Goal: Task Accomplishment & Management: Use online tool/utility

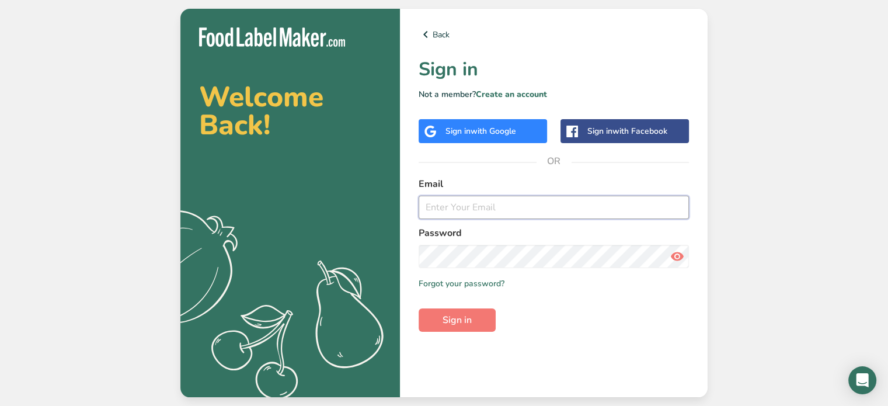
click at [466, 207] on input "email" at bounding box center [554, 207] width 270 height 23
type input "[EMAIL_ADDRESS][DOMAIN_NAME]"
click at [419, 308] on button "Sign in" at bounding box center [457, 319] width 77 height 23
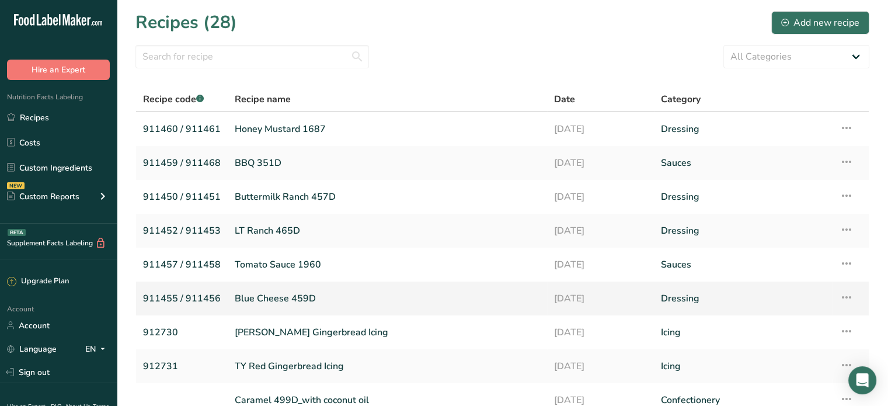
click at [285, 302] on link "Blue Cheese 459D" at bounding box center [387, 298] width 305 height 25
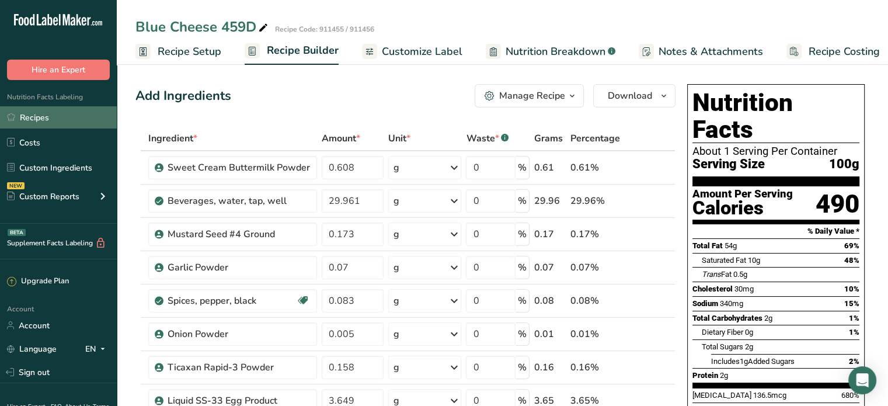
click at [41, 119] on link "Recipes" at bounding box center [58, 117] width 117 height 22
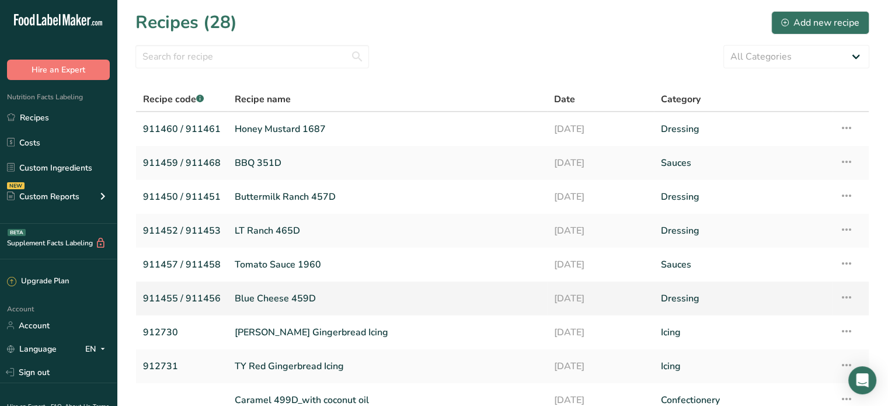
click at [841, 298] on icon at bounding box center [846, 297] width 14 height 21
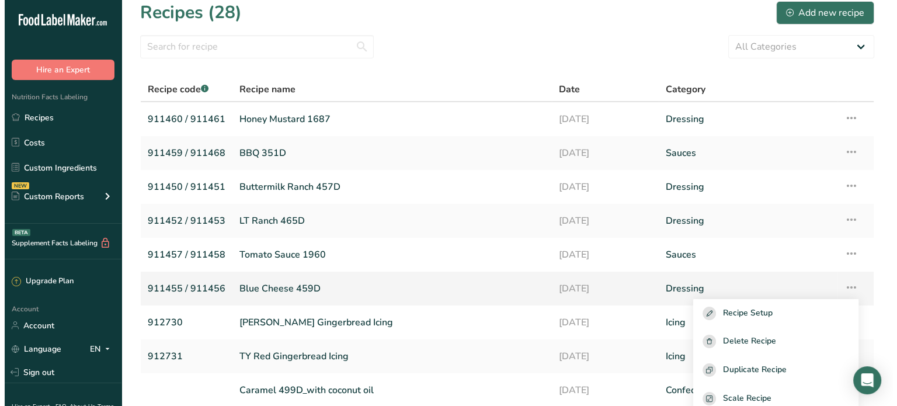
scroll to position [20, 0]
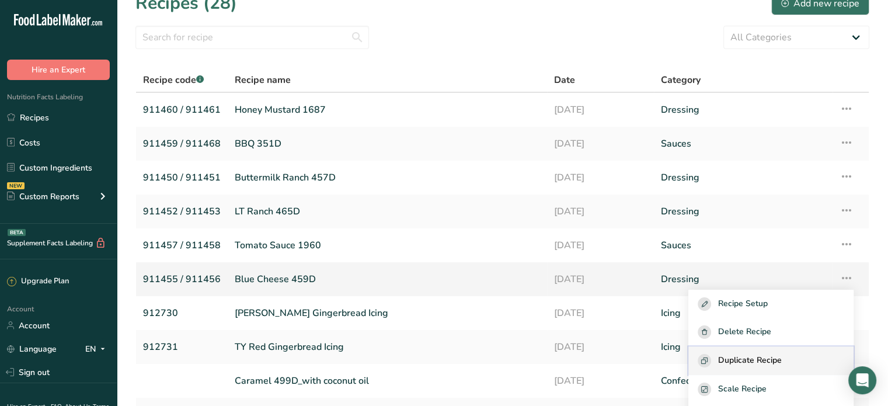
click at [753, 364] on span "Duplicate Recipe" at bounding box center [750, 360] width 64 height 13
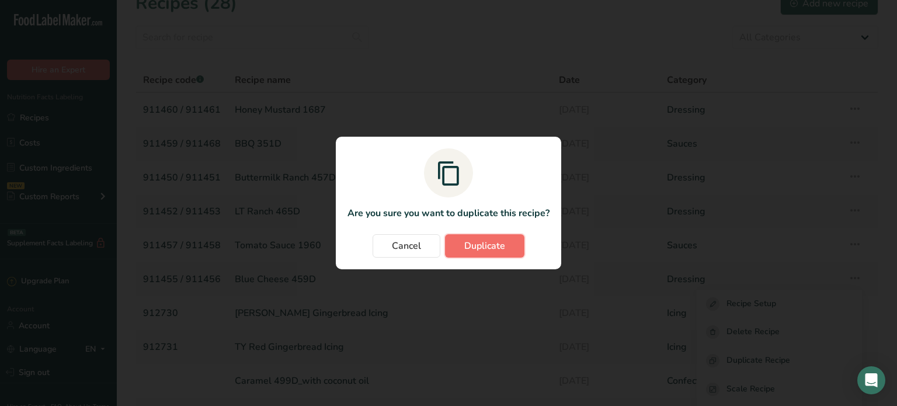
click at [493, 254] on button "Duplicate" at bounding box center [484, 245] width 79 height 23
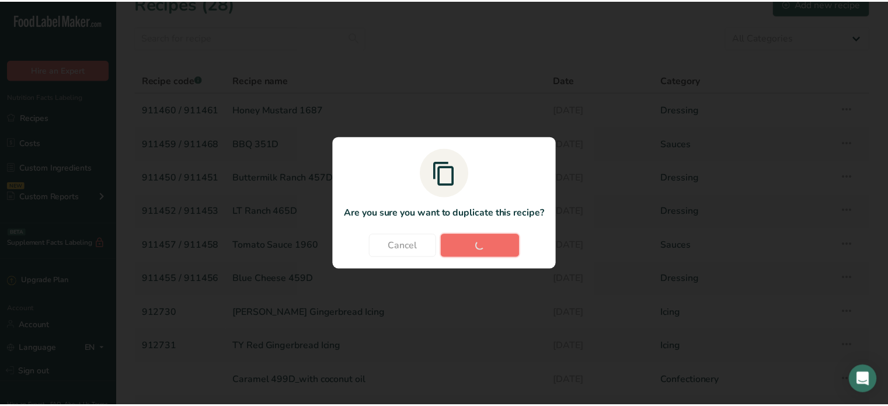
scroll to position [0, 0]
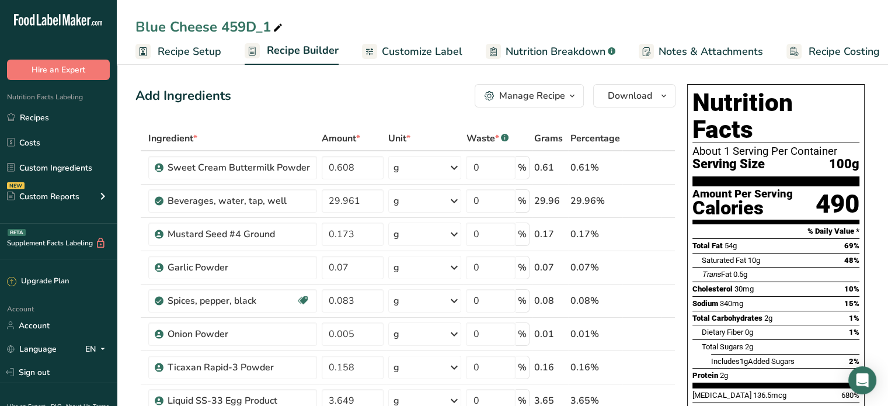
click at [278, 25] on icon at bounding box center [278, 28] width 11 height 16
type input "Blue Cheese 459D_1 Rembrandt Egg"
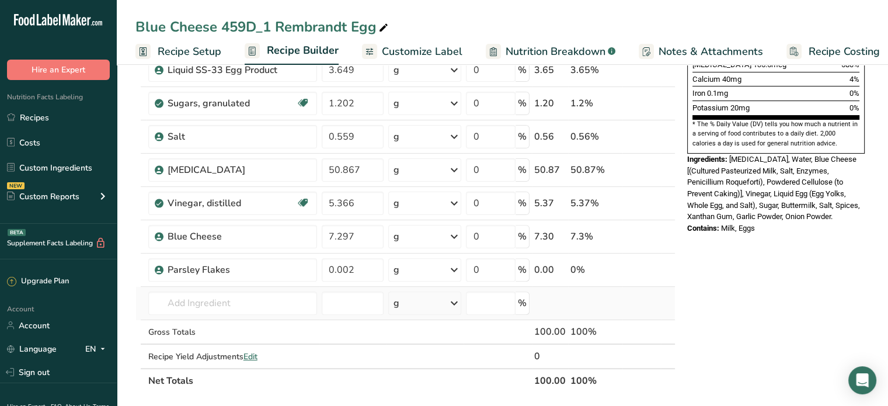
scroll to position [350, 0]
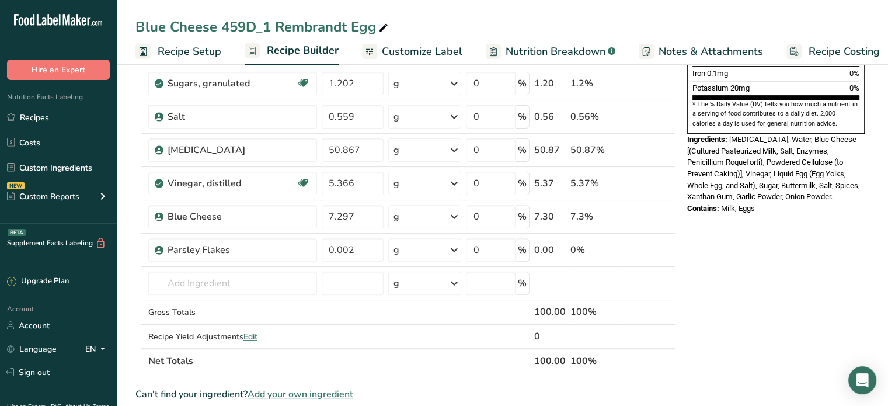
click at [320, 389] on span "Add your own ingredient" at bounding box center [300, 394] width 106 height 14
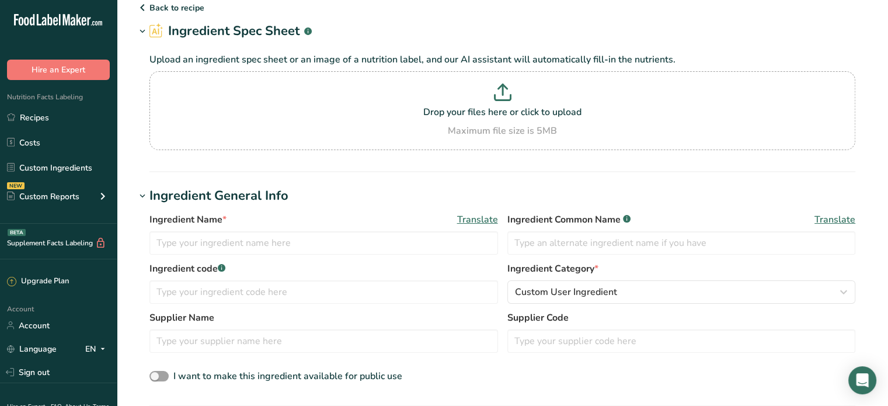
scroll to position [117, 0]
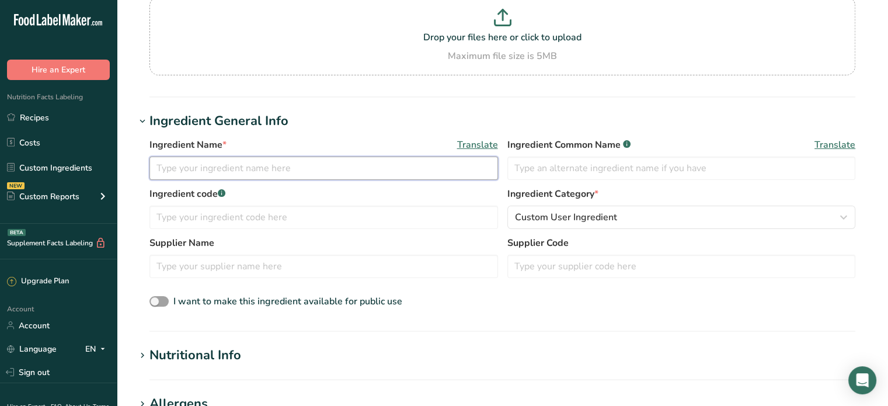
click at [305, 165] on input "text" at bounding box center [323, 167] width 348 height 23
click at [315, 156] on div "Ingredient Name * Translate" at bounding box center [323, 159] width 348 height 42
click at [312, 170] on input "text" at bounding box center [323, 167] width 348 height 23
type input "Liquid Egg Product"
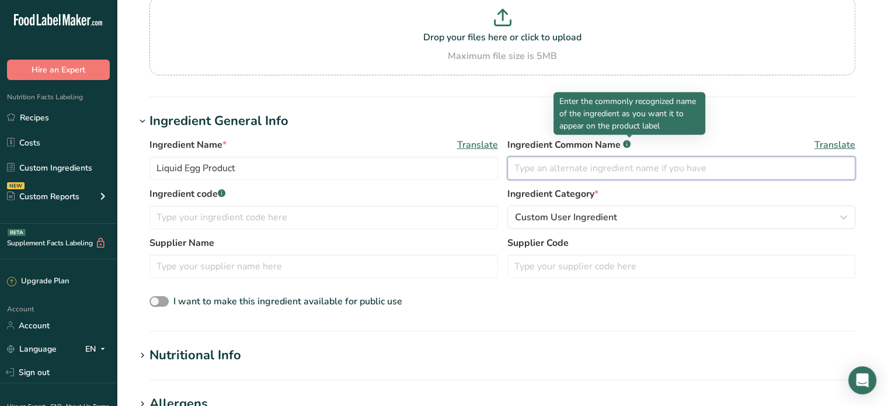
click at [626, 170] on input "text" at bounding box center [681, 167] width 348 height 23
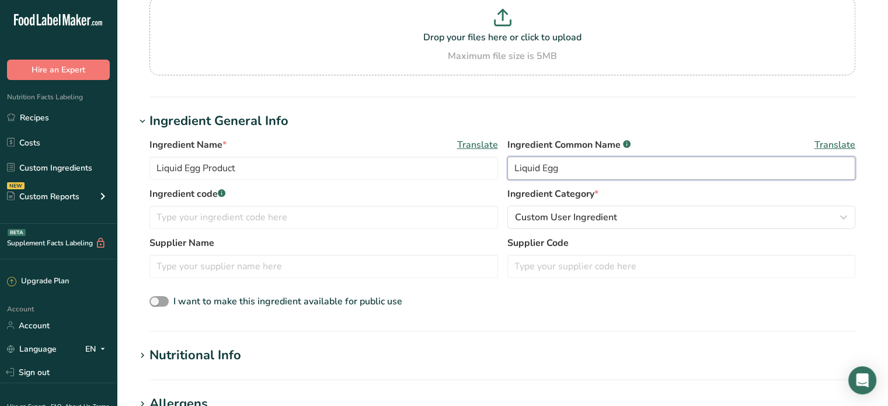
click at [609, 156] on input "Liquid Egg" at bounding box center [681, 167] width 348 height 23
type input "Liquid Egg (Whole Egg, Egg Yolk, Salt)"
click at [186, 215] on input "text" at bounding box center [323, 216] width 348 height 23
click at [238, 228] on input "612" at bounding box center [323, 216] width 348 height 23
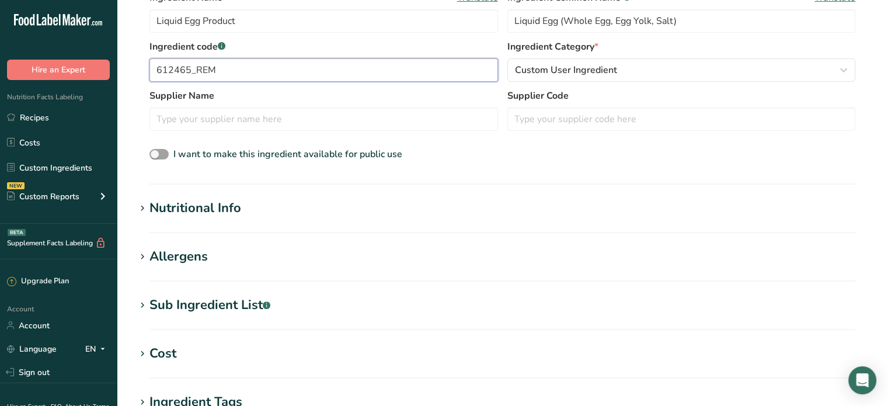
scroll to position [292, 0]
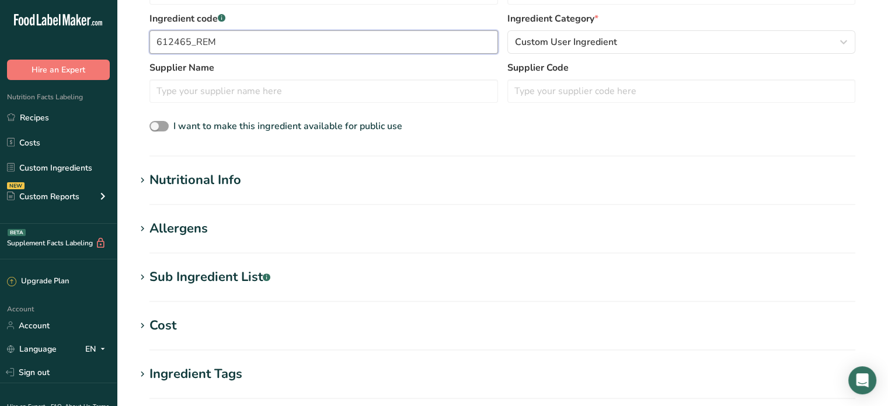
type input "612465_REM"
click at [222, 176] on div "Nutritional Info" at bounding box center [195, 179] width 92 height 19
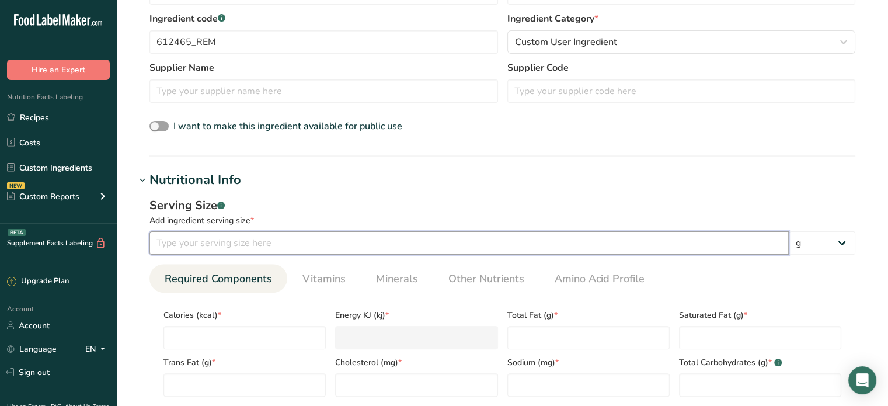
click at [203, 242] on input "number" at bounding box center [468, 242] width 639 height 23
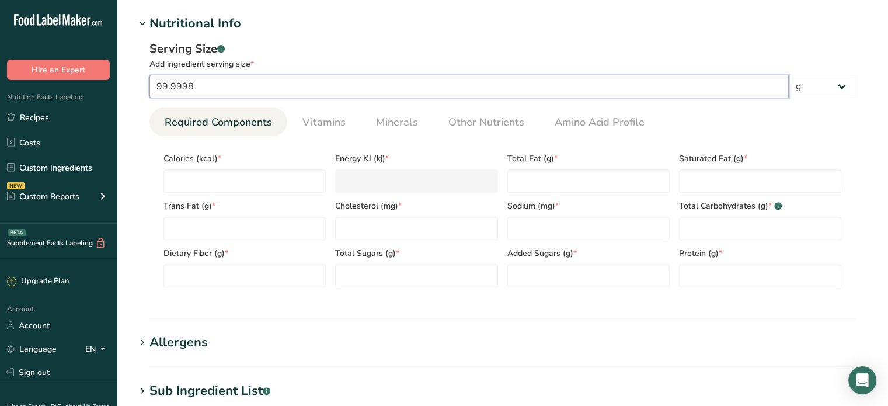
scroll to position [467, 0]
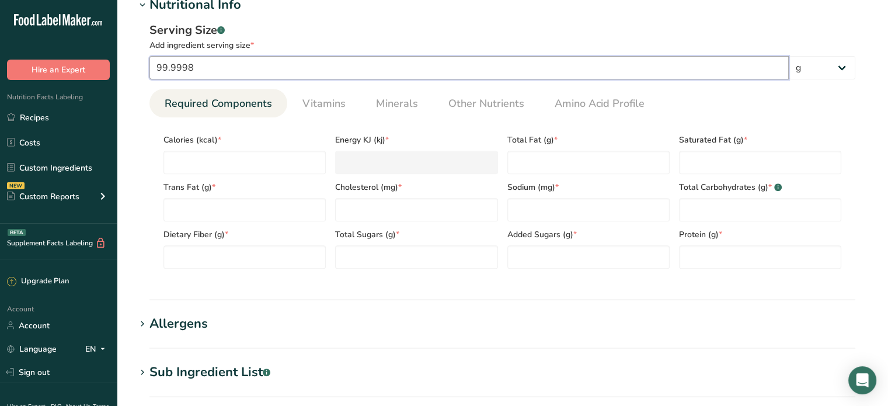
type input "99.9998"
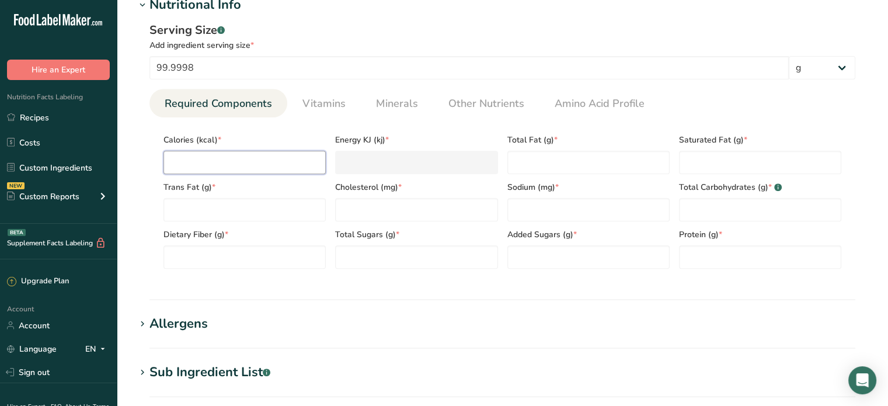
click at [229, 168] on input "number" at bounding box center [244, 162] width 162 height 23
type input "2"
type KJ "8.4"
type input "20"
type KJ "83.7"
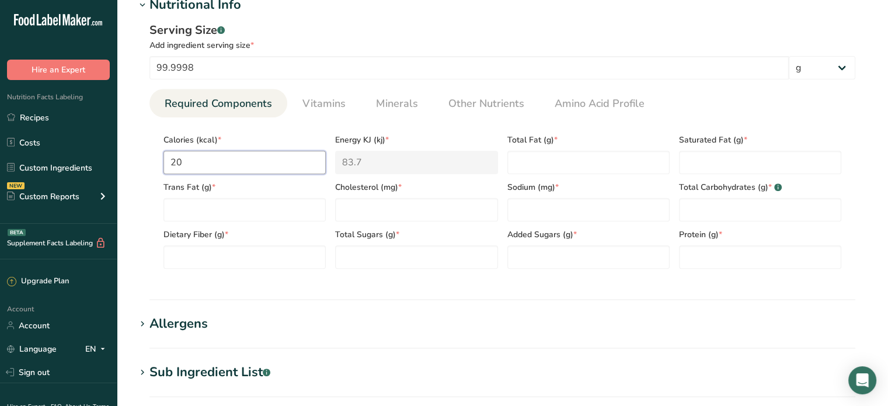
type input "202"
type KJ "845.2"
type input "202.8"
type KJ "848.5"
type input "202.87"
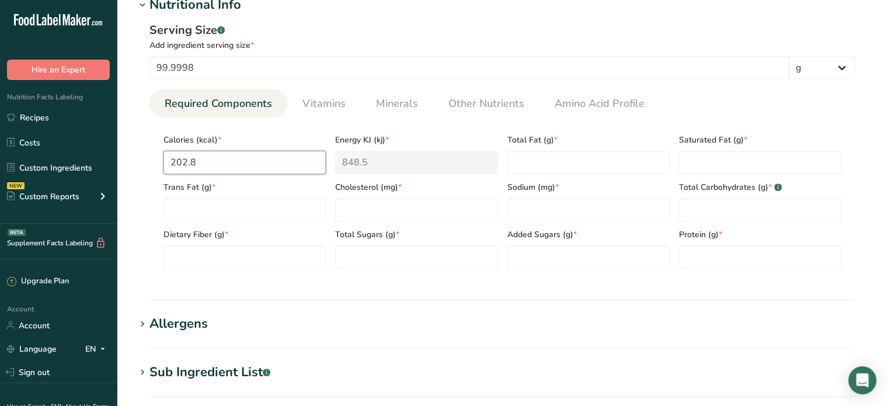
type KJ "848.8"
type input "202.8776"
type Fat "15.6162"
type Fat "5.4759"
type Fat "0.0185"
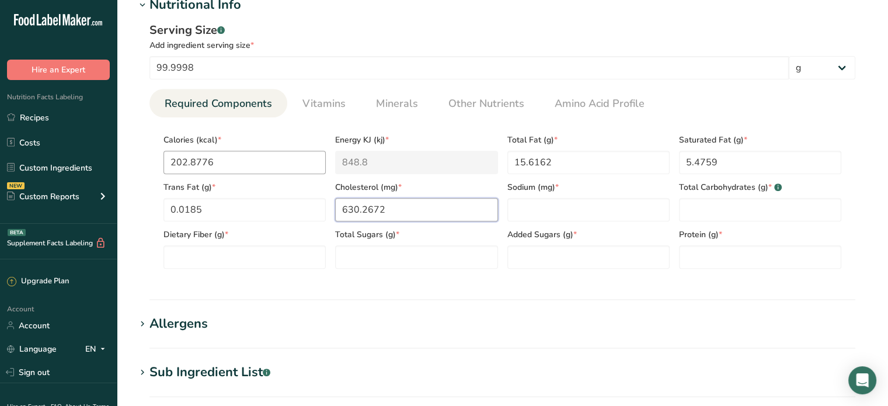
type input "630.2672"
type input "4013.8464"
type Carbohydrates "1.8373"
type Fiber "0"
type Sugars "0"
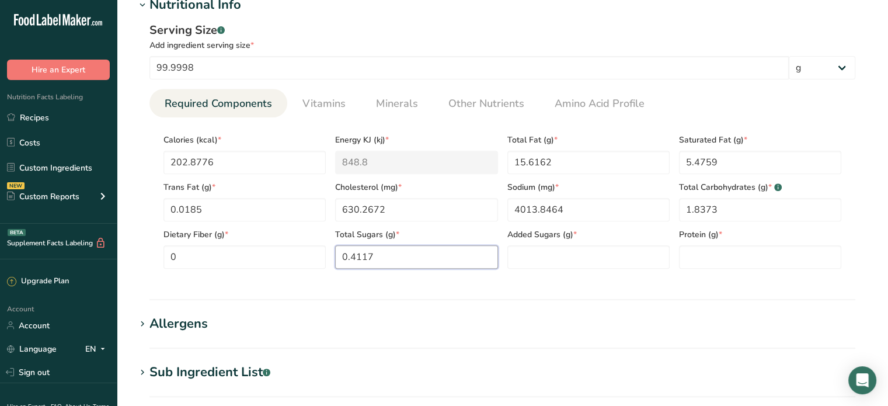
type Sugars "0.4117"
type Sugars "0"
type input "12.6715"
click at [346, 104] on link "Vitamins" at bounding box center [324, 104] width 53 height 30
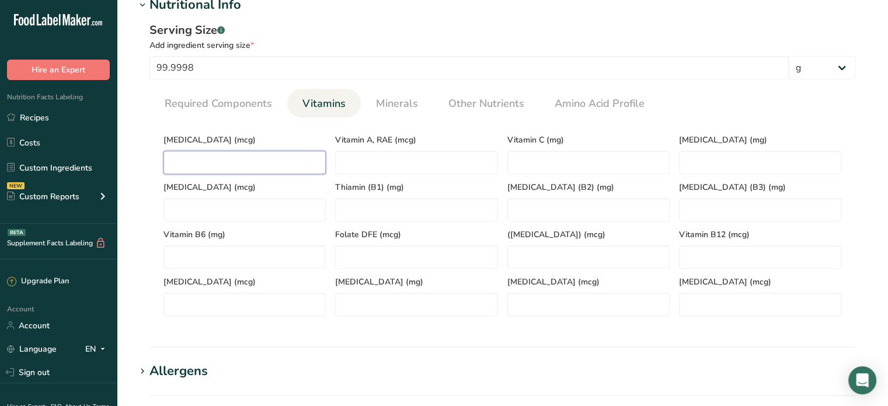
click at [218, 166] on D "number" at bounding box center [244, 162] width 162 height 23
type D "3.209"
type RAE "235.5824"
click at [406, 104] on span "Minerals" at bounding box center [397, 104] width 42 height 16
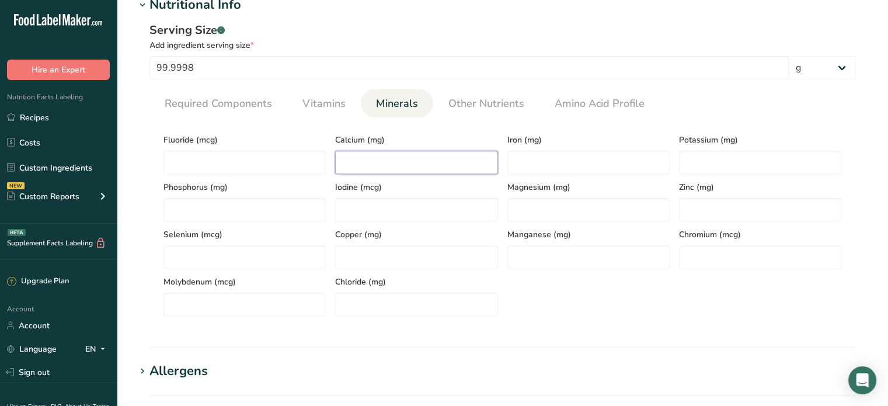
click at [350, 162] on input "number" at bounding box center [416, 162] width 162 height 23
type input "83.3512"
type input "1.9811"
type input "112.3824"
click at [465, 108] on span "Other Nutrients" at bounding box center [486, 104] width 76 height 16
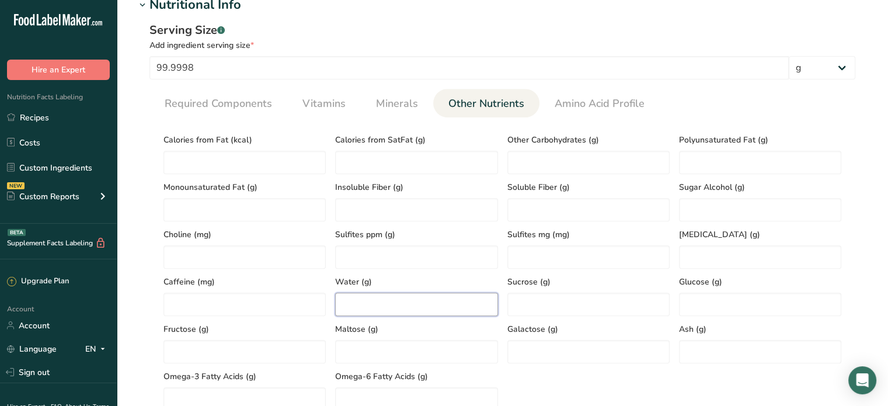
click at [389, 299] on input "number" at bounding box center [416, 303] width 162 height 23
type input "58.6617"
click at [706, 350] on input "number" at bounding box center [760, 351] width 162 height 23
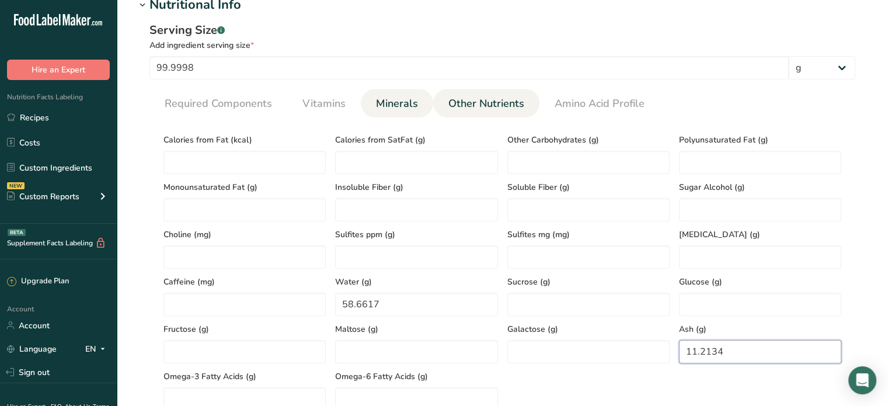
type input "11.2134"
click at [395, 110] on span "Minerals" at bounding box center [397, 104] width 42 height 16
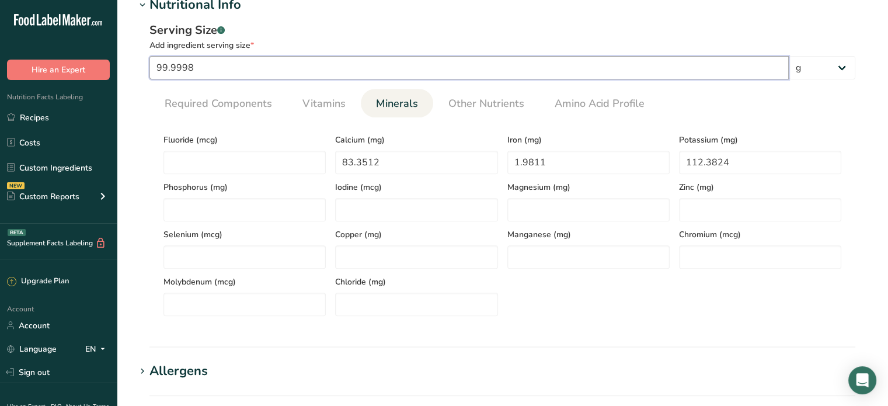
drag, startPoint x: 228, startPoint y: 72, endPoint x: 86, endPoint y: 65, distance: 142.0
click at [103, 69] on div ".a-20{fill:#fff;} Hire an Expert Nutrition Facts Labeling Recipes Costs Custom …" at bounding box center [444, 156] width 888 height 1246
type input "100"
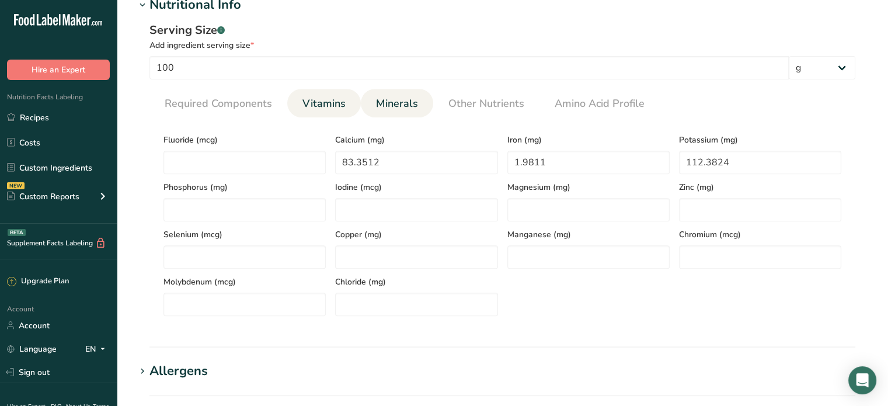
click at [336, 104] on span "Vitamins" at bounding box center [323, 104] width 43 height 16
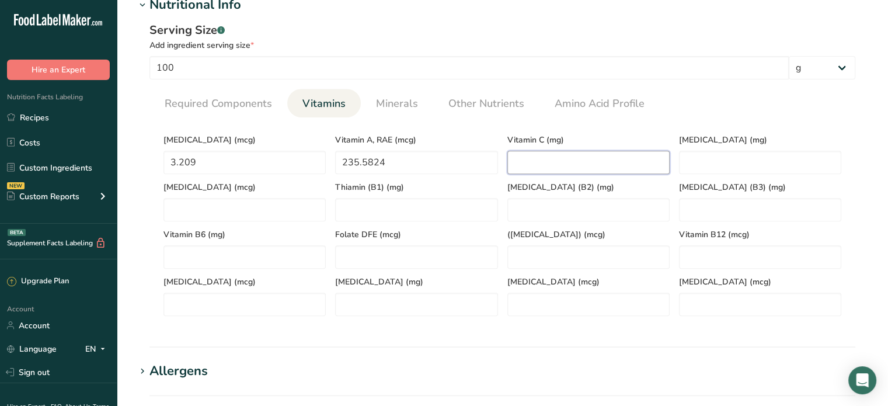
click at [565, 163] on C "number" at bounding box center [588, 162] width 162 height 23
type C "0"
click at [394, 90] on link "Minerals" at bounding box center [396, 104] width 51 height 30
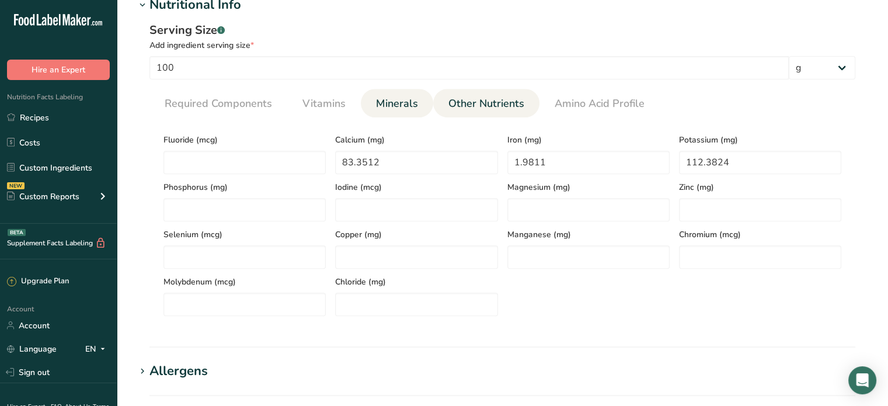
click at [513, 100] on span "Other Nutrients" at bounding box center [486, 104] width 76 height 16
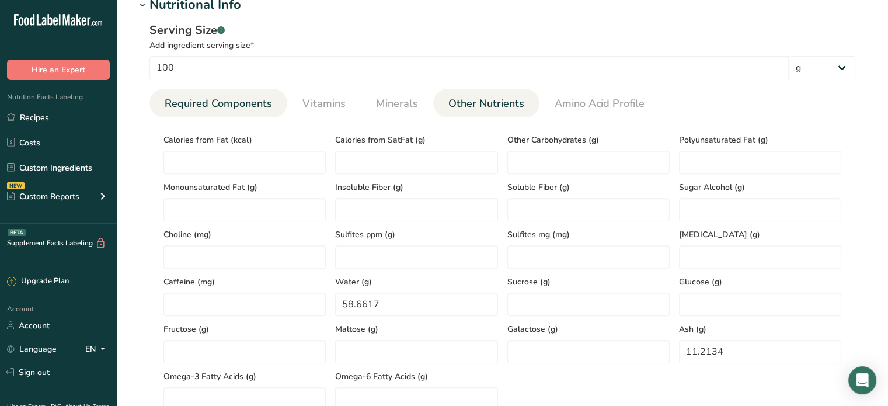
click at [198, 110] on span "Required Components" at bounding box center [218, 104] width 107 height 16
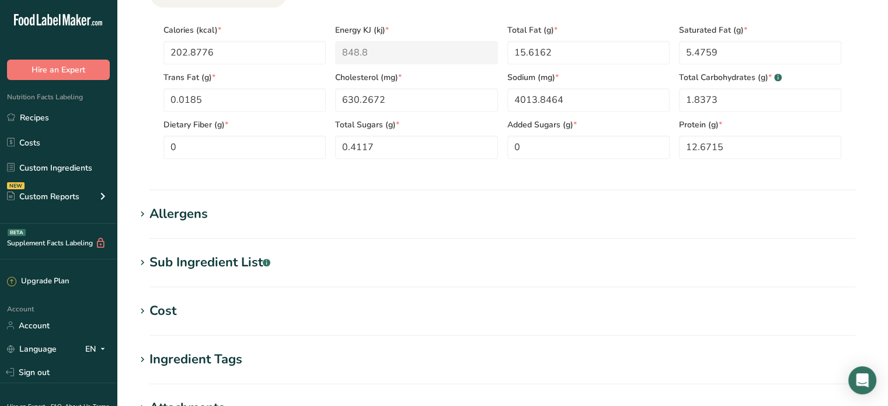
scroll to position [759, 0]
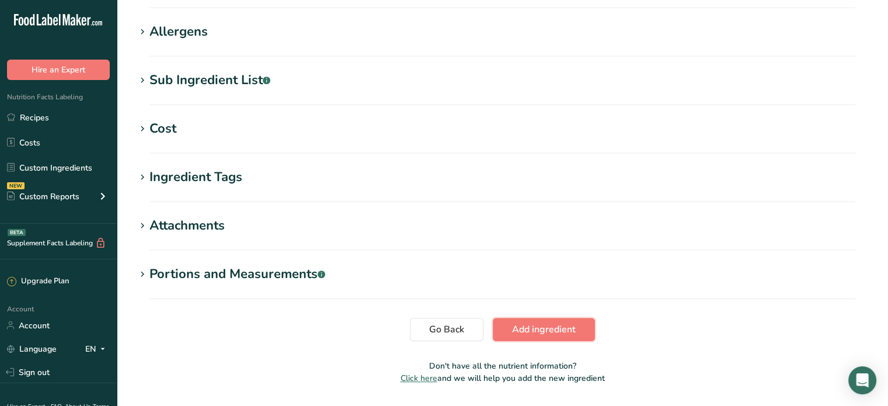
click at [529, 334] on span "Add ingredient" at bounding box center [544, 329] width 64 height 14
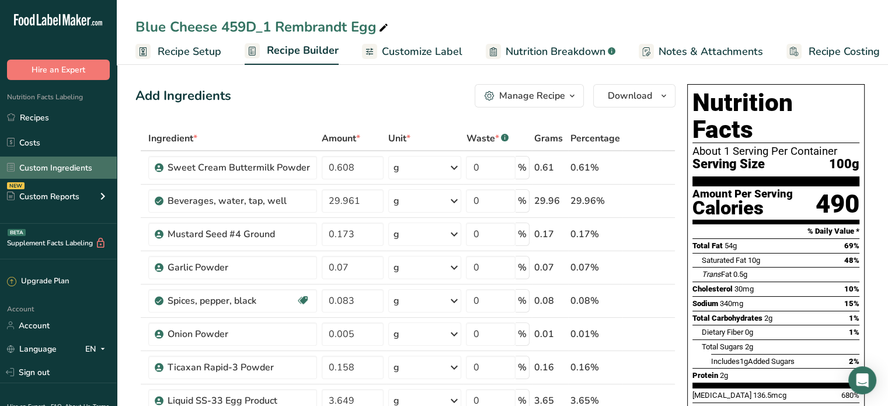
drag, startPoint x: 41, startPoint y: 162, endPoint x: 50, endPoint y: 160, distance: 8.5
click at [41, 163] on link "Custom Ingredients" at bounding box center [58, 167] width 117 height 22
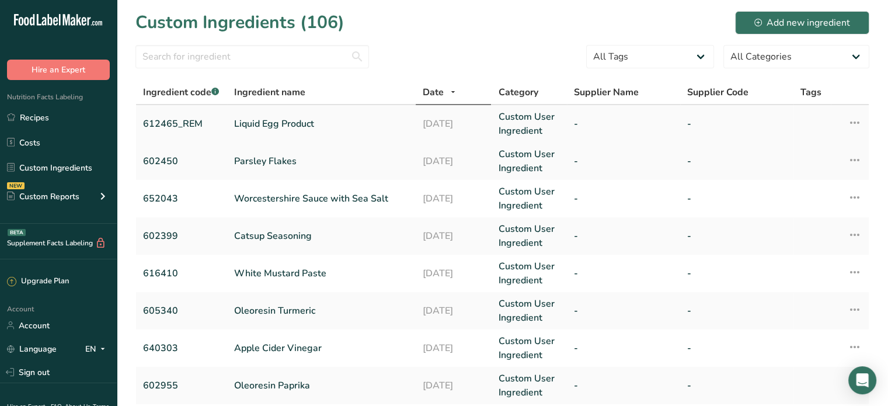
click at [191, 118] on link "612465_REM" at bounding box center [181, 124] width 77 height 14
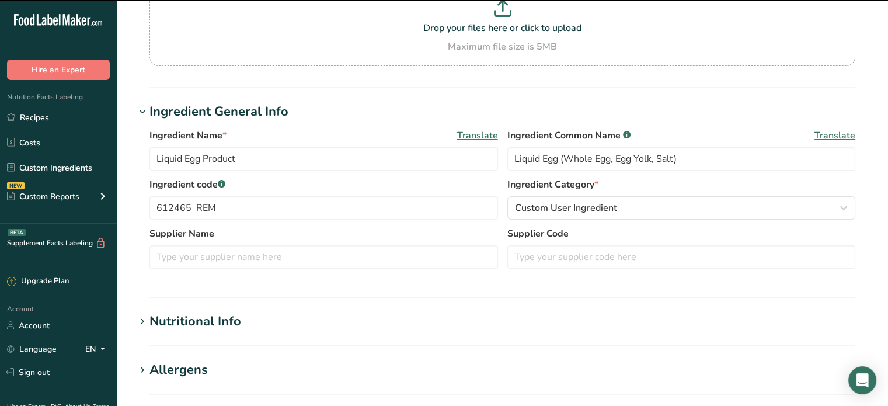
scroll to position [292, 0]
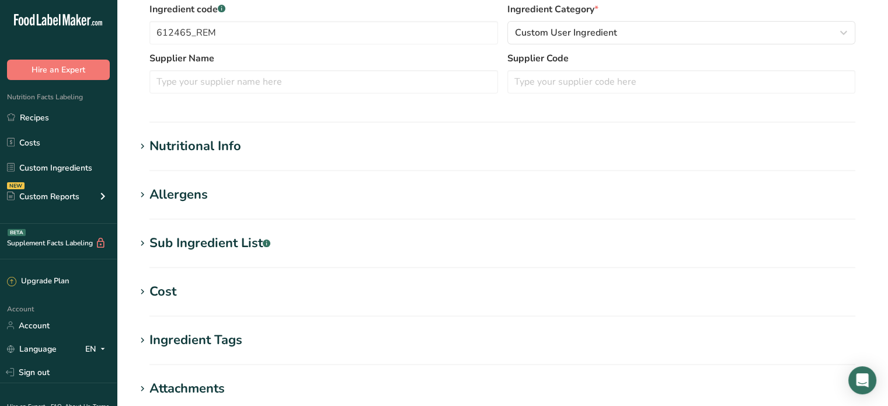
click at [224, 175] on section "Edit Liquid Egg Product Ingredient Spec Sheet .a-a{fill:#347362;}.b-a{fill:#fff…" at bounding box center [502, 136] width 771 height 857
click at [206, 196] on div "Allergens" at bounding box center [178, 194] width 58 height 19
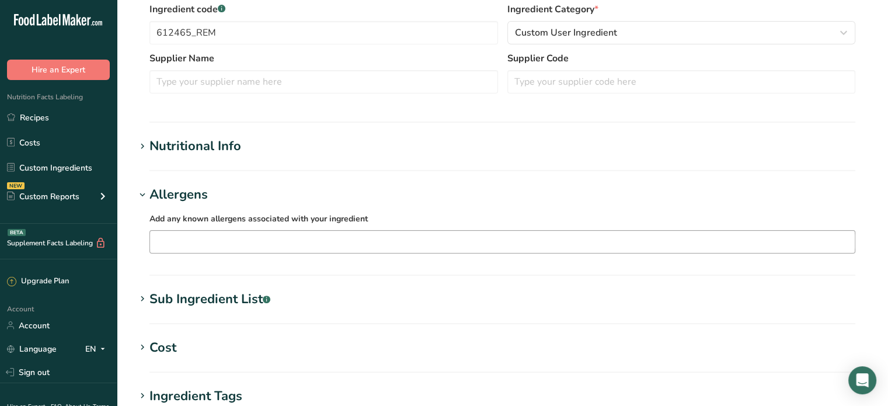
click at [212, 249] on input "text" at bounding box center [502, 241] width 705 height 18
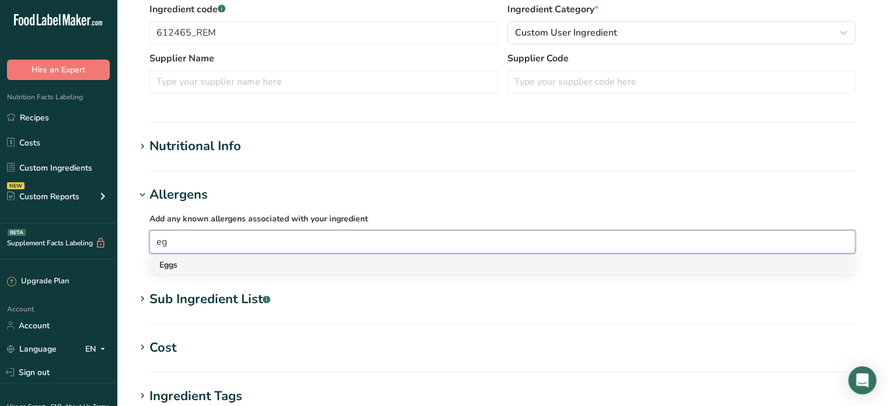
type input "eg"
click at [189, 267] on div "Eggs" at bounding box center [492, 265] width 667 height 12
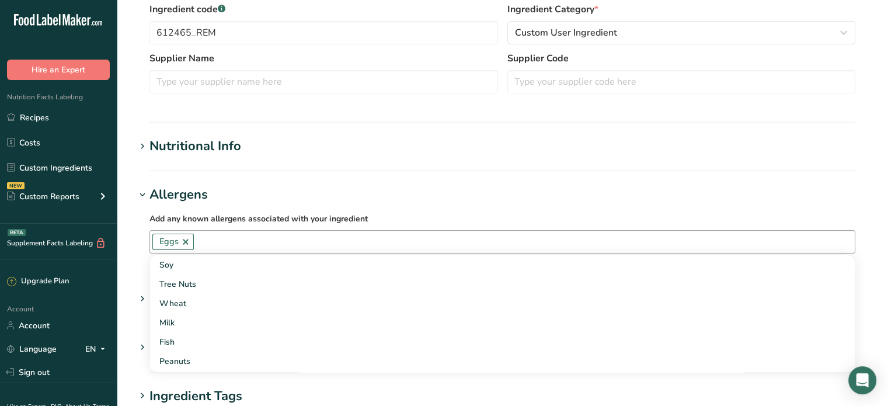
click at [438, 200] on h1 "Allergens" at bounding box center [502, 194] width 734 height 19
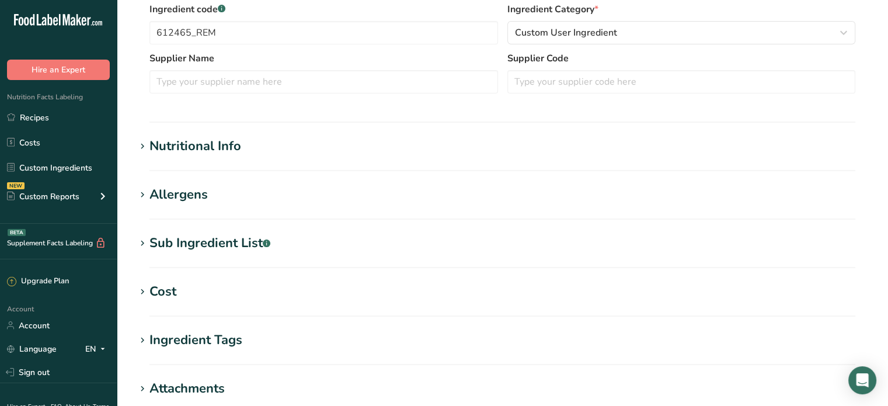
click at [175, 200] on div "Allergens" at bounding box center [178, 194] width 58 height 19
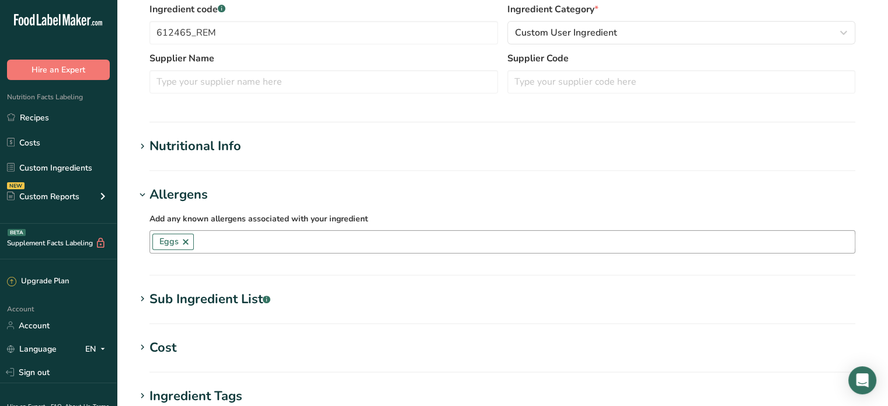
click at [175, 200] on div "Allergens" at bounding box center [178, 194] width 58 height 19
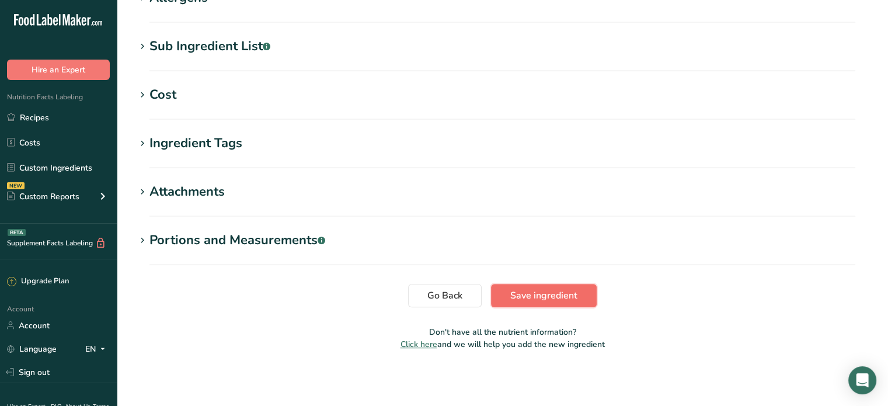
click at [556, 290] on span "Save ingredient" at bounding box center [543, 295] width 67 height 14
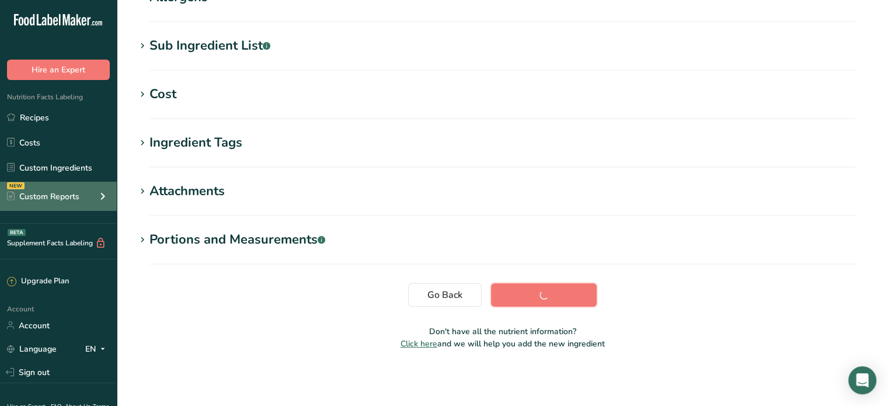
scroll to position [212, 0]
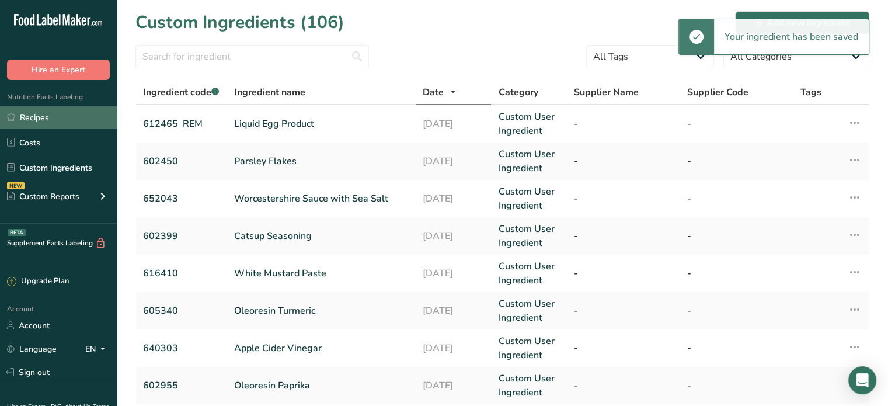
click at [37, 120] on link "Recipes" at bounding box center [58, 117] width 117 height 22
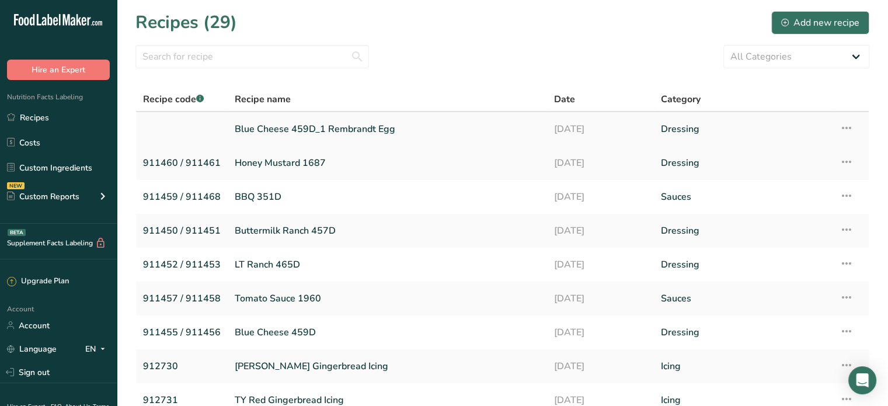
click at [280, 124] on link "Blue Cheese 459D_1 Rembrandt Egg" at bounding box center [387, 129] width 305 height 25
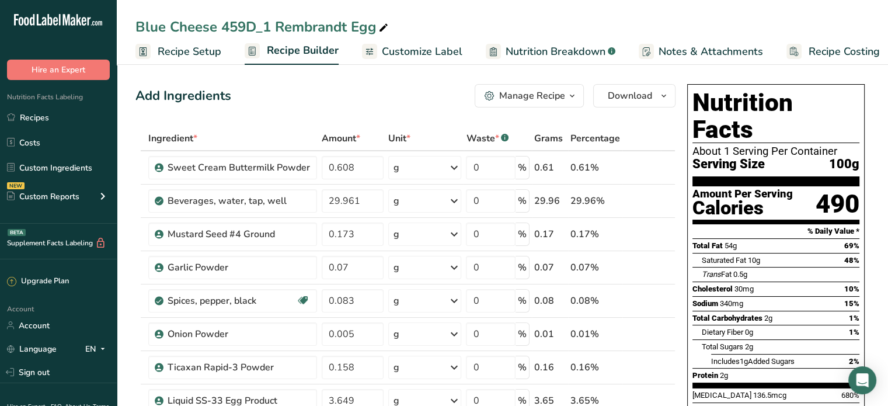
click at [183, 50] on span "Recipe Setup" at bounding box center [190, 52] width 64 height 16
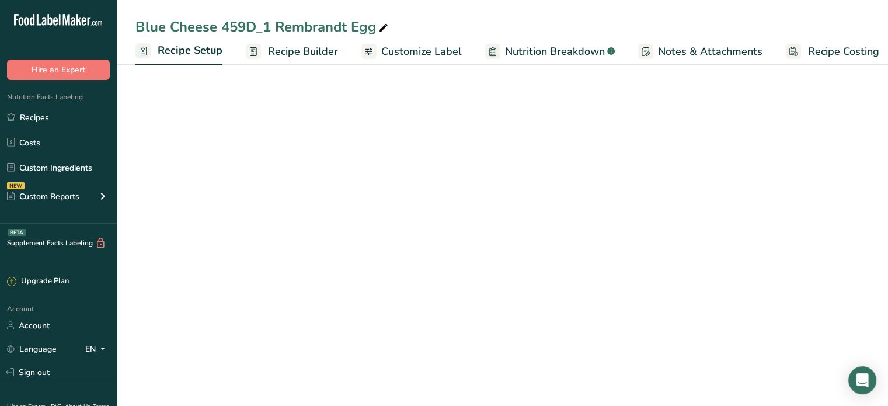
scroll to position [0, 4]
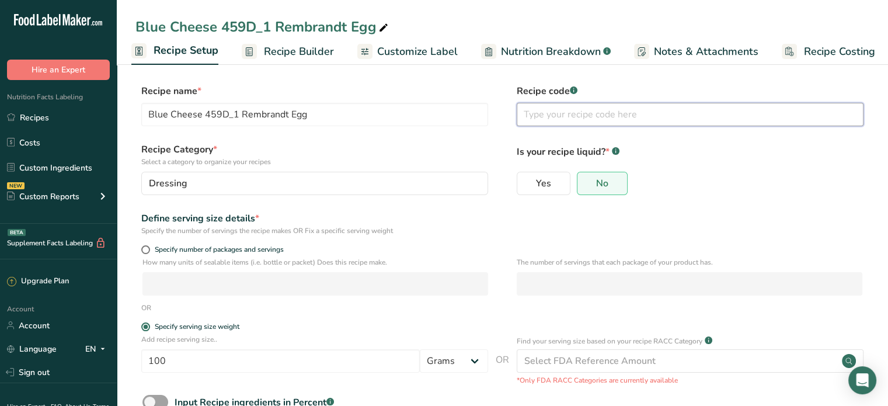
click at [605, 118] on input "text" at bounding box center [690, 114] width 347 height 23
type input "911455 /"
drag, startPoint x: 673, startPoint y: 95, endPoint x: 647, endPoint y: 93, distance: 25.7
click at [647, 93] on label "Recipe code .a-a{fill:#347362;}.b-a{fill:#fff;}" at bounding box center [690, 91] width 347 height 14
drag, startPoint x: 556, startPoint y: 117, endPoint x: 459, endPoint y: 103, distance: 97.9
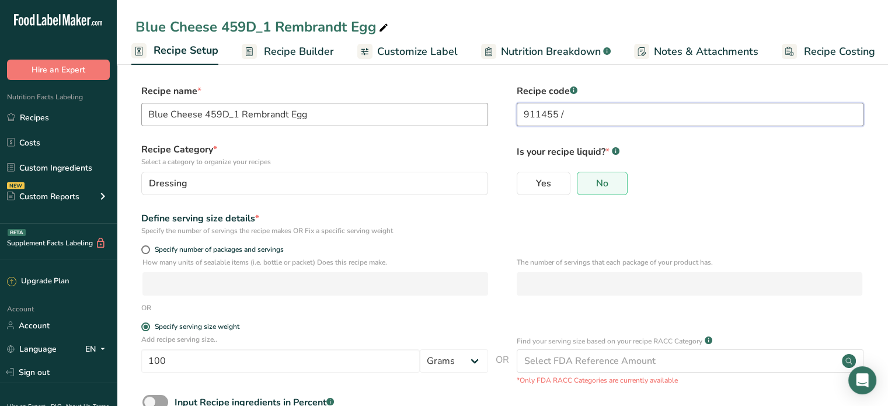
click at [495, 104] on div "Recipe name * Blue Cheese 459D_1 Rembrandt Egg Recipe code .a-a{fill:#347362;}.…" at bounding box center [502, 108] width 734 height 49
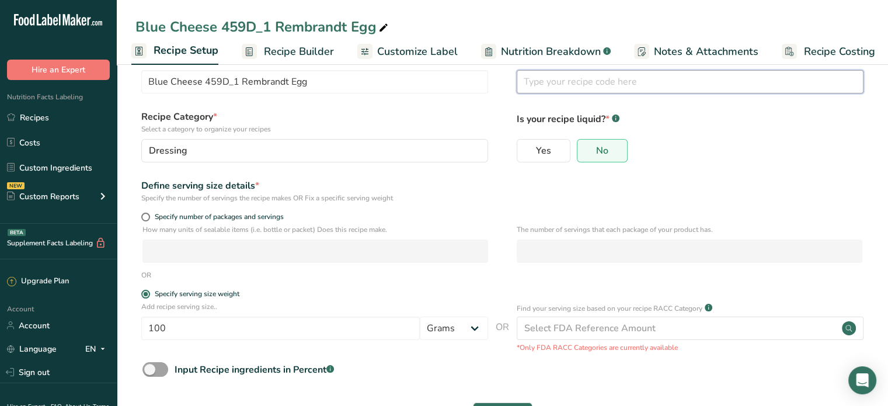
scroll to position [0, 0]
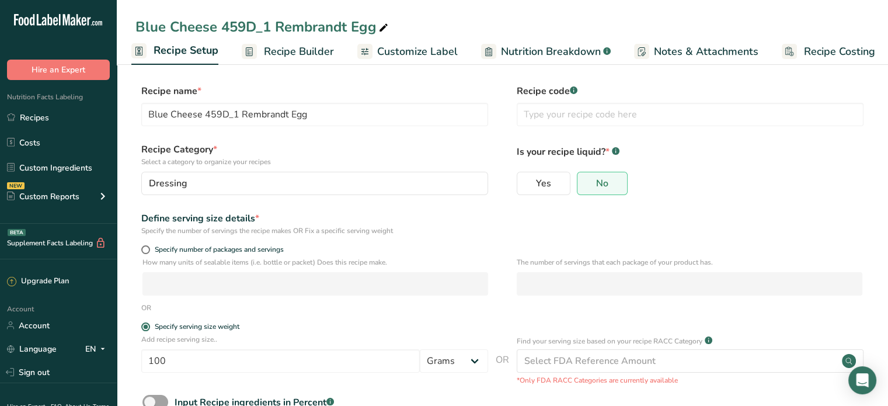
click at [273, 40] on link "Recipe Builder" at bounding box center [288, 52] width 92 height 26
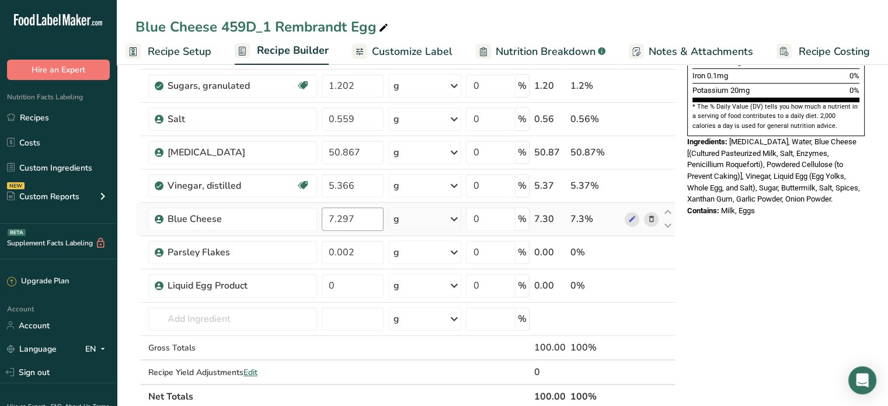
scroll to position [350, 0]
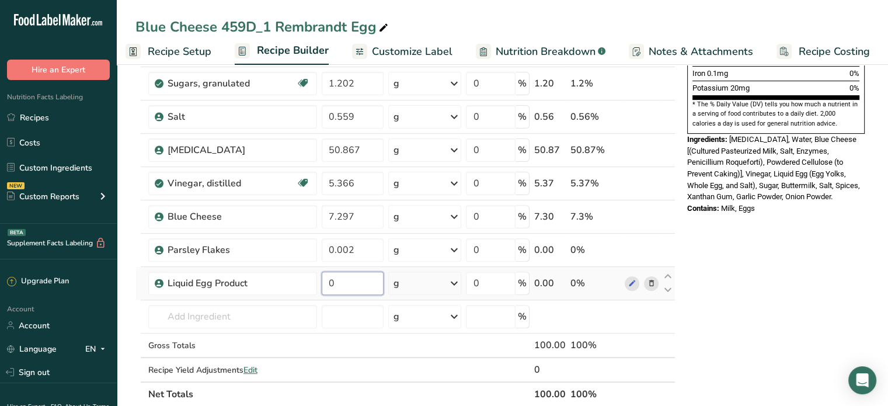
click at [342, 282] on input "0" at bounding box center [353, 282] width 62 height 23
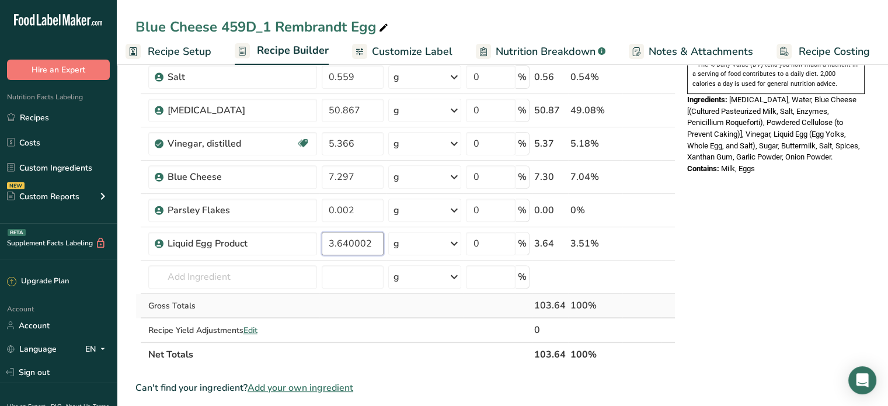
scroll to position [525, 0]
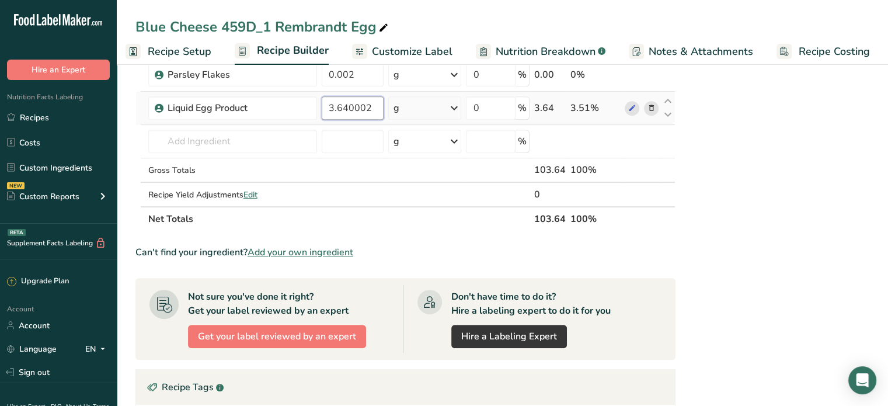
drag, startPoint x: 372, startPoint y: 110, endPoint x: 346, endPoint y: 103, distance: 27.6
click at [346, 103] on input "3.640002" at bounding box center [353, 107] width 62 height 23
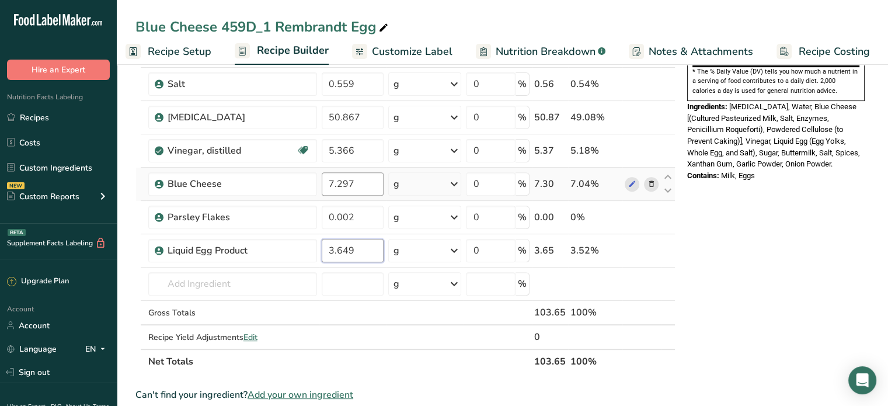
scroll to position [233, 0]
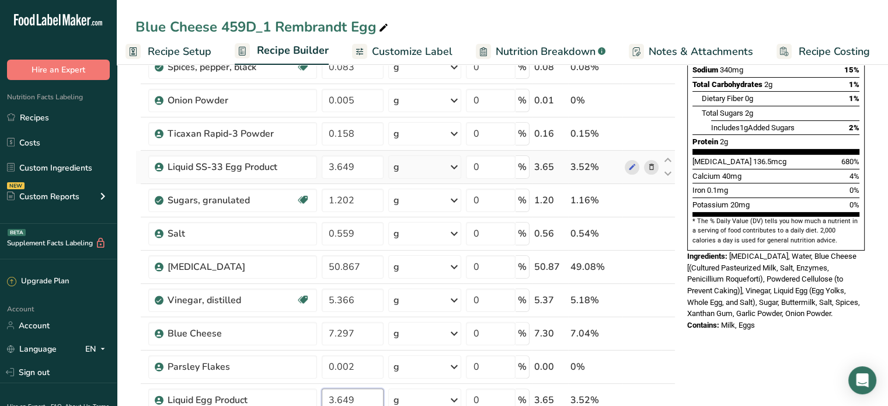
type input "3.649"
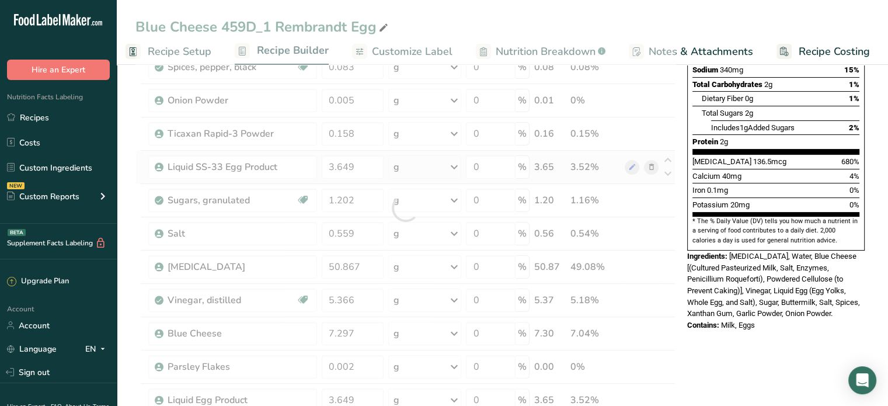
click at [649, 165] on div "Ingredient * Amount * Unit * Waste * .a-a{fill:#347362;}.b-a{fill:#fff;} Grams …" at bounding box center [405, 208] width 540 height 630
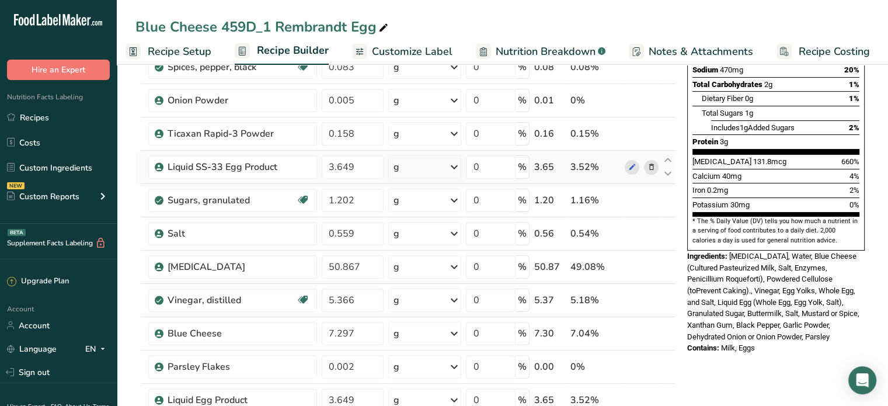
click at [649, 165] on icon at bounding box center [651, 167] width 8 height 12
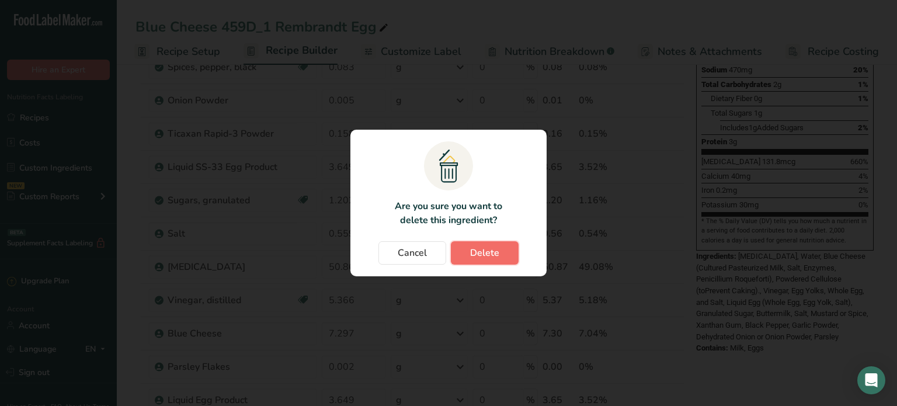
click at [465, 259] on button "Delete" at bounding box center [485, 252] width 68 height 23
type input "1.202"
type input "0.559"
type input "50.867"
type input "5.366"
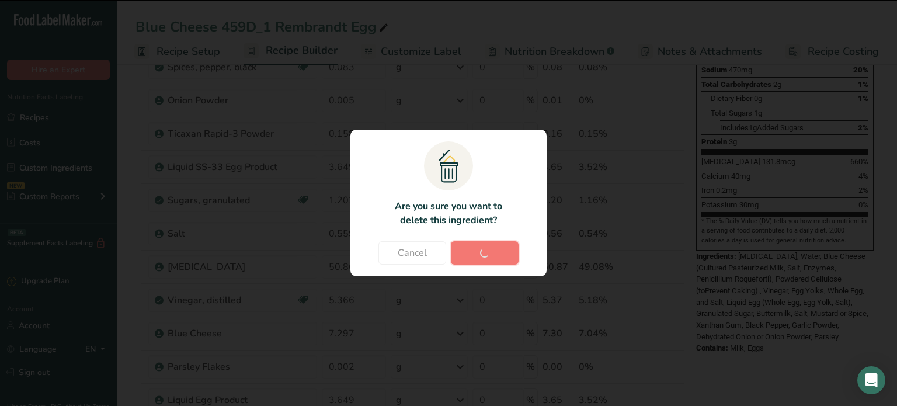
type input "7.297"
type input "0.002"
type input "3.649"
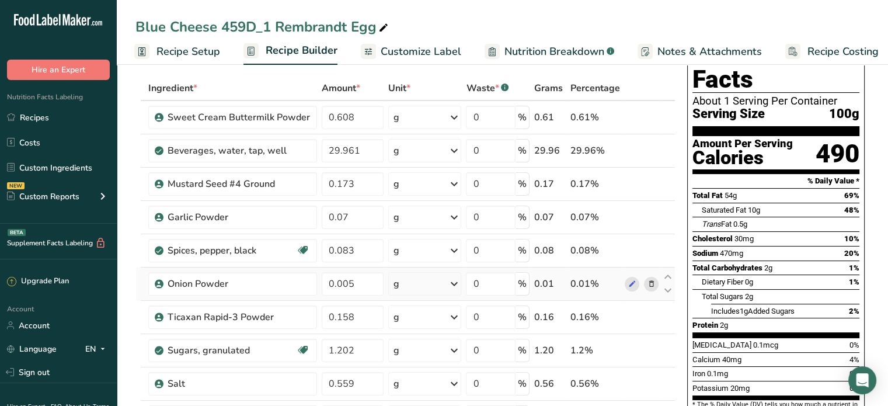
scroll to position [0, 0]
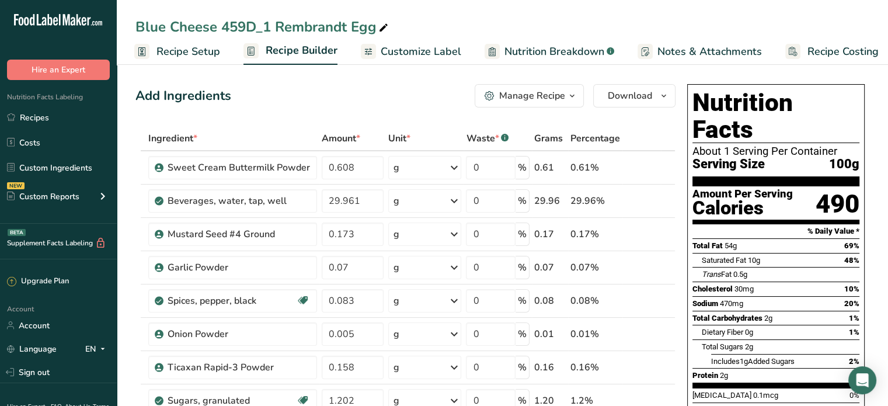
click at [514, 52] on span "Nutrition Breakdown" at bounding box center [554, 52] width 100 height 16
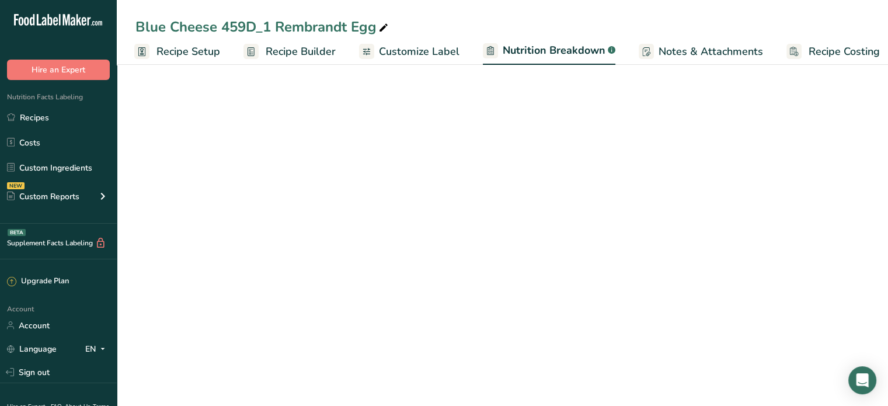
scroll to position [0, 11]
select select "Calories"
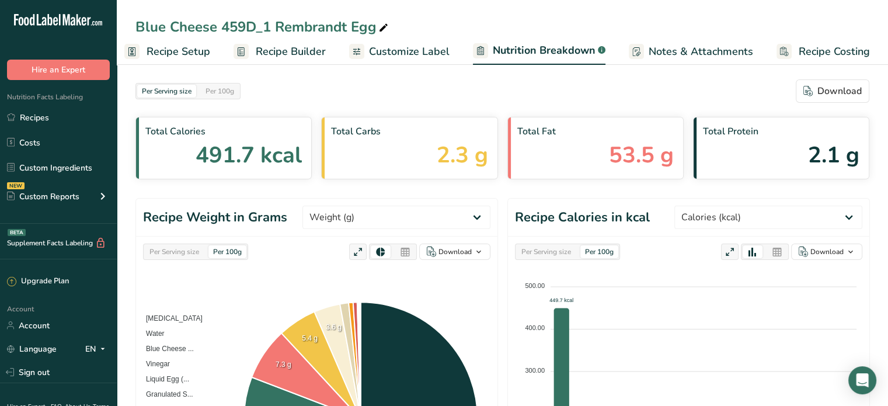
click at [439, 57] on span "Customize Label" at bounding box center [409, 52] width 81 height 16
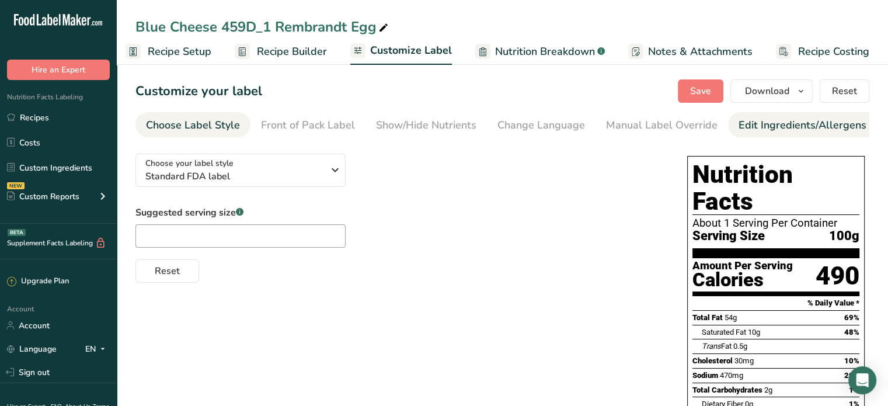
click at [766, 130] on div "Edit Ingredients/Allergens List" at bounding box center [812, 125] width 148 height 16
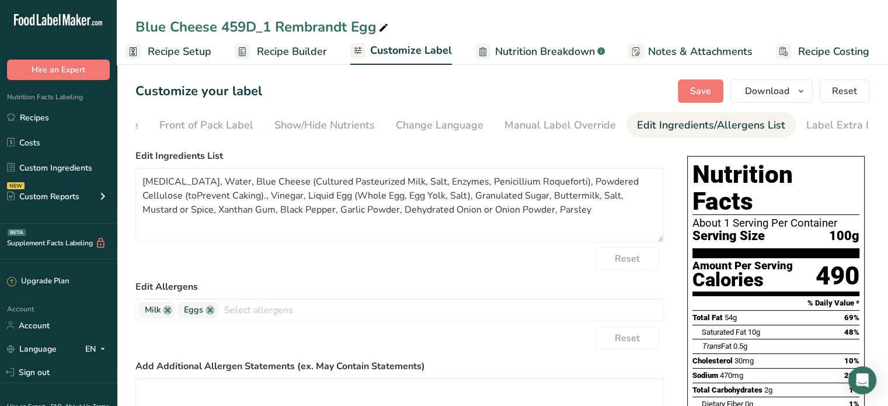
scroll to position [0, 114]
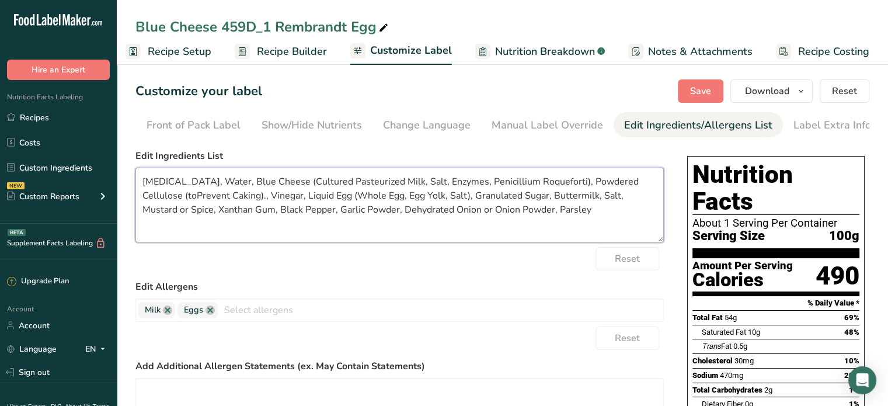
click at [159, 200] on textarea "[MEDICAL_DATA], Water, Blue Cheese (Cultured Pasteurized Milk, Salt, Enzymes, P…" at bounding box center [399, 205] width 528 height 75
click at [149, 199] on textarea "[MEDICAL_DATA], Water, Blue Cheese (Cultured Pasteurized Milk, Salt, Enzymes, P…" at bounding box center [399, 205] width 528 height 75
click at [152, 194] on textarea "[MEDICAL_DATA], Water, Blue Cheese (Cultured Pasteurized Milk, Salt, Enzymes, P…" at bounding box center [399, 205] width 528 height 75
drag, startPoint x: 221, startPoint y: 200, endPoint x: 247, endPoint y: 196, distance: 26.7
click at [222, 200] on textarea "[MEDICAL_DATA], Water, Blue Cheese (Cultured Pasteurized Milk, Salt, Enzymes, P…" at bounding box center [399, 205] width 528 height 75
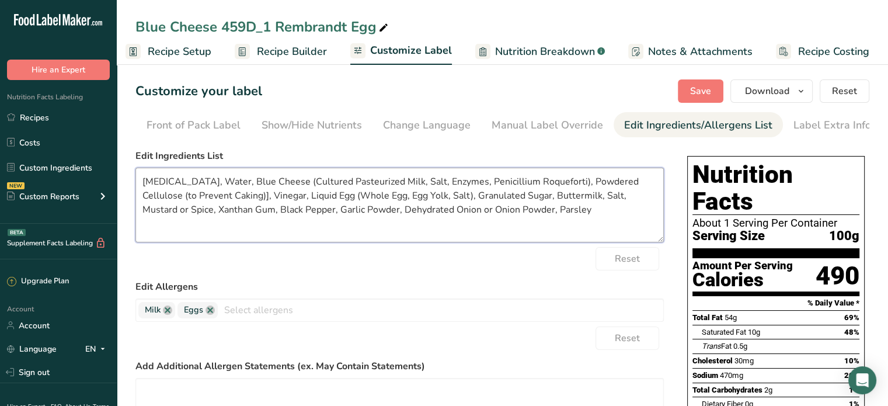
click at [282, 183] on textarea "[MEDICAL_DATA], Water, Blue Cheese (Cultured Pasteurized Milk, Salt, Enzymes, P…" at bounding box center [399, 205] width 528 height 75
drag, startPoint x: 633, startPoint y: 197, endPoint x: 592, endPoint y: 204, distance: 40.9
click at [592, 204] on textarea "[MEDICAL_DATA], Water, Blue Cheese [(Cultured Pasteurized Milk, Salt, Enzymes, …" at bounding box center [399, 205] width 528 height 75
drag, startPoint x: 488, startPoint y: 196, endPoint x: 434, endPoint y: 201, distance: 54.0
click at [434, 201] on textarea "[MEDICAL_DATA], Water, Blue Cheese [(Cultured Pasteurized Milk, Salt, Enzymes, …" at bounding box center [399, 205] width 528 height 75
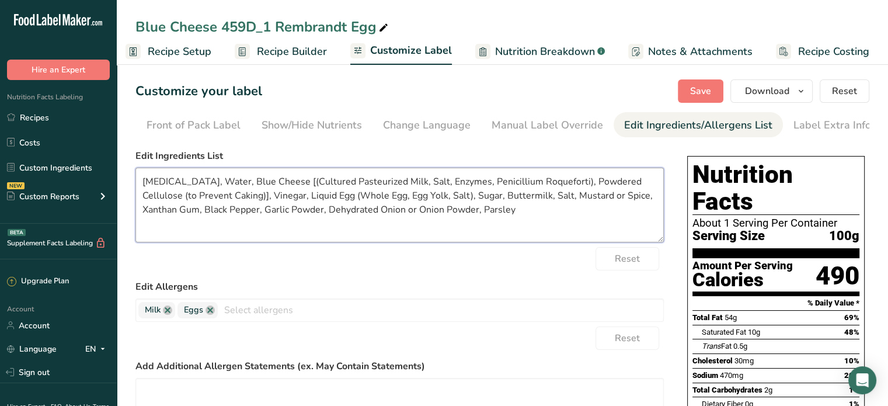
drag, startPoint x: 579, startPoint y: 198, endPoint x: 538, endPoint y: 196, distance: 40.9
click at [538, 196] on textarea "[MEDICAL_DATA], Water, Blue Cheese [(Cultured Pasteurized Milk, Salt, Enzymes, …" at bounding box center [399, 205] width 528 height 75
click at [623, 196] on textarea "[MEDICAL_DATA], Water, Blue Cheese [(Cultured Pasteurized Milk, Salt, Enzymes, …" at bounding box center [399, 205] width 528 height 75
click at [628, 196] on textarea "[MEDICAL_DATA], Water, Blue Cheese [(Cultured Pasteurized Milk, Salt, Enzymes, …" at bounding box center [399, 205] width 528 height 75
drag, startPoint x: 269, startPoint y: 212, endPoint x: 182, endPoint y: 215, distance: 86.5
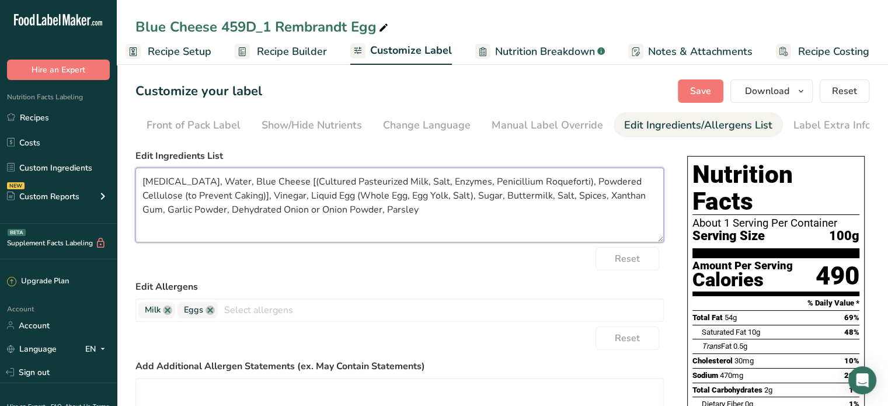
click at [182, 215] on textarea "[MEDICAL_DATA], Water, Blue Cheese [(Cultured Pasteurized Milk, Salt, Enzymes, …" at bounding box center [399, 205] width 528 height 75
drag, startPoint x: 270, startPoint y: 215, endPoint x: 354, endPoint y: 173, distance: 93.7
click at [238, 211] on textarea "[MEDICAL_DATA], Water, Blue Cheese [(Cultured Pasteurized Milk, Salt, Enzymes, …" at bounding box center [399, 205] width 528 height 75
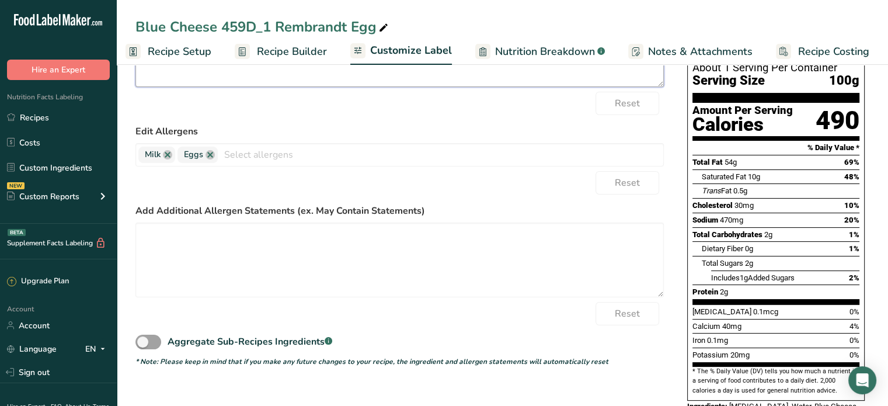
scroll to position [0, 0]
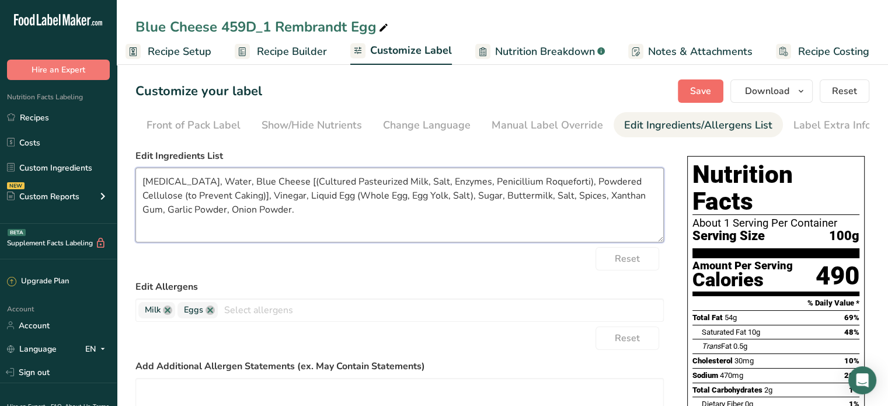
type textarea "[MEDICAL_DATA], Water, Blue Cheese [(Cultured Pasteurized Milk, Salt, Enzymes, …"
click at [699, 92] on span "Save" at bounding box center [700, 91] width 21 height 14
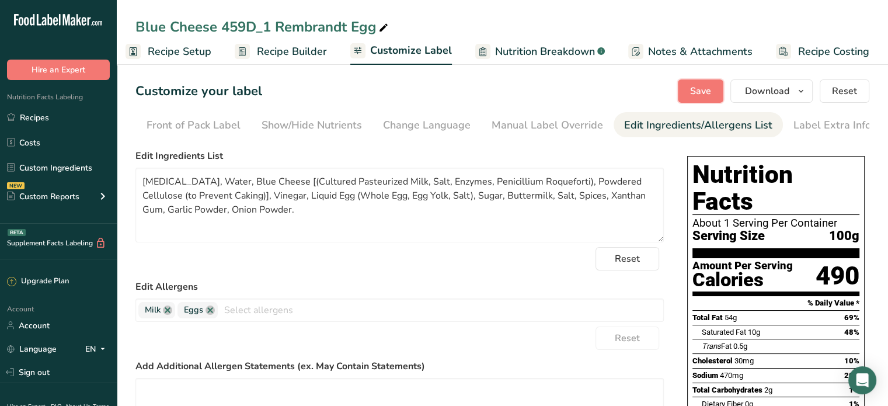
drag, startPoint x: 691, startPoint y: 85, endPoint x: 679, endPoint y: 88, distance: 12.7
click at [692, 86] on span "Save" at bounding box center [700, 91] width 21 height 14
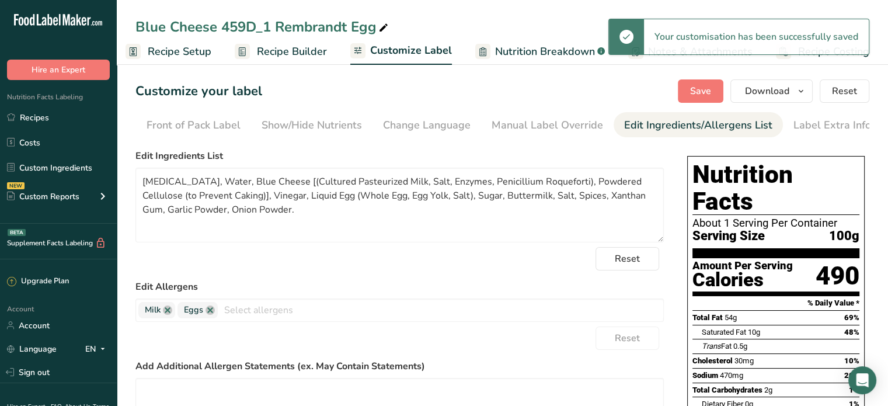
drag, startPoint x: 47, startPoint y: 167, endPoint x: 124, endPoint y: 168, distance: 77.1
click at [47, 167] on link "Custom Ingredients" at bounding box center [58, 167] width 117 height 22
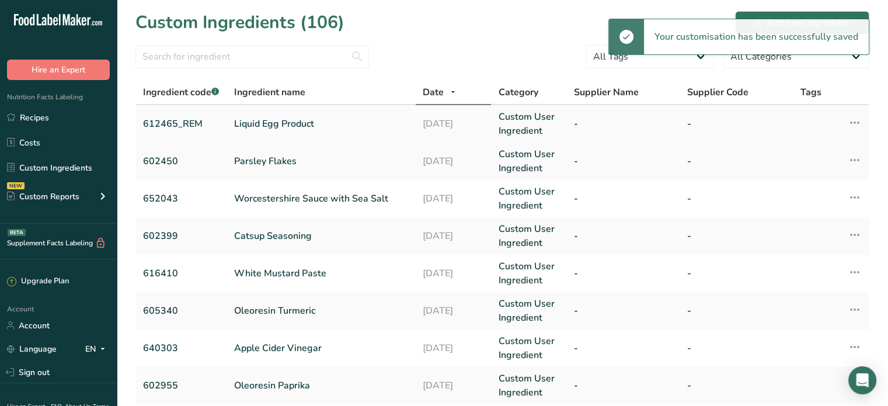
click at [275, 121] on link "Liquid Egg Product" at bounding box center [321, 124] width 175 height 14
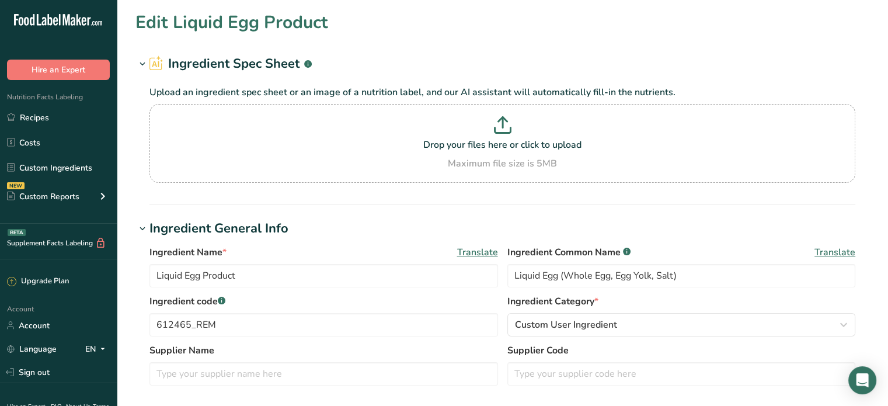
type input "202.878"
type KJ "848.8"
type Fat "15.616"
type Fat "5.476"
type Fat "0.019"
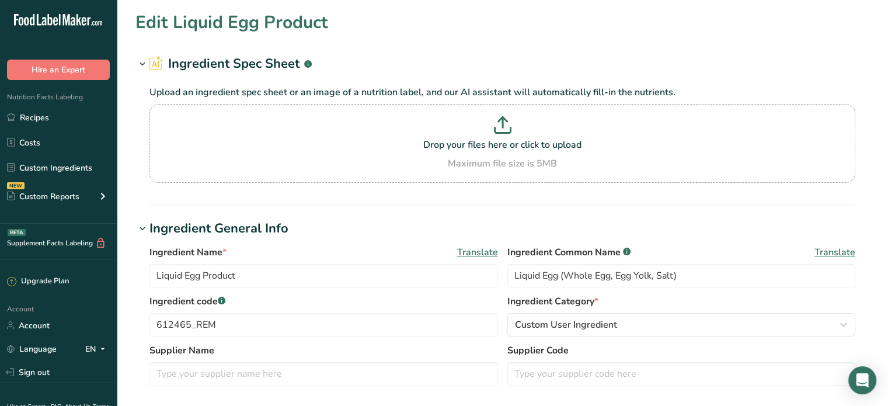
type input "630.267"
type input "4013.846"
type Carbohydrates "1.837"
type Fiber "0"
type Sugars "0.412"
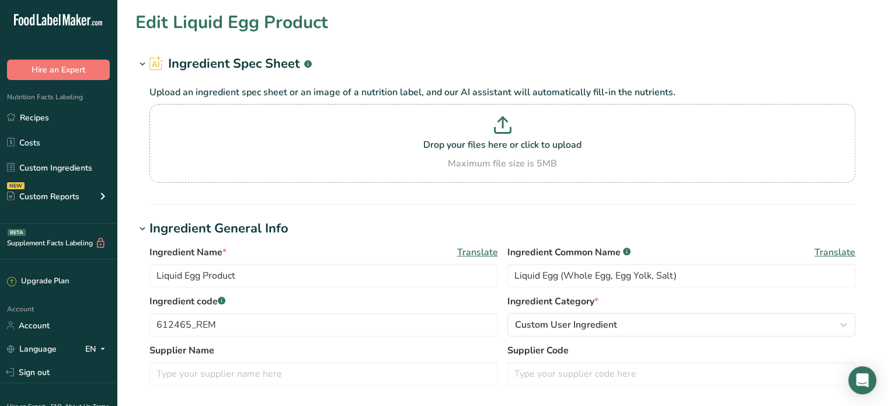
type Sugars "0"
type input "12.672"
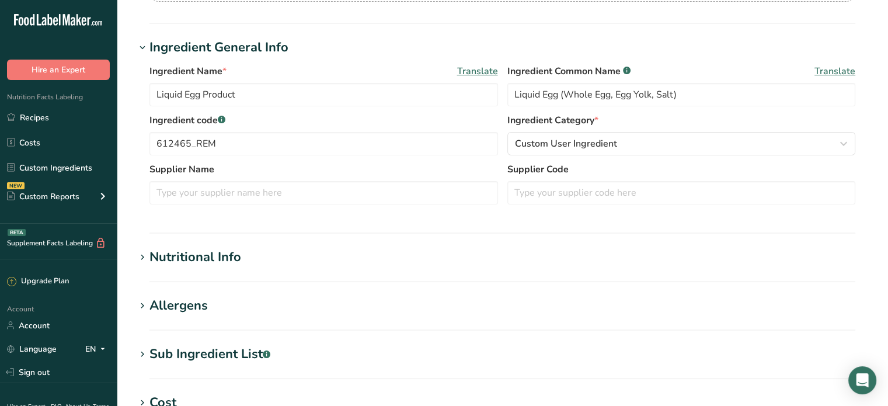
scroll to position [350, 0]
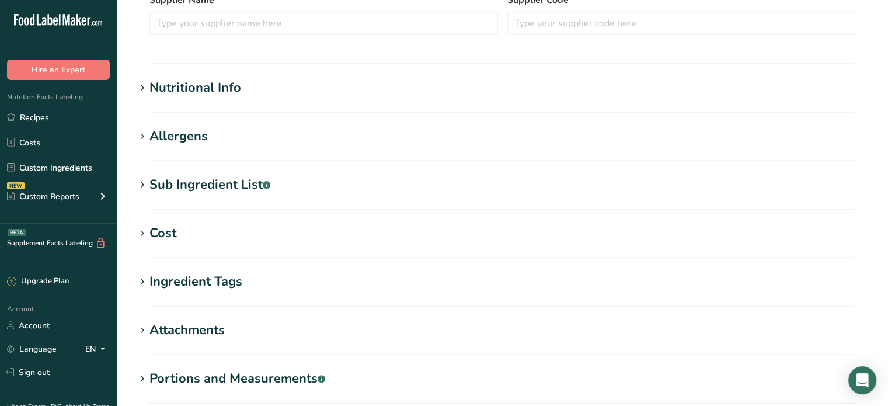
click at [156, 88] on div "Nutritional Info" at bounding box center [195, 87] width 92 height 19
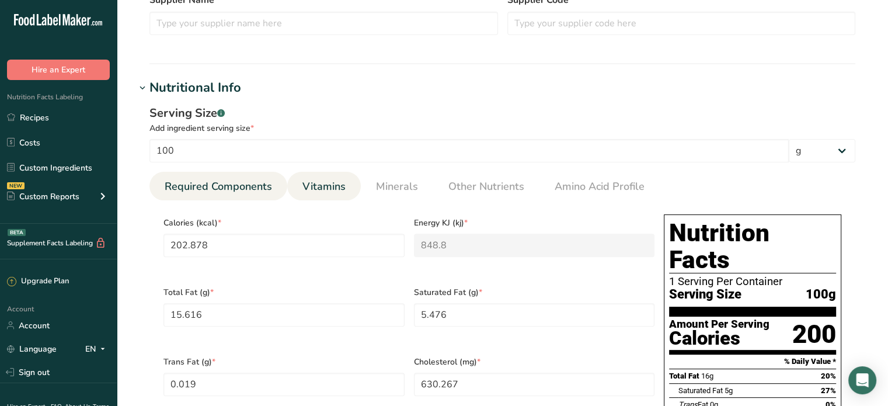
click at [332, 179] on span "Vitamins" at bounding box center [323, 187] width 43 height 16
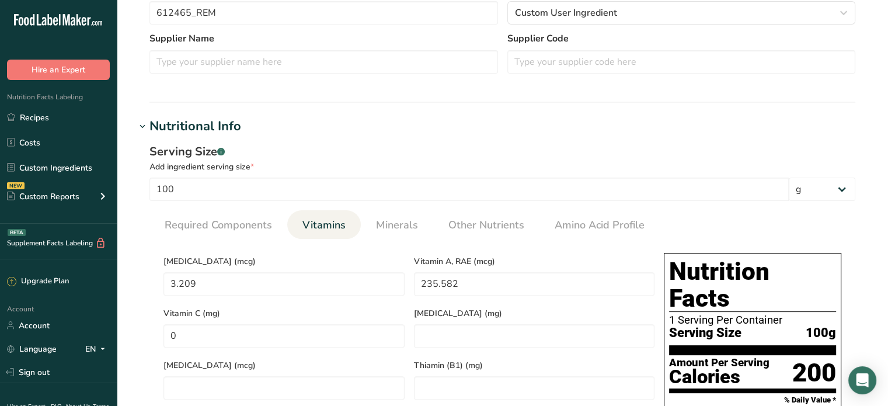
scroll to position [292, 0]
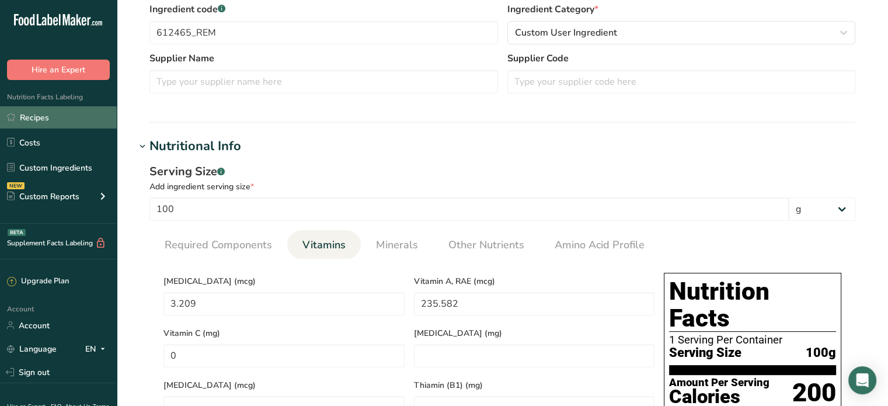
click at [89, 113] on link "Recipes" at bounding box center [58, 117] width 117 height 22
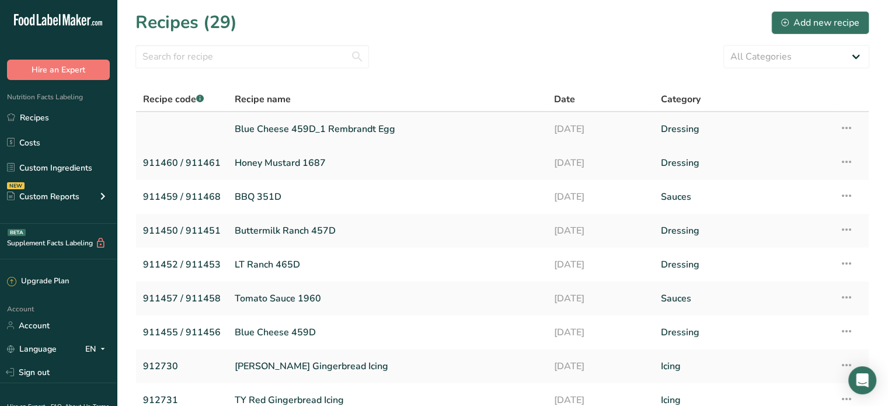
click at [344, 130] on link "Blue Cheese 459D_1 Rembrandt Egg" at bounding box center [387, 129] width 305 height 25
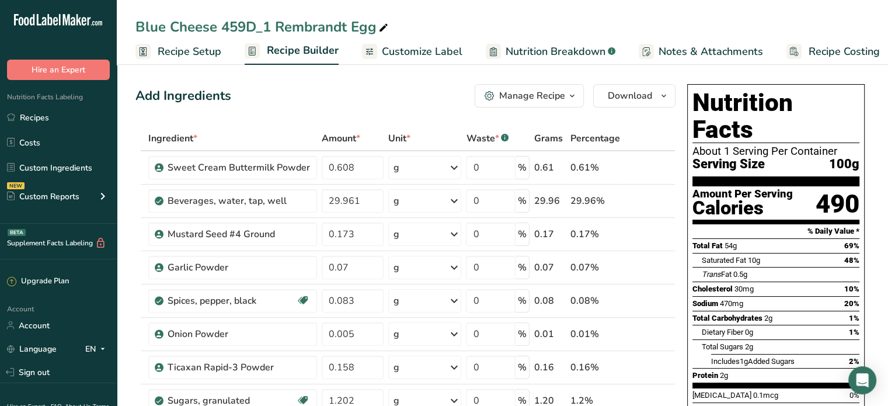
click at [418, 46] on span "Customize Label" at bounding box center [422, 52] width 81 height 16
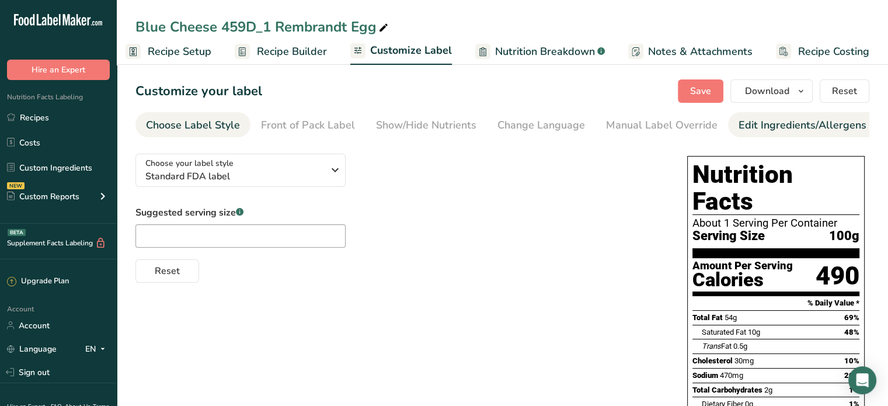
click at [772, 127] on div "Edit Ingredients/Allergens List" at bounding box center [812, 125] width 148 height 16
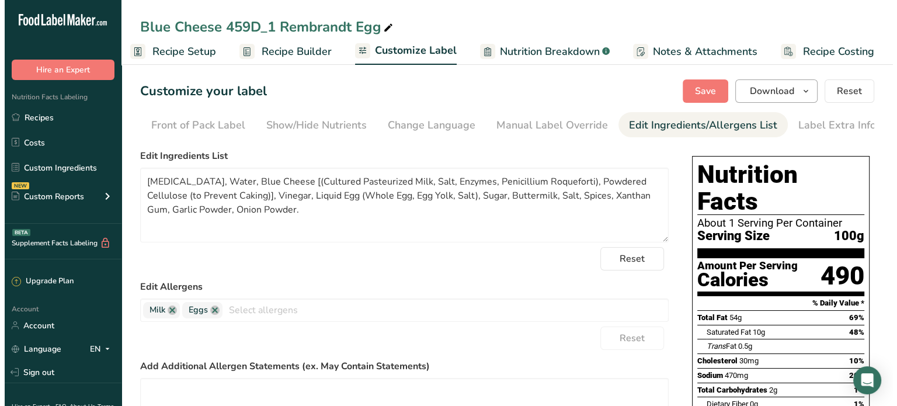
scroll to position [0, 0]
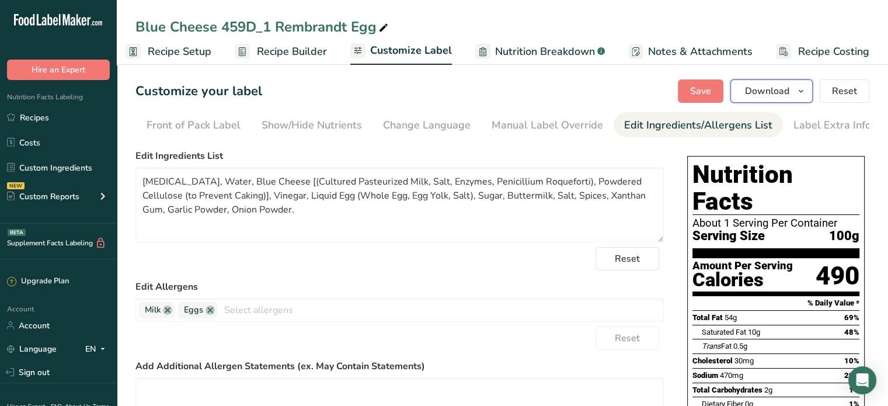
click at [803, 88] on icon "button" at bounding box center [800, 91] width 9 height 15
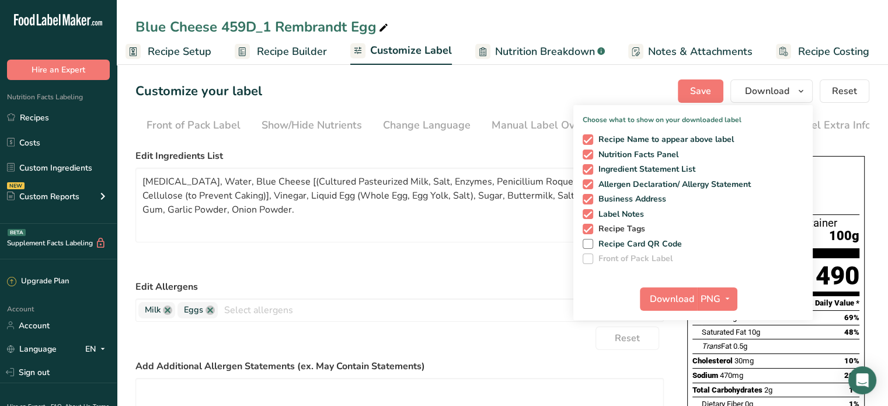
click at [626, 224] on span "Recipe Tags" at bounding box center [619, 229] width 53 height 11
click at [590, 225] on input "Recipe Tags" at bounding box center [587, 229] width 8 height 8
checkbox input "false"
click at [627, 211] on span "Label Notes" at bounding box center [618, 214] width 51 height 11
click at [590, 211] on input "Label Notes" at bounding box center [587, 214] width 8 height 8
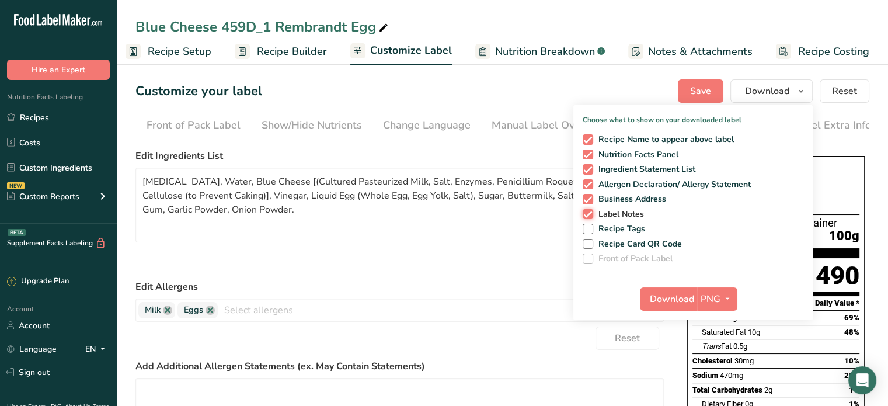
checkbox input "false"
click at [636, 197] on span "Business Address" at bounding box center [630, 199] width 74 height 11
click at [590, 197] on input "Business Address" at bounding box center [587, 199] width 8 height 8
checkbox input "false"
click at [719, 302] on button "PNG" at bounding box center [717, 298] width 40 height 23
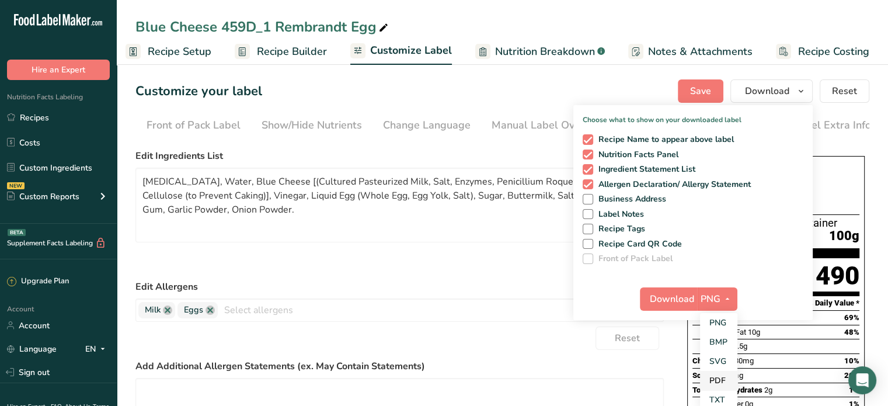
click at [720, 375] on link "PDF" at bounding box center [718, 380] width 37 height 19
click at [675, 301] on span "Download" at bounding box center [672, 299] width 44 height 14
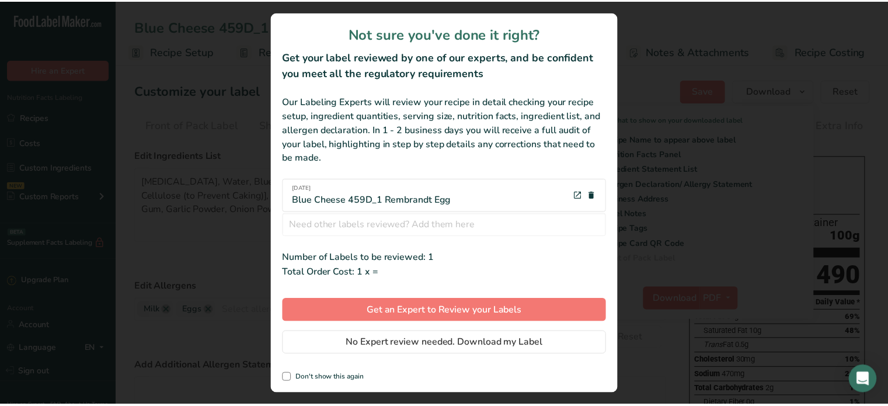
scroll to position [0, 1]
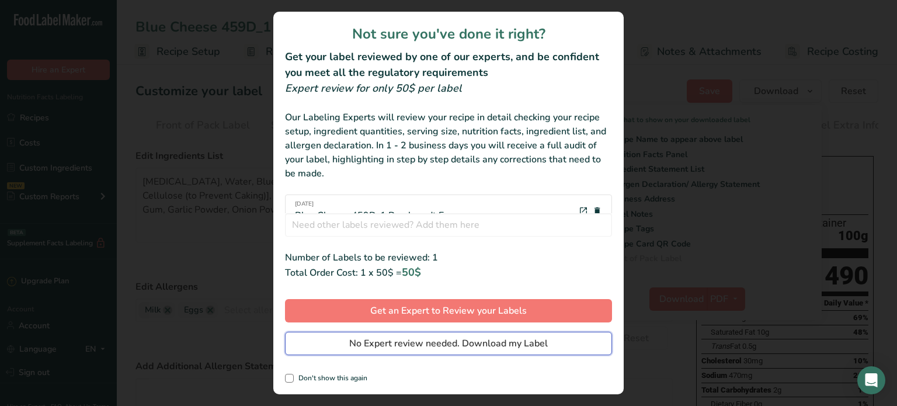
click at [399, 345] on span "No Expert review needed. Download my Label" at bounding box center [448, 343] width 198 height 14
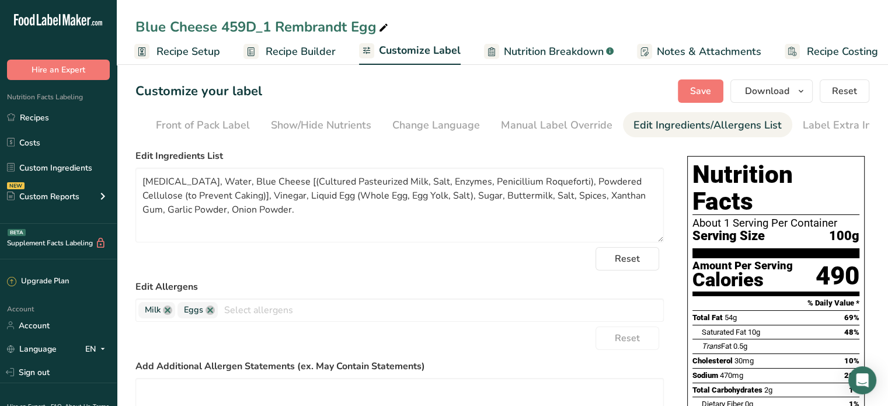
click at [538, 59] on link "Nutrition Breakdown .a-a{fill:#347362;}.b-a{fill:#fff;}" at bounding box center [549, 52] width 130 height 26
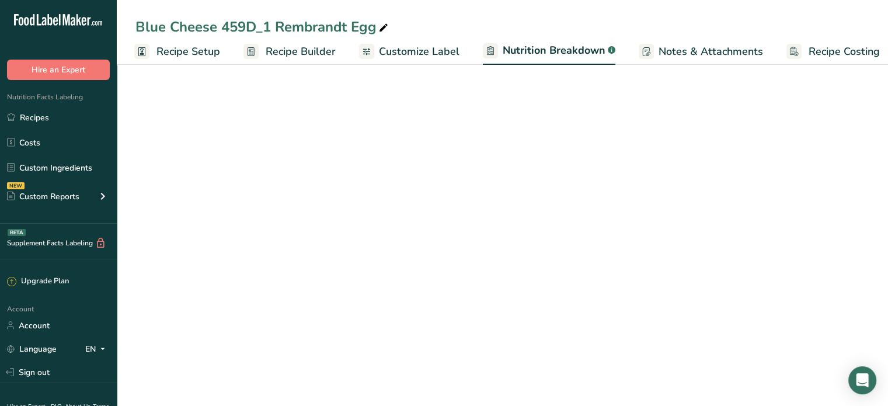
scroll to position [0, 11]
select select "Calories"
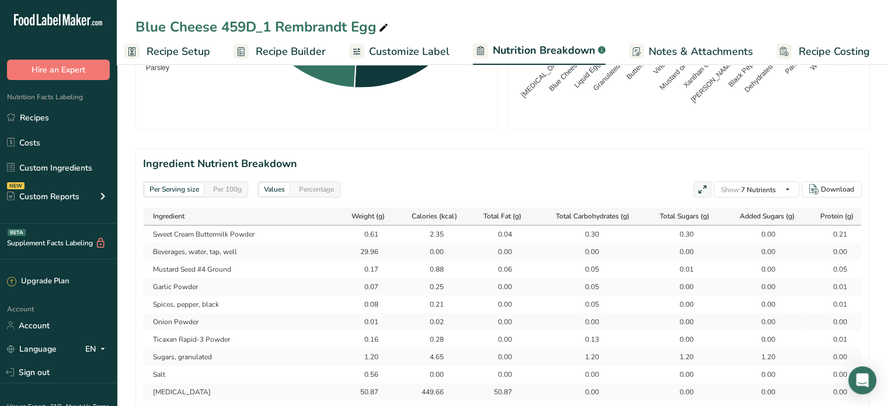
scroll to position [467, 0]
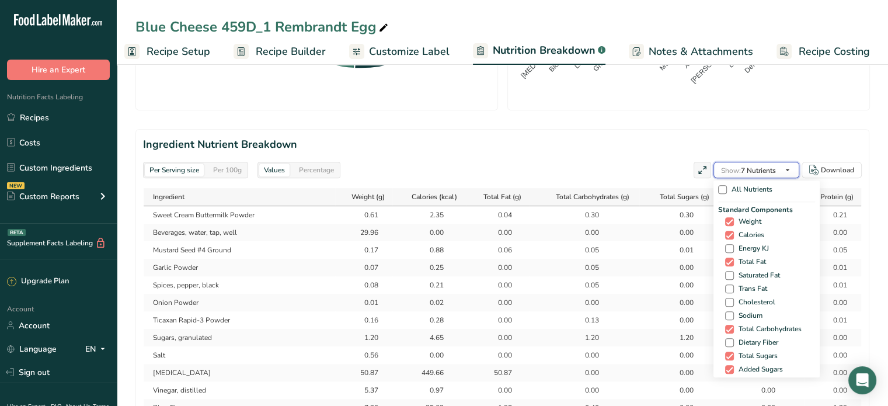
click at [772, 175] on span "Show: 7 Nutrients" at bounding box center [748, 170] width 55 height 14
click at [741, 245] on span "Energy KJ" at bounding box center [751, 248] width 35 height 9
click at [733, 245] on input "Energy KJ" at bounding box center [729, 249] width 8 height 8
checkbox input "true"
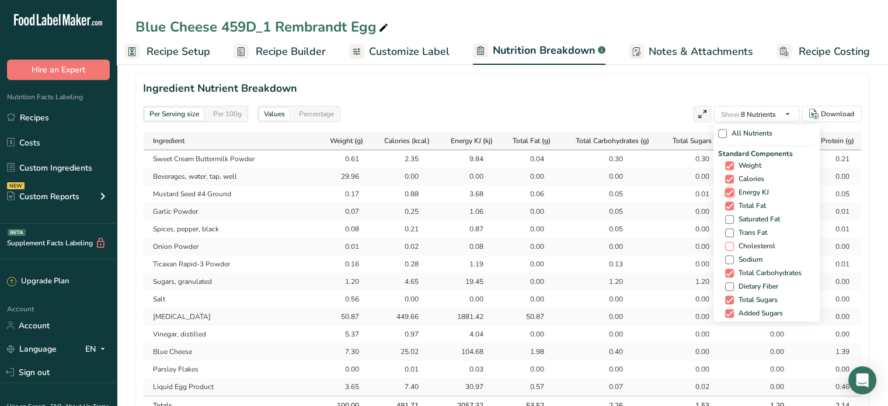
scroll to position [525, 0]
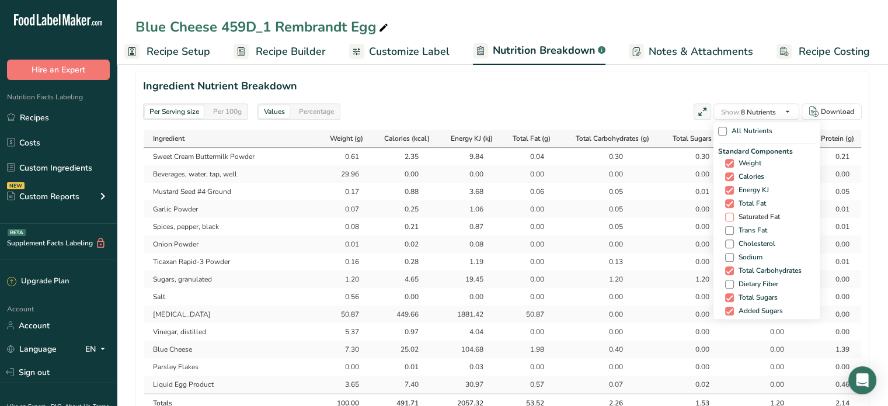
click at [750, 214] on span "Saturated Fat" at bounding box center [757, 216] width 46 height 9
click at [733, 214] on input "Saturated Fat" at bounding box center [729, 217] width 8 height 8
checkbox input "true"
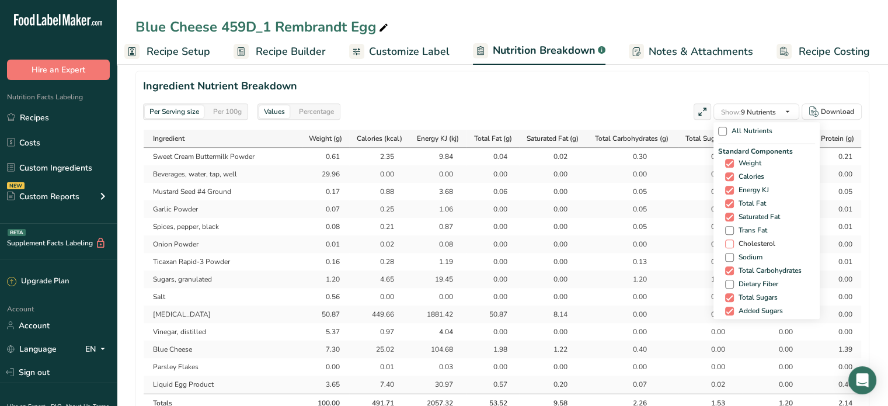
drag, startPoint x: 749, startPoint y: 229, endPoint x: 749, endPoint y: 239, distance: 9.3
click at [749, 231] on span "Trans Fat" at bounding box center [750, 230] width 33 height 9
click at [733, 231] on input "Trans Fat" at bounding box center [729, 230] width 8 height 8
checkbox input "true"
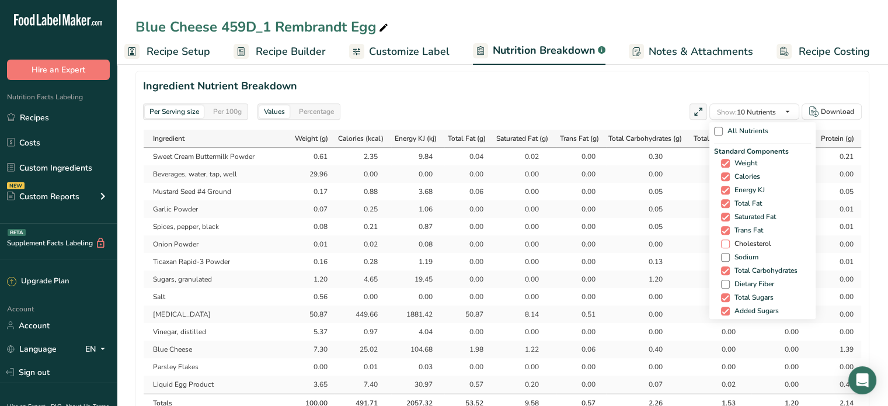
click at [749, 240] on span "Cholesterol" at bounding box center [750, 243] width 41 height 9
click at [728, 240] on input "Cholesterol" at bounding box center [725, 244] width 8 height 8
checkbox input "true"
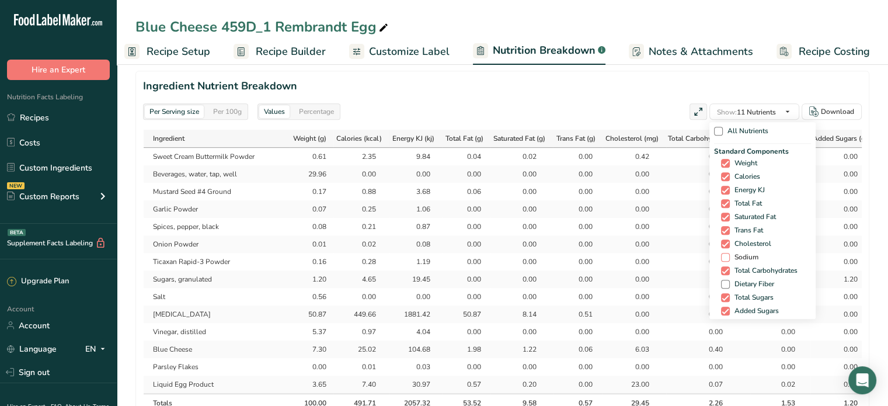
click at [742, 256] on span "Sodium" at bounding box center [744, 257] width 29 height 9
click at [728, 256] on input "Sodium" at bounding box center [725, 257] width 8 height 8
checkbox input "true"
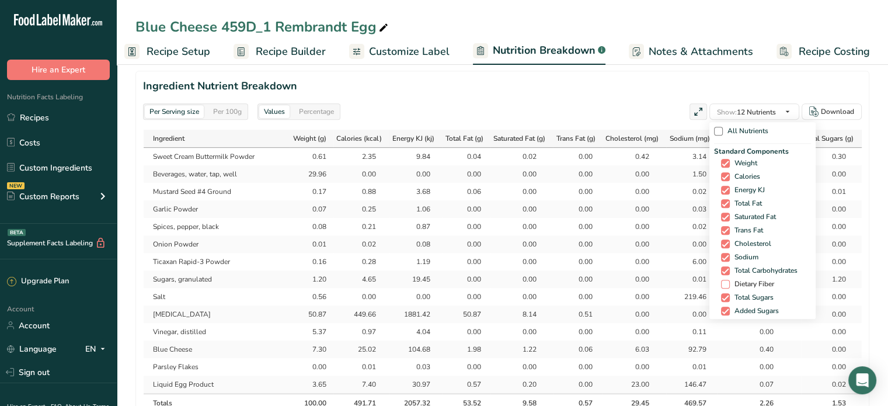
click at [735, 282] on span "Dietary Fiber" at bounding box center [752, 284] width 44 height 9
click at [728, 282] on input "Dietary Fiber" at bounding box center [725, 284] width 8 height 8
checkbox input "true"
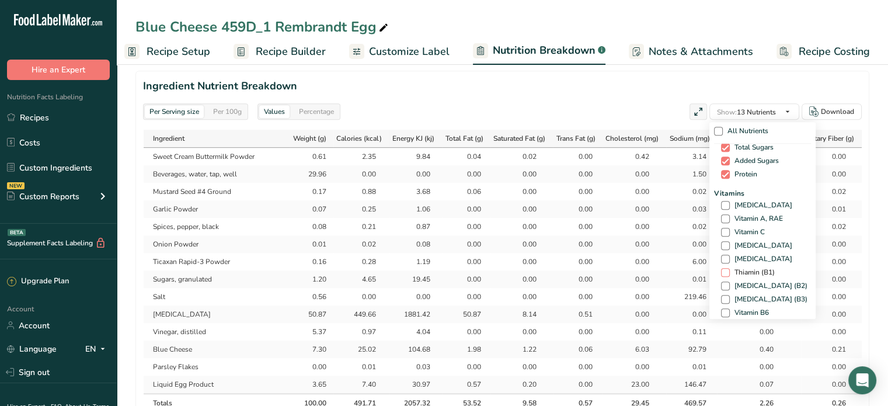
scroll to position [175, 0]
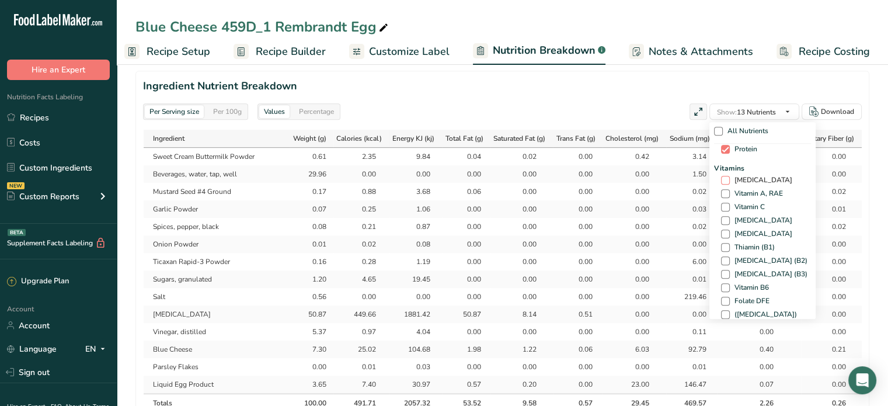
click at [750, 182] on span "[MEDICAL_DATA]" at bounding box center [761, 180] width 62 height 9
click at [728, 182] on input "[MEDICAL_DATA]" at bounding box center [725, 180] width 8 height 8
checkbox input "true"
drag, startPoint x: 752, startPoint y: 191, endPoint x: 751, endPoint y: 199, distance: 7.6
click at [752, 192] on span "Vitamin A, RAE" at bounding box center [756, 193] width 53 height 9
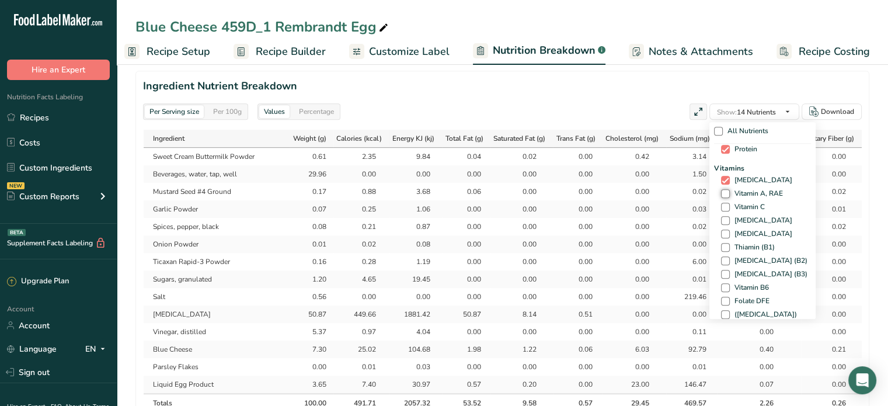
click at [728, 192] on input "Vitamin A, RAE" at bounding box center [725, 194] width 8 height 8
checkbox input "true"
click at [746, 210] on span "Vitamin C" at bounding box center [747, 207] width 35 height 9
click at [728, 210] on input "Vitamin C" at bounding box center [725, 207] width 8 height 8
checkbox input "true"
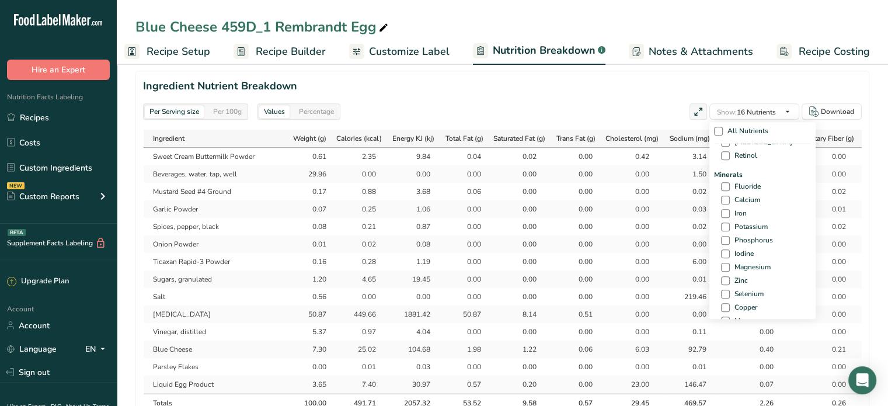
scroll to position [409, 0]
click at [733, 193] on span "Calcium" at bounding box center [745, 192] width 30 height 9
click at [728, 193] on input "Calcium" at bounding box center [725, 193] width 8 height 8
checkbox input "true"
click at [732, 204] on span "Iron" at bounding box center [738, 205] width 17 height 9
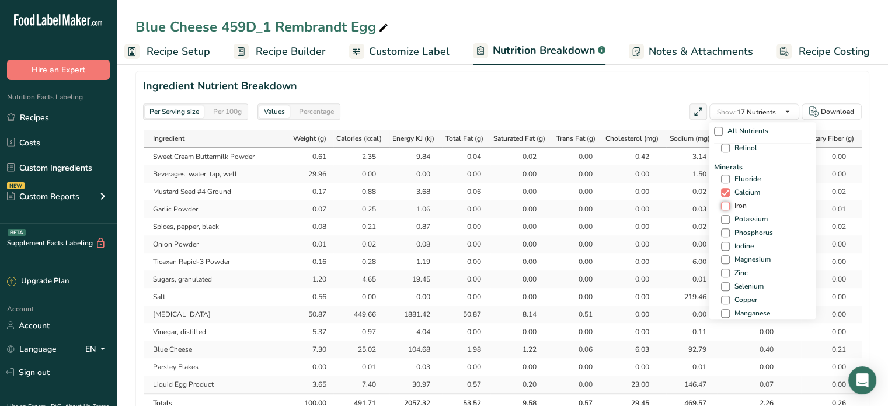
click at [728, 204] on input "Iron" at bounding box center [725, 206] width 8 height 8
checkbox input "true"
click at [733, 219] on span "Potassium" at bounding box center [749, 219] width 38 height 9
click at [728, 219] on input "Potassium" at bounding box center [725, 219] width 8 height 8
checkbox input "true"
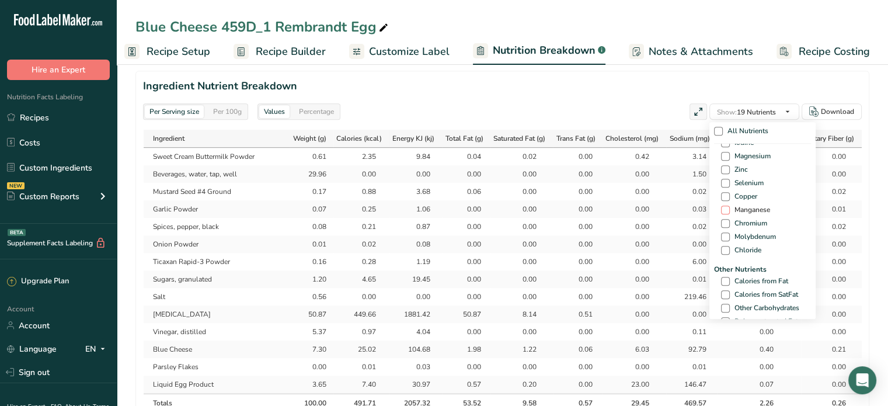
scroll to position [584, 0]
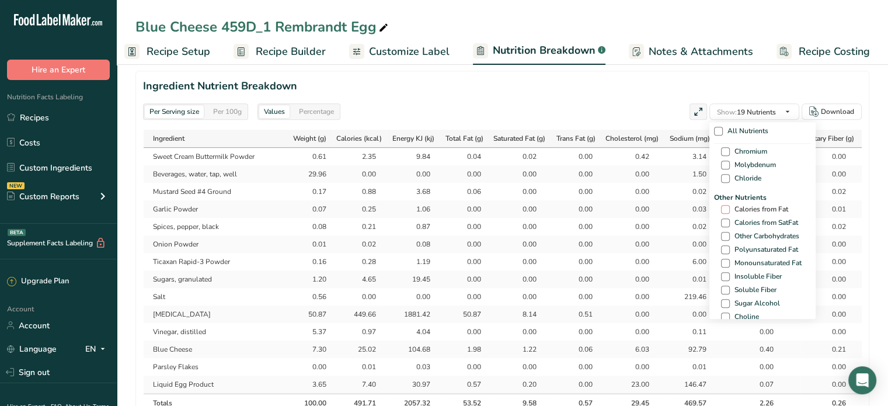
click at [757, 211] on span "Calories from Fat" at bounding box center [759, 209] width 58 height 9
click at [728, 211] on input "Calories from Fat" at bounding box center [725, 209] width 8 height 8
checkbox input "true"
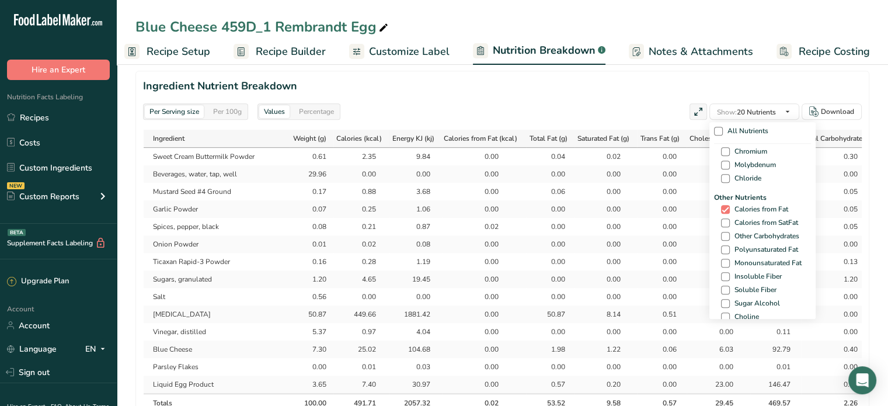
click at [753, 221] on span "Calories from SatFat" at bounding box center [764, 222] width 68 height 9
click at [728, 221] on input "Calories from SatFat" at bounding box center [725, 223] width 8 height 8
checkbox input "true"
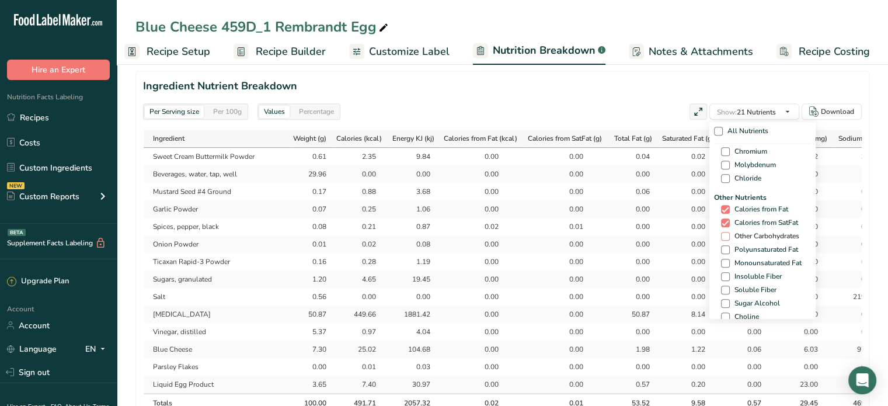
click at [752, 233] on span "Other Carbohydrates" at bounding box center [764, 236] width 69 height 9
click at [728, 233] on input "Other Carbohydrates" at bounding box center [725, 236] width 8 height 8
checkbox input "true"
drag, startPoint x: 754, startPoint y: 245, endPoint x: 755, endPoint y: 253, distance: 8.2
click at [754, 246] on span "Polyunsaturated Fat" at bounding box center [764, 249] width 68 height 9
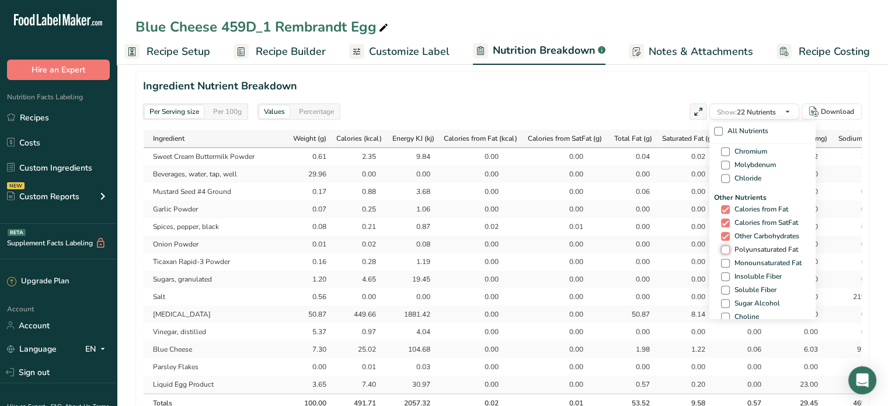
click at [728, 246] on input "Polyunsaturated Fat" at bounding box center [725, 250] width 8 height 8
checkbox input "true"
click at [755, 261] on span "Monounsaturated Fat" at bounding box center [766, 263] width 72 height 9
click at [728, 261] on input "Monounsaturated Fat" at bounding box center [725, 263] width 8 height 8
checkbox input "true"
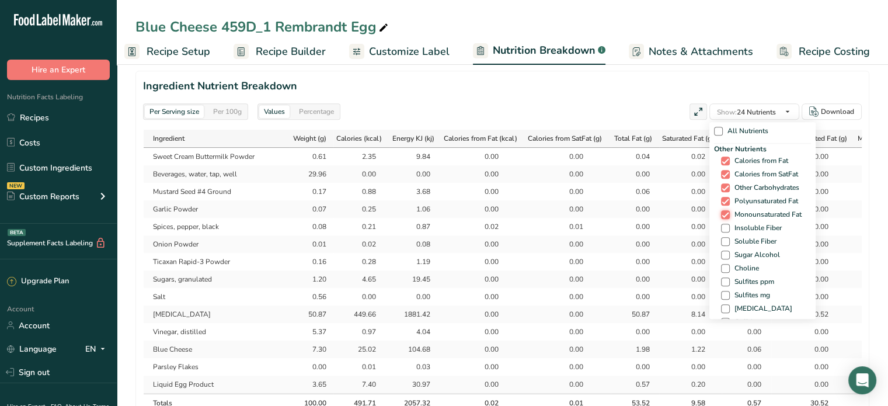
scroll to position [700, 0]
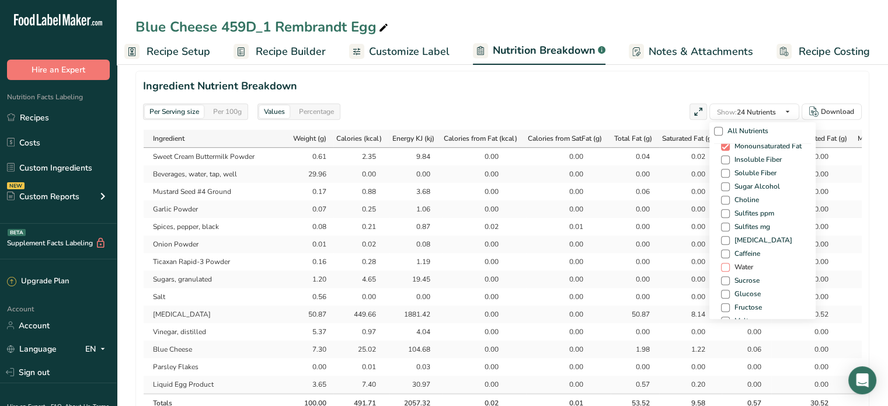
drag, startPoint x: 726, startPoint y: 254, endPoint x: 724, endPoint y: 263, distance: 9.6
click at [725, 264] on div "Other Nutrients Calories from Fat Calories from SatFat Other Carbohydrates Poly…" at bounding box center [762, 228] width 97 height 306
click at [724, 263] on span at bounding box center [725, 267] width 9 height 9
click at [724, 263] on input "Water" at bounding box center [725, 267] width 8 height 8
checkbox input "true"
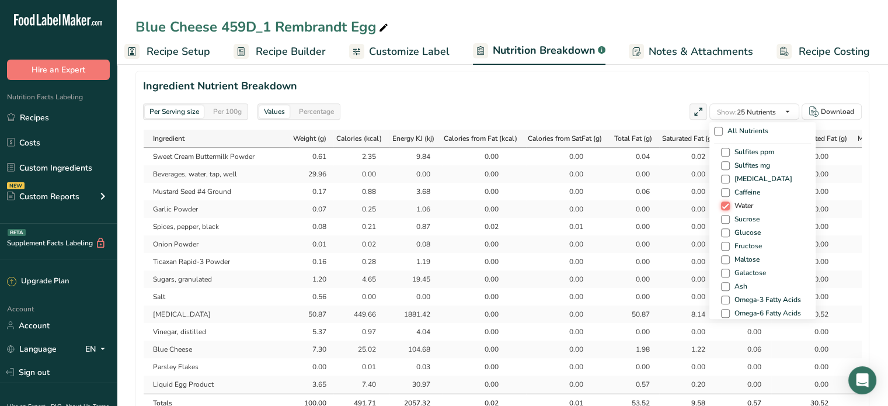
scroll to position [817, 0]
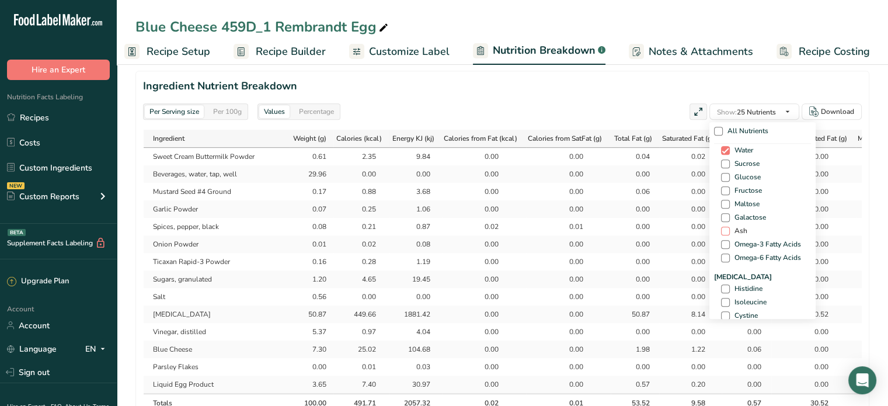
click at [721, 228] on span at bounding box center [725, 230] width 9 height 9
click at [721, 228] on input "Ash" at bounding box center [725, 231] width 8 height 8
checkbox input "true"
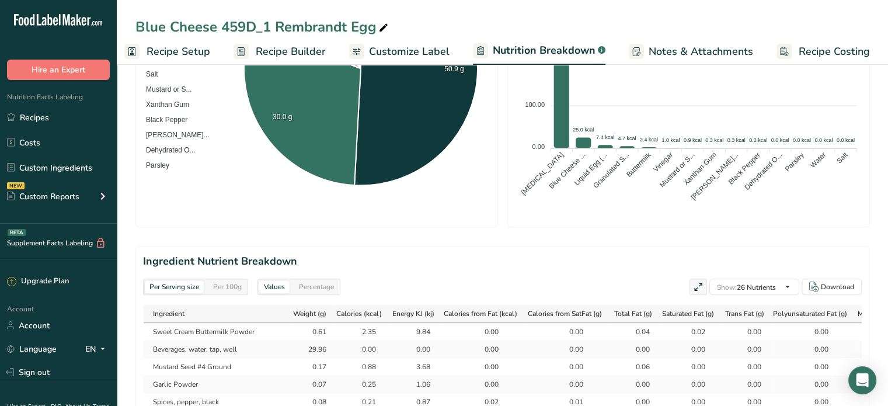
scroll to position [0, 0]
click at [234, 288] on div "Per 100g" at bounding box center [227, 286] width 38 height 13
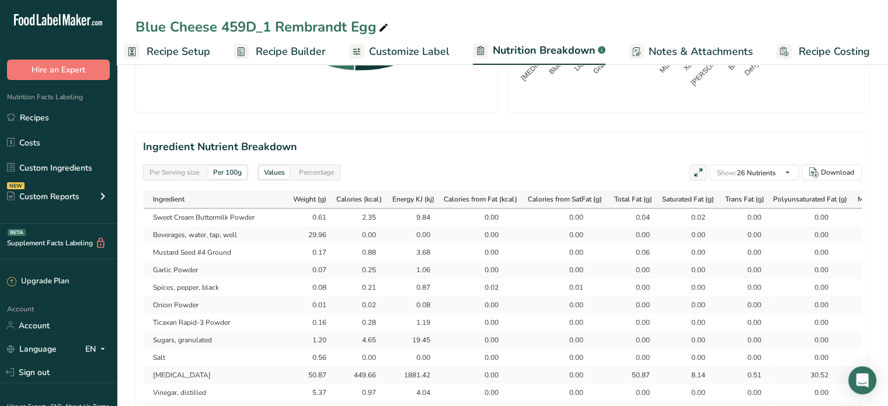
scroll to position [467, 0]
click at [827, 174] on div "Download" at bounding box center [837, 170] width 33 height 11
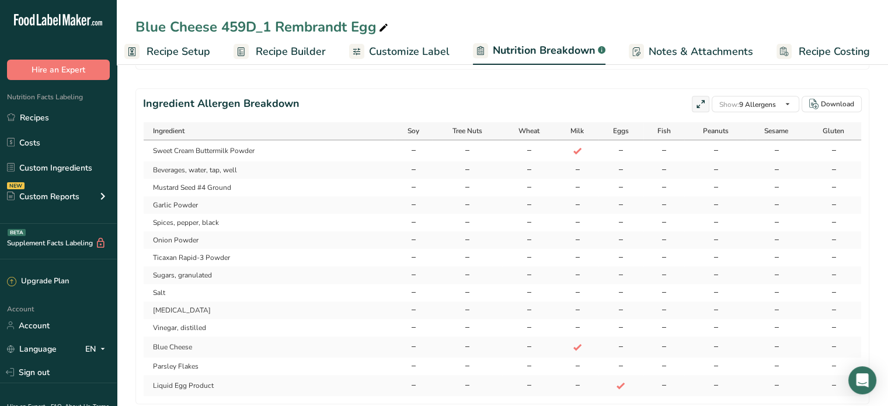
scroll to position [918, 0]
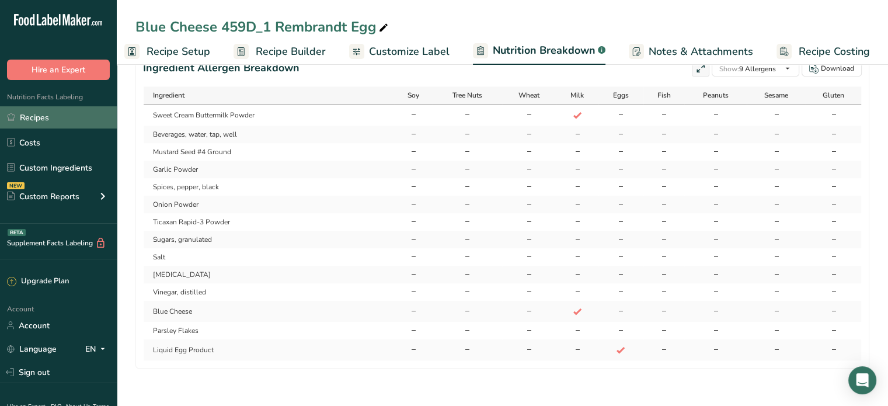
click at [49, 114] on link "Recipes" at bounding box center [58, 117] width 117 height 22
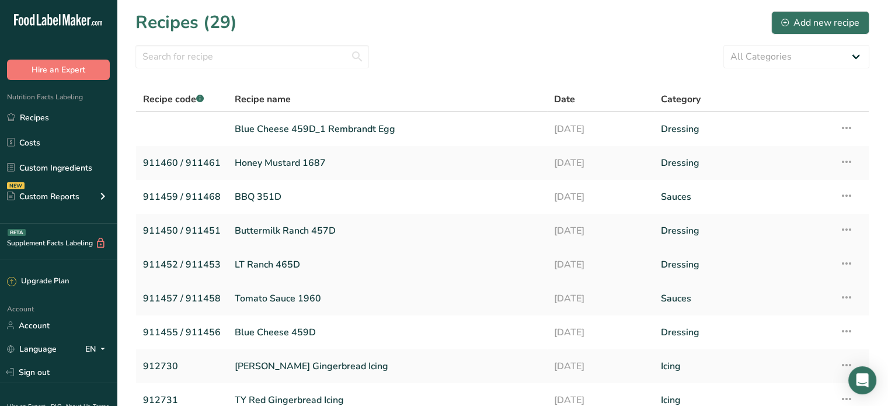
click at [849, 263] on icon at bounding box center [846, 263] width 14 height 21
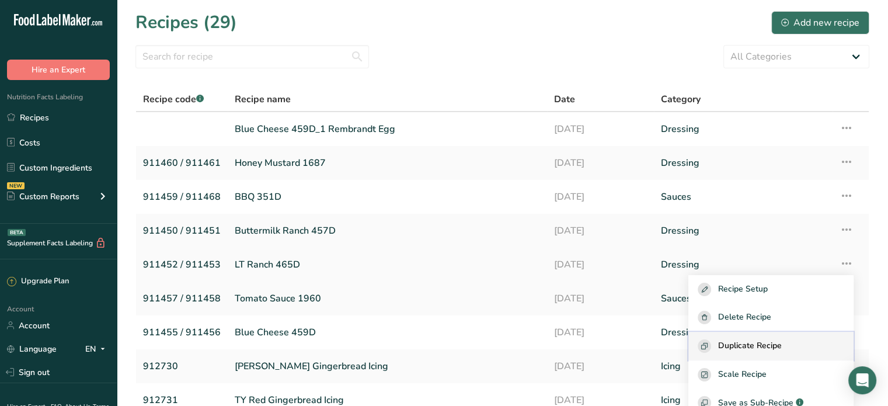
click at [781, 343] on span "Duplicate Recipe" at bounding box center [750, 345] width 64 height 13
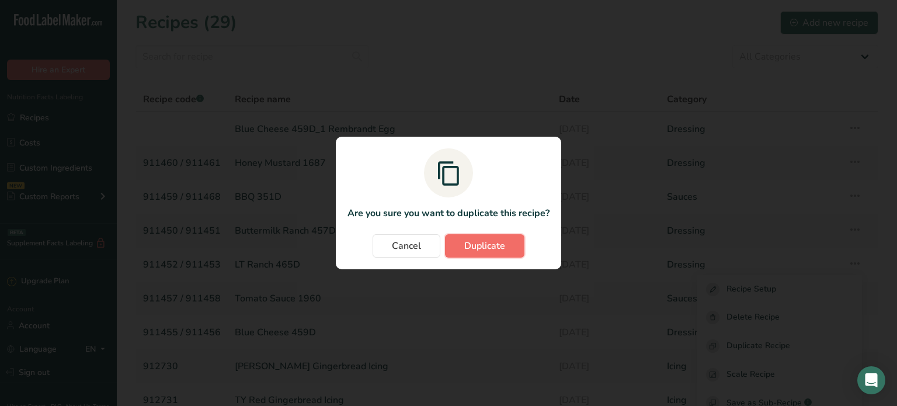
click at [483, 255] on button "Duplicate" at bounding box center [484, 245] width 79 height 23
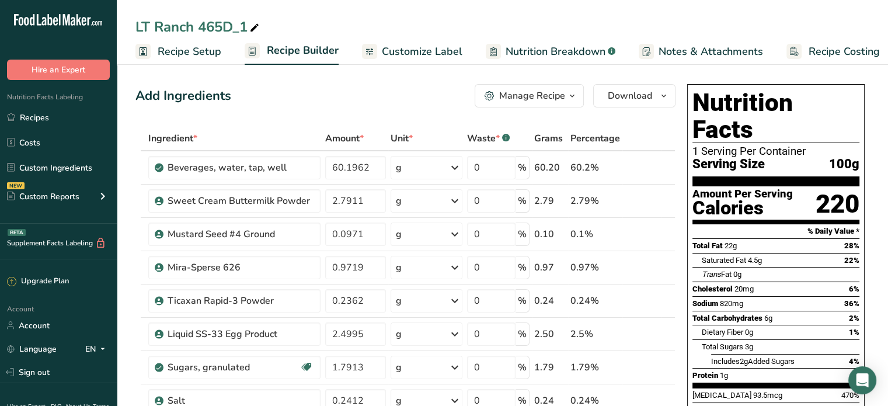
click at [253, 23] on icon at bounding box center [254, 28] width 11 height 16
type input "LT Ranch 465D_1 Rembrandt"
click at [378, 93] on div "Add Ingredients Manage Recipe Delete Recipe Duplicate Recipe Scale Recipe Save …" at bounding box center [405, 95] width 540 height 23
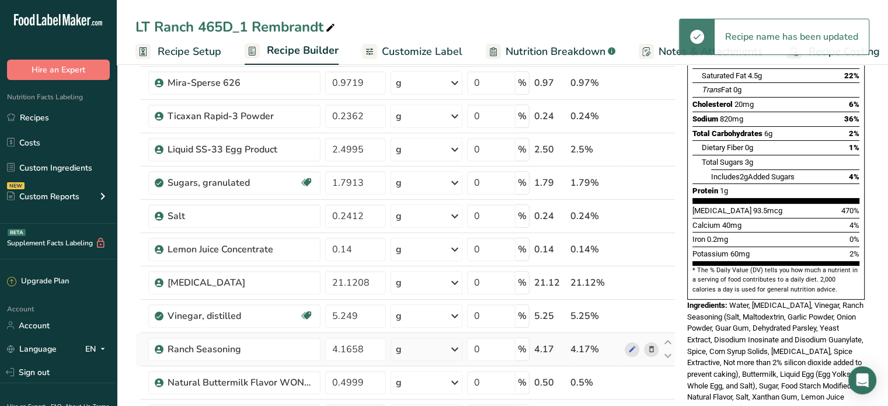
scroll to position [350, 0]
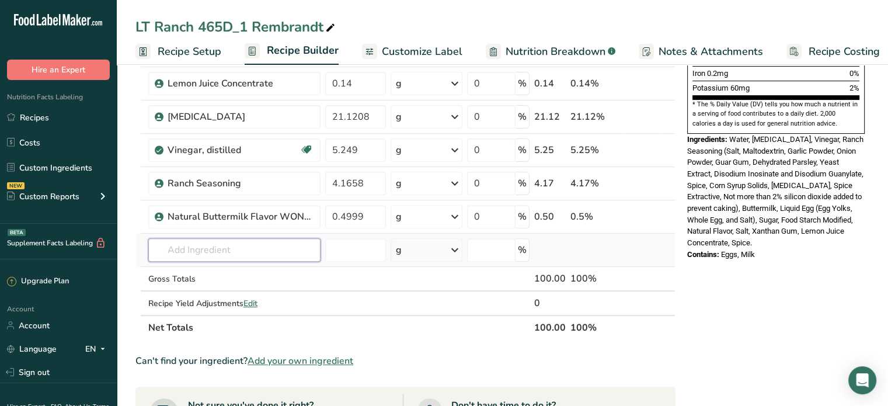
click at [222, 239] on input "text" at bounding box center [234, 249] width 172 height 23
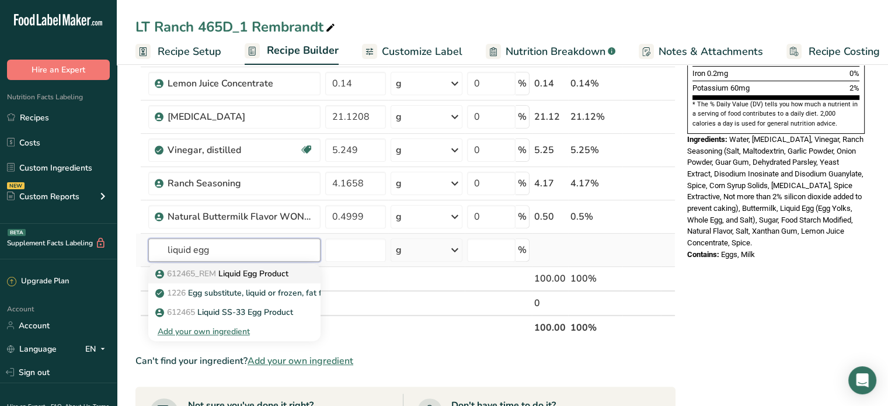
type input "liquid egg"
click at [221, 267] on p "612465_REM Liquid Egg Product" at bounding box center [223, 273] width 131 height 12
type input "Liquid Egg Product"
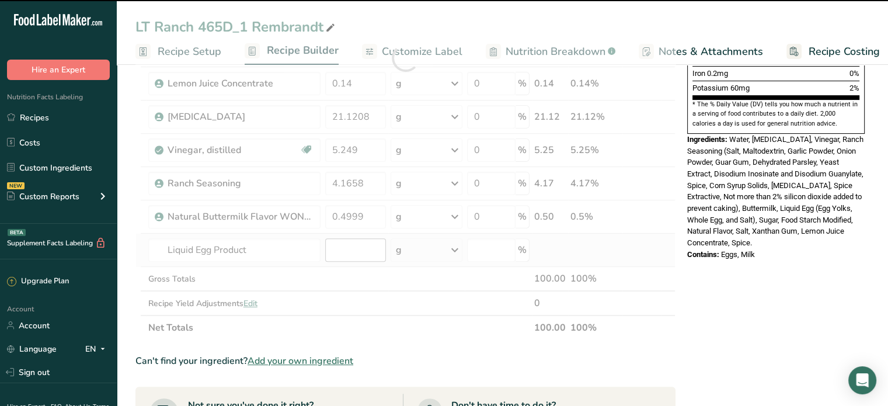
type input "0"
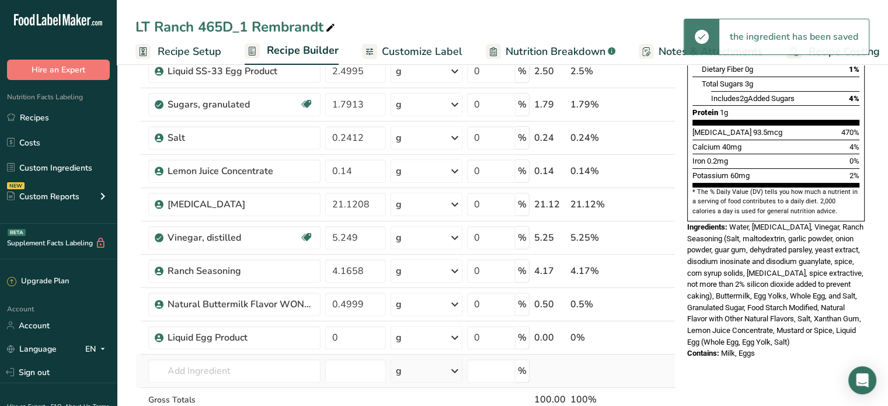
scroll to position [233, 0]
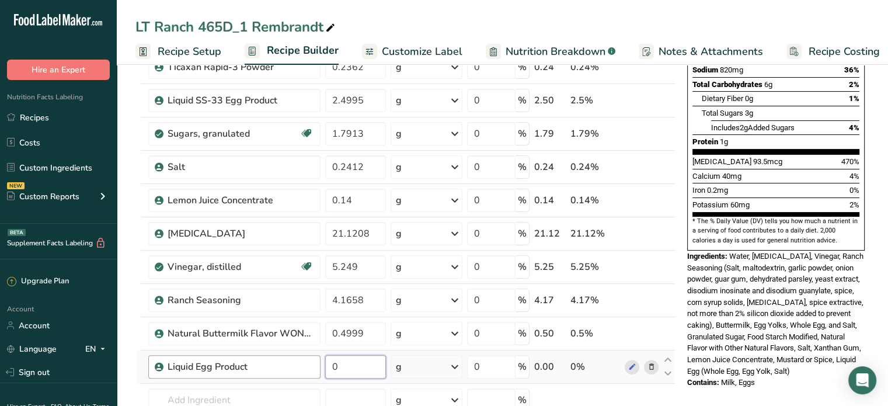
drag, startPoint x: 343, startPoint y: 367, endPoint x: 311, endPoint y: 359, distance: 33.6
click at [311, 359] on tr "Liquid Egg Product 0 g Weight Units g kg mg See more Volume Units l Volume unit…" at bounding box center [405, 366] width 539 height 33
type input "2.4995"
click at [323, 395] on div "Ingredient * Amount * Unit * Waste * .a-a{fill:#347362;}.b-a{fill:#fff;} Grams …" at bounding box center [405, 191] width 540 height 597
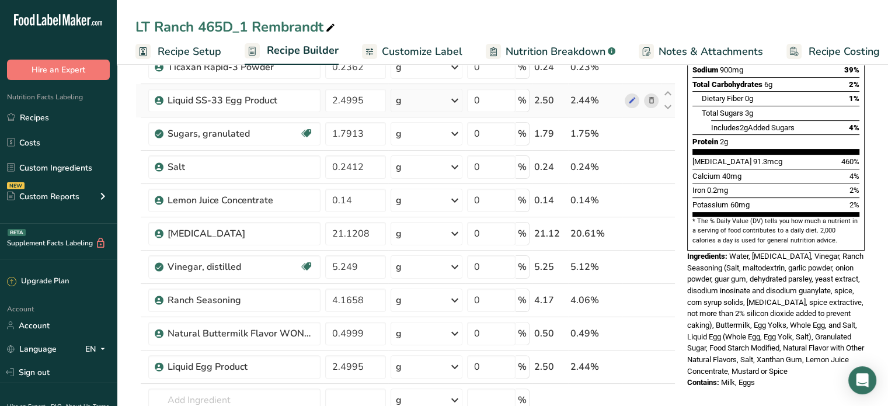
click at [654, 100] on icon at bounding box center [651, 101] width 8 height 12
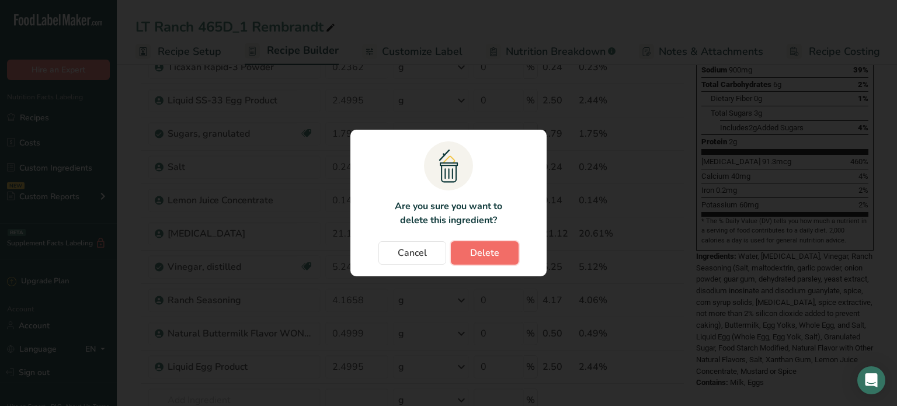
click at [485, 257] on span "Delete" at bounding box center [484, 253] width 29 height 14
type input "1.7913"
type input "0.2412"
type input "0.14"
type input "21.1208"
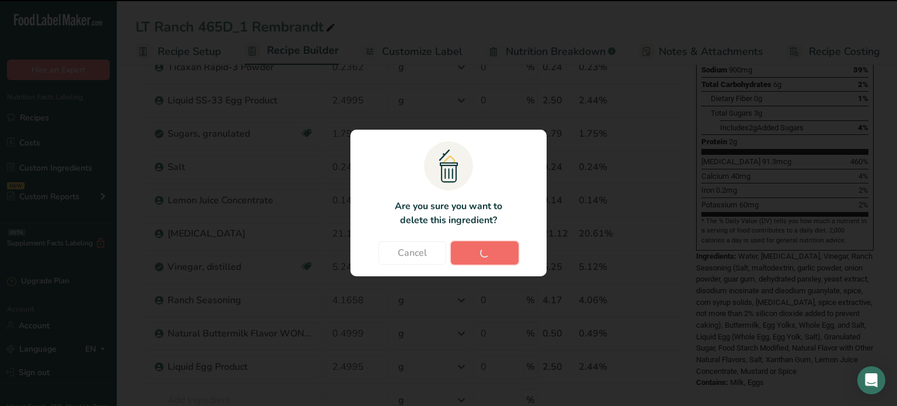
type input "5.249"
type input "4.1658"
type input "0.4999"
type input "2.4995"
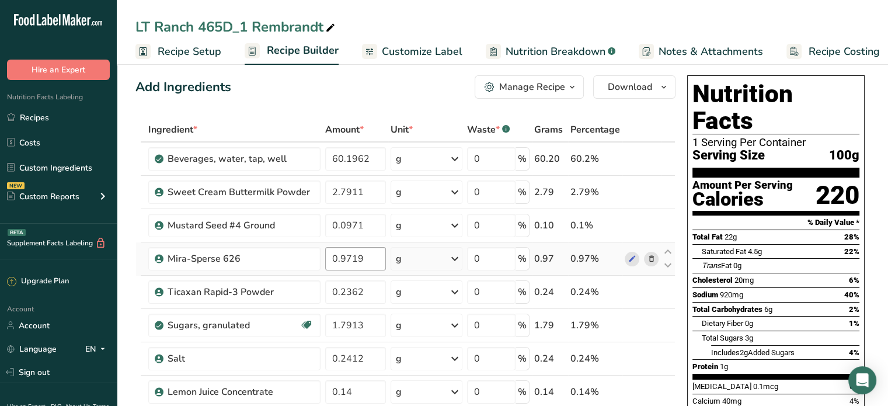
scroll to position [0, 0]
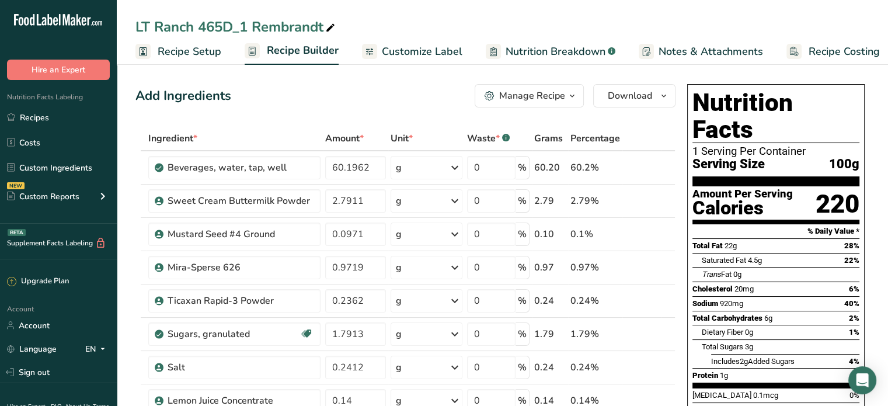
click at [433, 46] on span "Customize Label" at bounding box center [422, 52] width 81 height 16
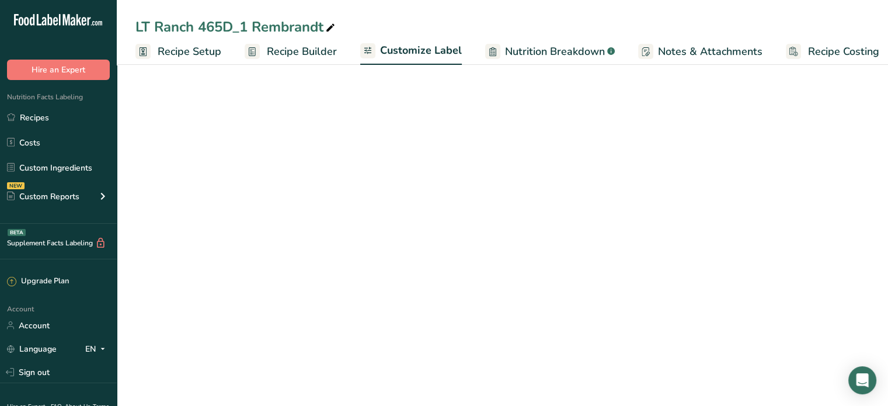
scroll to position [0, 10]
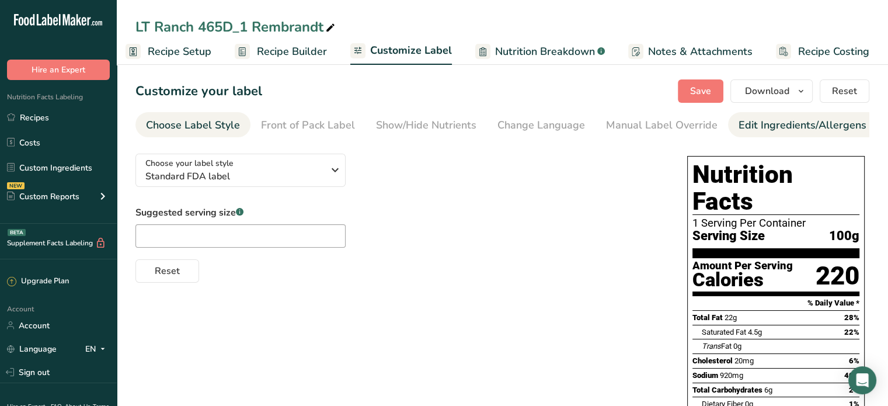
click at [790, 128] on div "Edit Ingredients/Allergens List" at bounding box center [812, 125] width 148 height 16
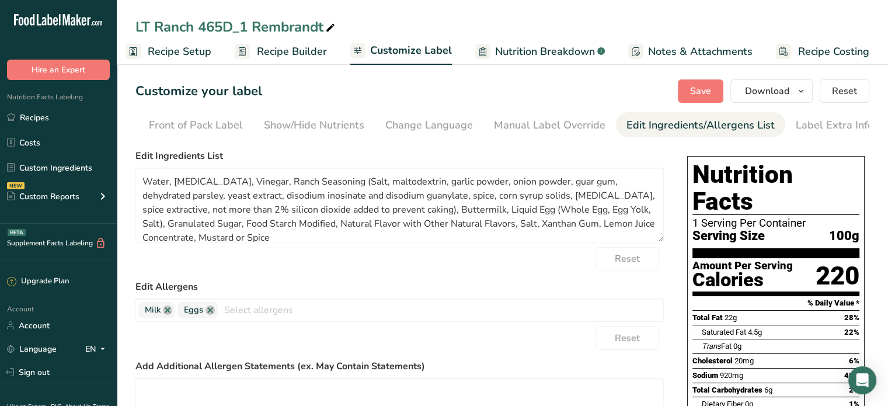
scroll to position [0, 114]
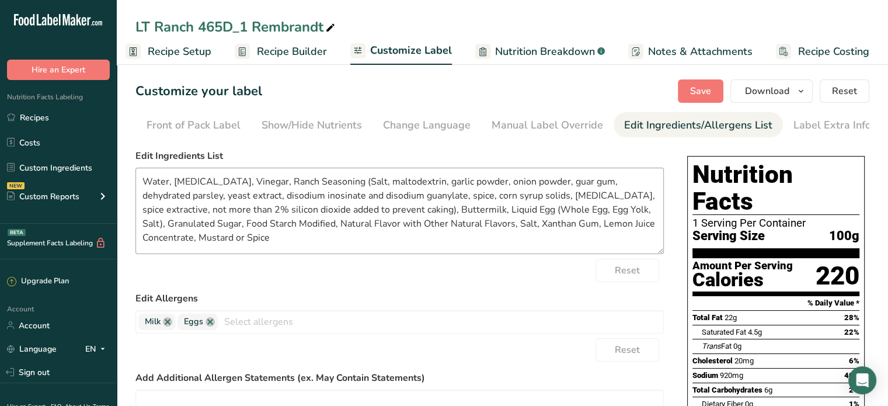
drag, startPoint x: 656, startPoint y: 243, endPoint x: 654, endPoint y: 255, distance: 11.8
click at [654, 254] on textarea "Water, [MEDICAL_DATA], Vinegar, Ranch Seasoning (Salt, maltodextrin, garlic pow…" at bounding box center [399, 211] width 528 height 86
drag, startPoint x: 368, startPoint y: 184, endPoint x: 407, endPoint y: 184, distance: 39.1
click at [368, 184] on textarea "Water, [MEDICAL_DATA], Vinegar, Ranch Seasoning (Salt, maltodextrin, garlic pow…" at bounding box center [399, 211] width 528 height 86
click at [490, 180] on textarea "Water, [MEDICAL_DATA], Vinegar, Ranch Seasoning (Salt, Maltodextrin, Garlic Pow…" at bounding box center [399, 211] width 528 height 86
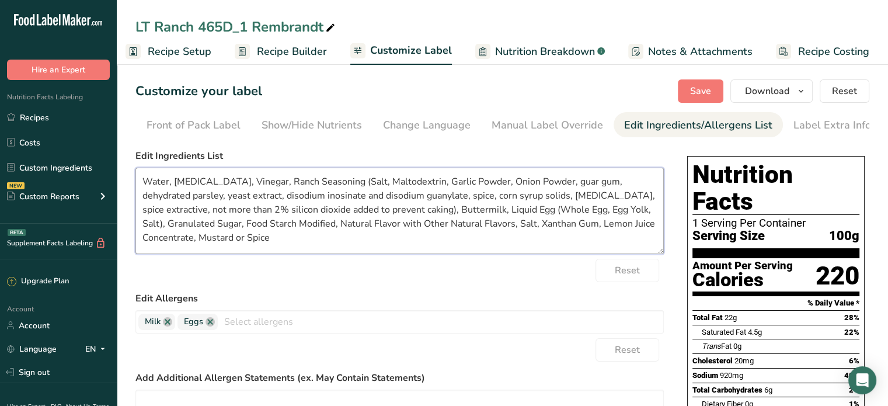
click at [555, 182] on textarea "Water, [MEDICAL_DATA], Vinegar, Ranch Seasoning (Salt, Maltodextrin, Garlic Pow…" at bounding box center [399, 211] width 528 height 86
click at [145, 199] on textarea "Water, [MEDICAL_DATA], Vinegar, Ranch Seasoning (Salt, Maltodextrin, Garlic Pow…" at bounding box center [399, 211] width 528 height 86
click at [196, 212] on textarea "Water, [MEDICAL_DATA], Vinegar, Ranch Seasoning (Salt, Maltodextrin, Garlic Pow…" at bounding box center [399, 211] width 528 height 86
click at [189, 225] on textarea "Water, [MEDICAL_DATA], Vinegar, Ranch Seasoning (Salt, Maltodextrin, Garlic Pow…" at bounding box center [399, 211] width 528 height 86
drag, startPoint x: 192, startPoint y: 222, endPoint x: 145, endPoint y: 225, distance: 47.4
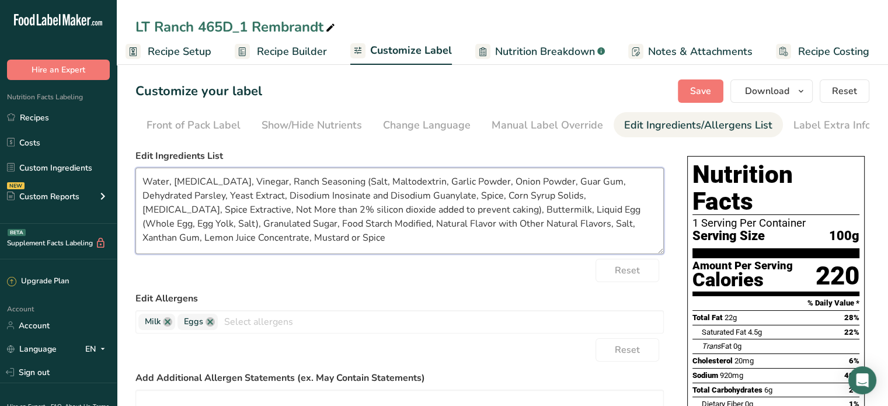
click at [145, 225] on textarea "Water, [MEDICAL_DATA], Vinegar, Ranch Seasoning (Salt, Maltodextrin, Garlic Pow…" at bounding box center [399, 211] width 528 height 86
drag, startPoint x: 189, startPoint y: 235, endPoint x: 140, endPoint y: 240, distance: 48.7
click at [140, 240] on textarea "Water, [MEDICAL_DATA], Vinegar, Ranch Seasoning (Salt, Maltodextrin, Garlic Pow…" at bounding box center [399, 211] width 528 height 86
click at [165, 240] on textarea "Water, [MEDICAL_DATA], Vinegar, Ranch Seasoning (Salt, Maltodextrin, Garlic Pow…" at bounding box center [399, 211] width 528 height 86
drag, startPoint x: 439, startPoint y: 226, endPoint x: 329, endPoint y: 227, distance: 110.3
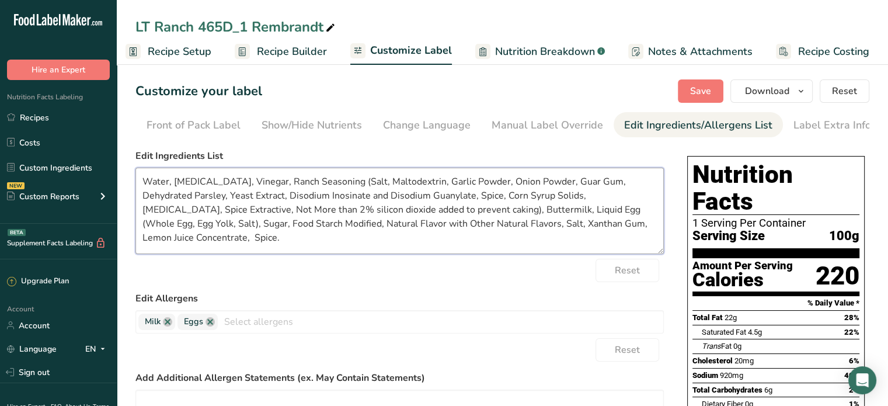
click at [329, 227] on textarea "Water, [MEDICAL_DATA], Vinegar, Ranch Seasoning (Salt, Maltodextrin, Garlic Pow…" at bounding box center [399, 211] width 528 height 86
click at [367, 252] on textarea "Water, [MEDICAL_DATA], Vinegar, Ranch Seasoning (Salt, Maltodextrin, Garlic Pow…" at bounding box center [399, 211] width 528 height 86
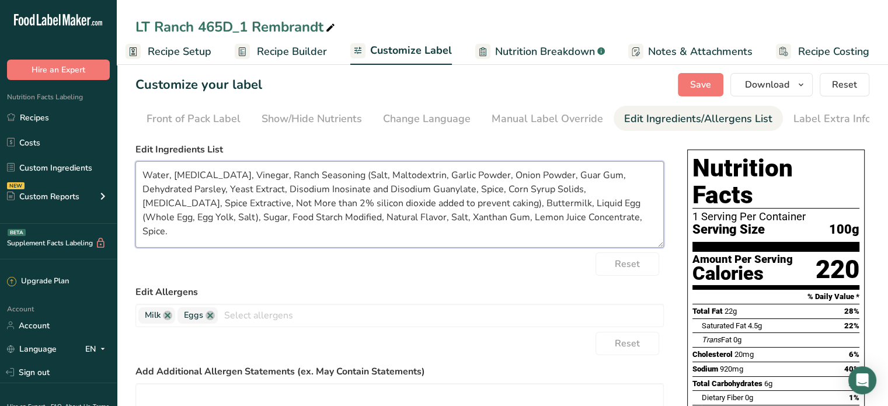
scroll to position [0, 0]
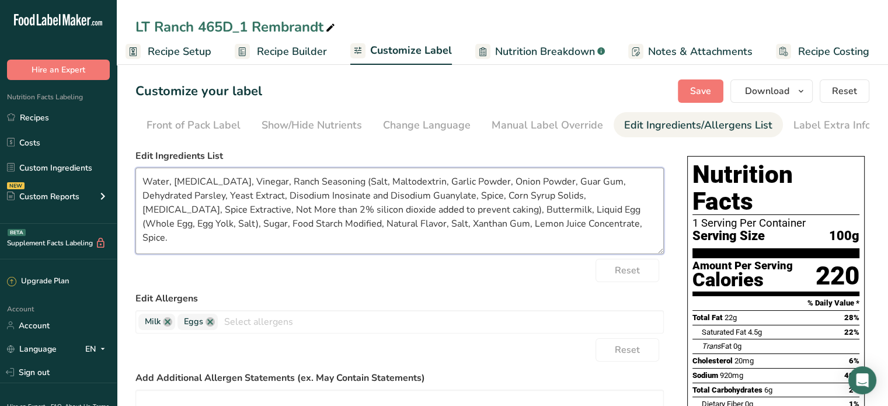
click at [524, 225] on textarea "Water, [MEDICAL_DATA], Vinegar, Ranch Seasoning (Salt, Maltodextrin, Garlic Pow…" at bounding box center [399, 211] width 528 height 86
type textarea "Water, [MEDICAL_DATA], Vinegar, Ranch Seasoning (Salt, Maltodextrin, Garlic Pow…"
click at [700, 90] on span "Save" at bounding box center [700, 91] width 21 height 14
click at [516, 43] on link "Nutrition Breakdown .a-a{fill:#347362;}.b-a{fill:#fff;}" at bounding box center [540, 52] width 130 height 26
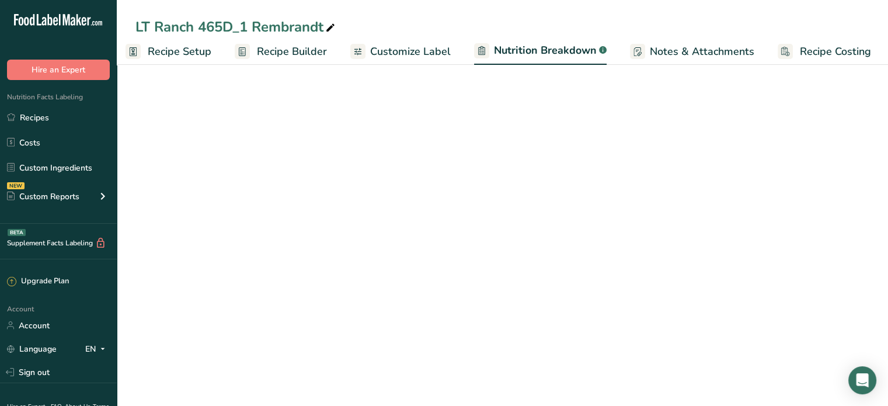
scroll to position [0, 11]
select select "Calories"
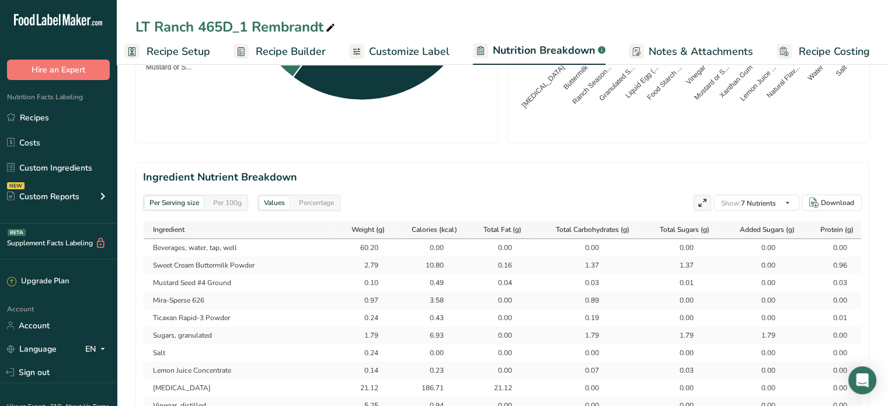
scroll to position [409, 0]
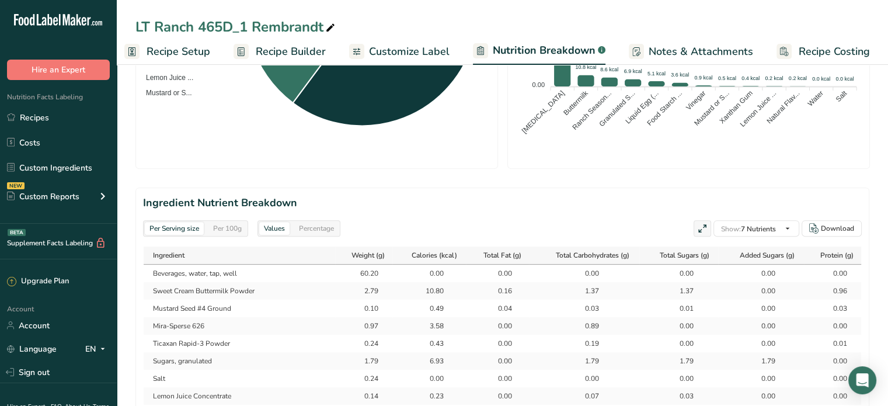
click at [238, 225] on div "Per 100g" at bounding box center [227, 228] width 38 height 13
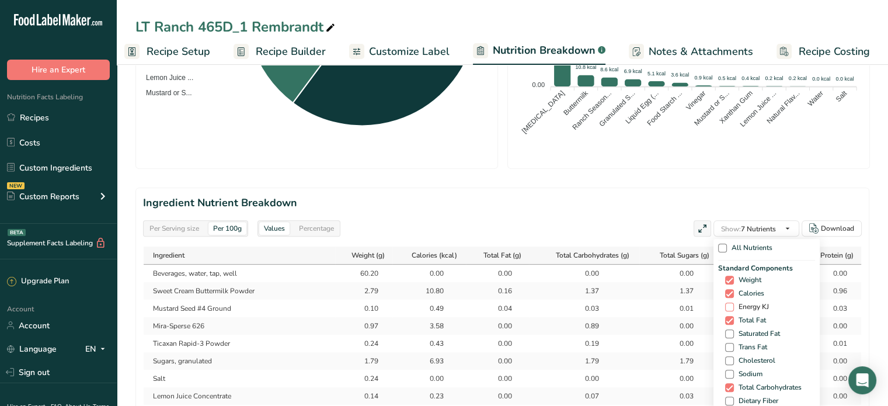
click at [747, 305] on span "Energy KJ" at bounding box center [751, 306] width 35 height 9
click at [733, 305] on input "Energy KJ" at bounding box center [729, 307] width 8 height 8
checkbox input "true"
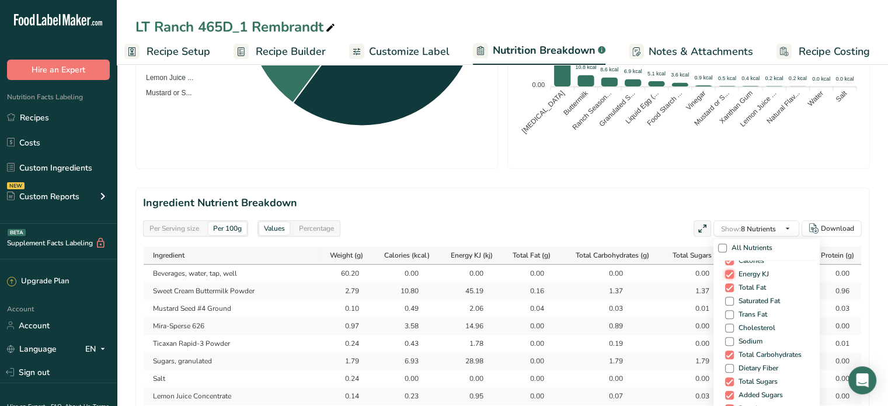
scroll to position [58, 0]
click at [740, 277] on span "Saturated Fat" at bounding box center [757, 275] width 46 height 9
click at [733, 277] on input "Saturated Fat" at bounding box center [729, 275] width 8 height 8
checkbox input "true"
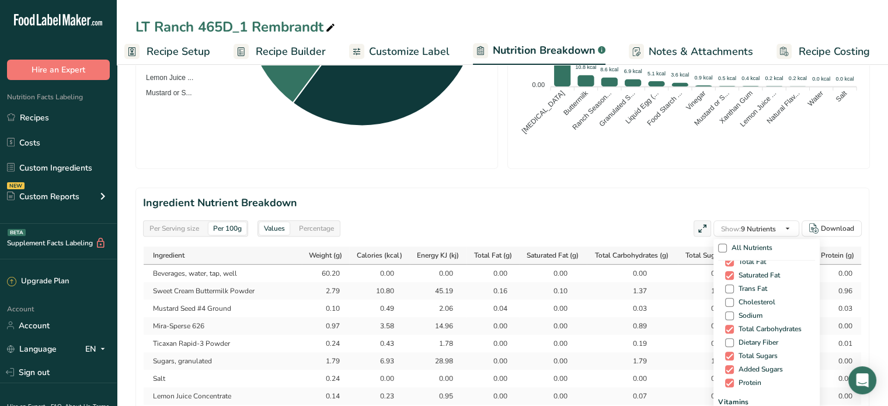
drag, startPoint x: 742, startPoint y: 288, endPoint x: 745, endPoint y: 296, distance: 8.9
click at [742, 289] on span "Trans Fat" at bounding box center [750, 288] width 33 height 9
click at [733, 289] on input "Trans Fat" at bounding box center [729, 289] width 8 height 8
checkbox input "true"
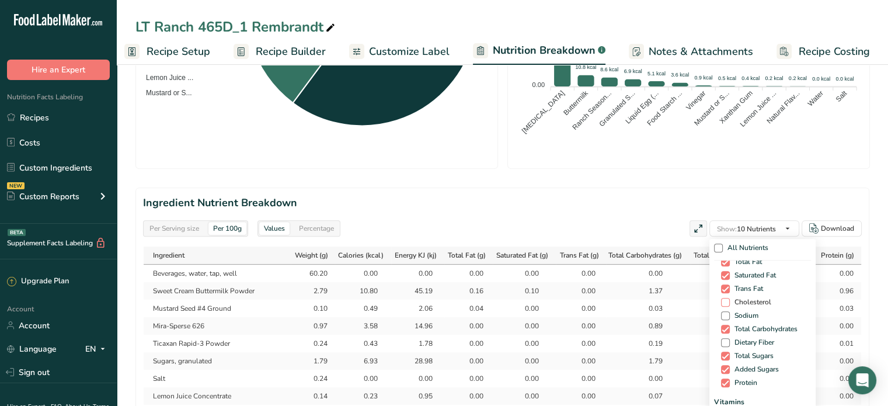
click at [746, 299] on span "Cholesterol" at bounding box center [750, 302] width 41 height 9
click at [728, 299] on input "Cholesterol" at bounding box center [725, 302] width 8 height 8
checkbox input "true"
click at [746, 313] on span "Sodium" at bounding box center [744, 315] width 29 height 9
click at [728, 313] on input "Sodium" at bounding box center [725, 316] width 8 height 8
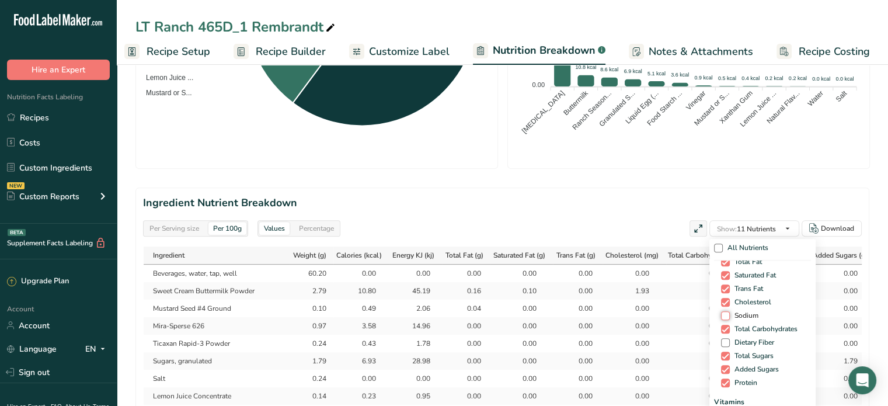
checkbox input "true"
click at [737, 348] on div "Standard Components Weight Calories Energy KJ Total Fat Saturated Fat Trans Fat…" at bounding box center [762, 296] width 97 height 185
click at [739, 345] on span "Dietary Fiber" at bounding box center [752, 342] width 44 height 9
click at [728, 345] on input "Dietary Fiber" at bounding box center [725, 343] width 8 height 8
checkbox input "true"
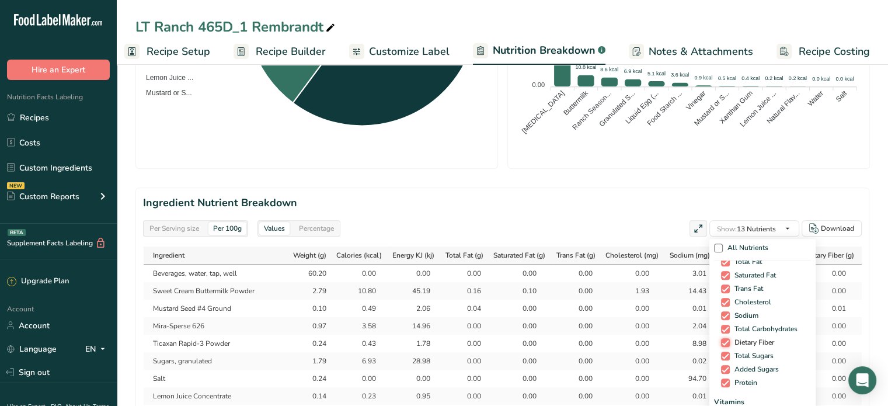
scroll to position [175, 0]
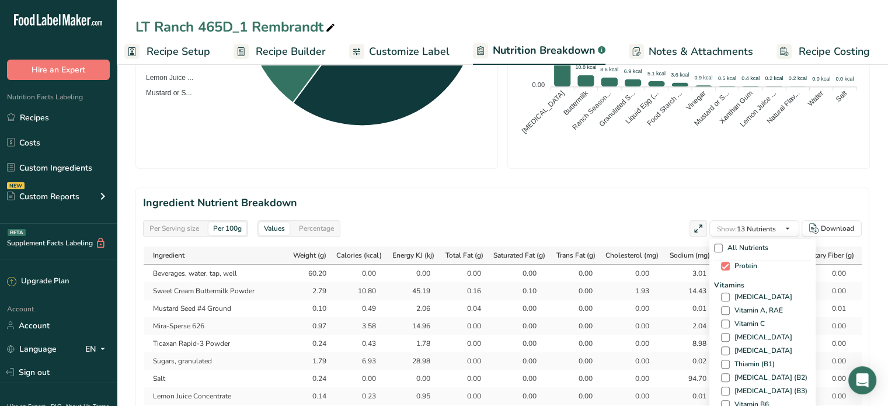
click at [749, 283] on span "Vitamins" at bounding box center [762, 285] width 97 height 11
click at [752, 293] on span "[MEDICAL_DATA]" at bounding box center [761, 296] width 62 height 9
click at [728, 293] on input "[MEDICAL_DATA]" at bounding box center [725, 297] width 8 height 8
checkbox input "true"
click at [754, 307] on span "Vitamin A, RAE" at bounding box center [756, 310] width 53 height 9
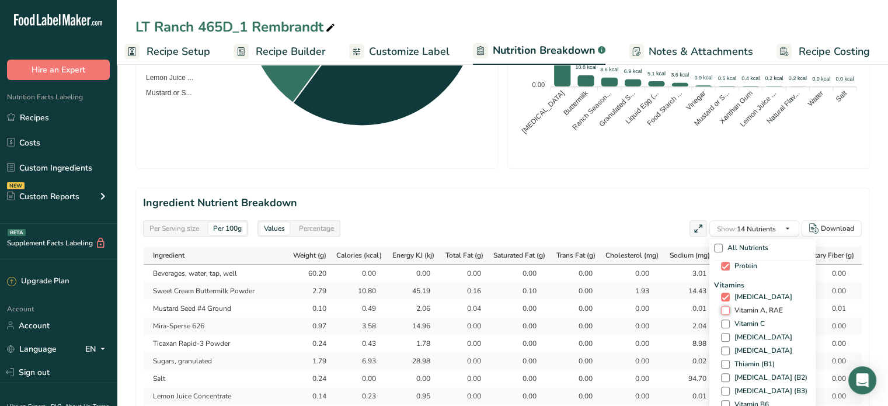
click at [728, 307] on input "Vitamin A, RAE" at bounding box center [725, 310] width 8 height 8
checkbox input "true"
click at [756, 319] on span "Vitamin C" at bounding box center [747, 323] width 35 height 9
click at [728, 320] on input "Vitamin C" at bounding box center [725, 324] width 8 height 8
checkbox input "true"
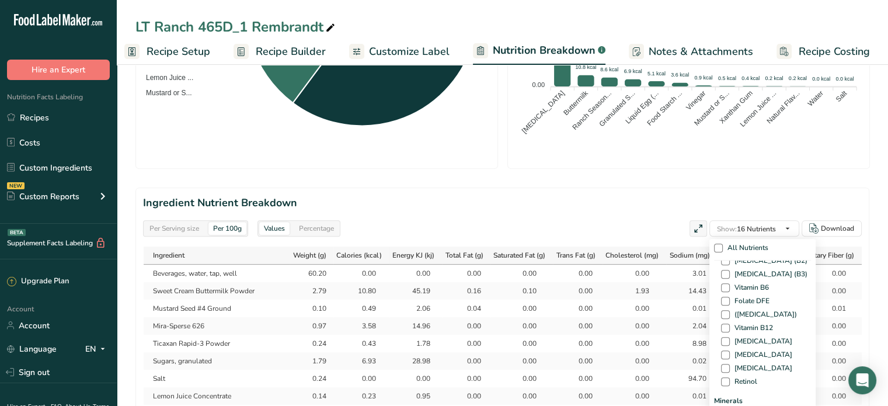
scroll to position [350, 0]
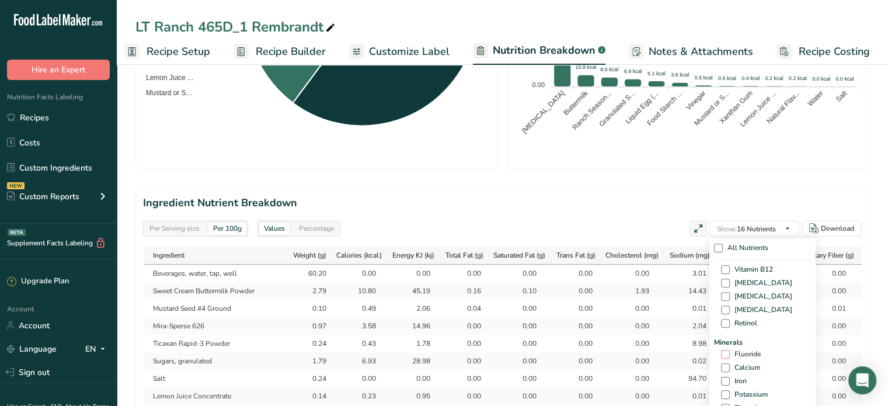
click at [749, 351] on span "Fluoride" at bounding box center [745, 354] width 31 height 9
click at [728, 351] on input "Fluoride" at bounding box center [725, 354] width 8 height 8
click at [749, 351] on span "Fluoride" at bounding box center [745, 354] width 31 height 9
click at [728, 351] on input "Fluoride" at bounding box center [725, 354] width 8 height 8
checkbox input "false"
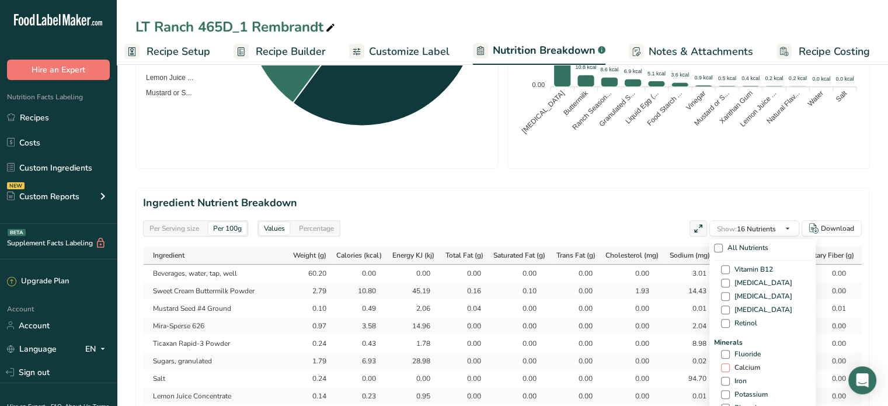
click at [739, 371] on span "Calcium" at bounding box center [745, 367] width 30 height 9
click at [728, 371] on input "Calcium" at bounding box center [725, 368] width 8 height 8
checkbox input "true"
click at [738, 379] on span "Iron" at bounding box center [738, 381] width 17 height 9
click at [728, 379] on input "Iron" at bounding box center [725, 381] width 8 height 8
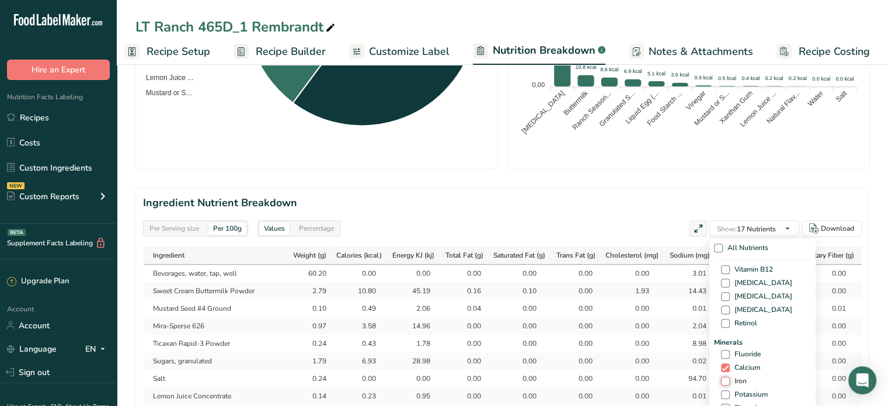
checkbox input "true"
drag, startPoint x: 740, startPoint y: 395, endPoint x: 739, endPoint y: 389, distance: 6.0
click at [740, 394] on span "Potassium" at bounding box center [749, 394] width 38 height 9
click at [728, 394] on input "Potassium" at bounding box center [725, 395] width 8 height 8
checkbox input "true"
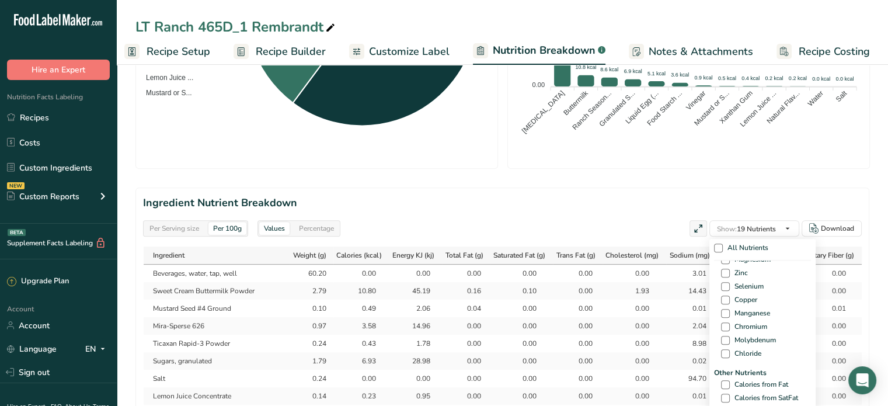
scroll to position [584, 0]
click at [738, 329] on span "Calories from Fat" at bounding box center [759, 326] width 58 height 9
click at [728, 329] on input "Calories from Fat" at bounding box center [725, 326] width 8 height 8
checkbox input "true"
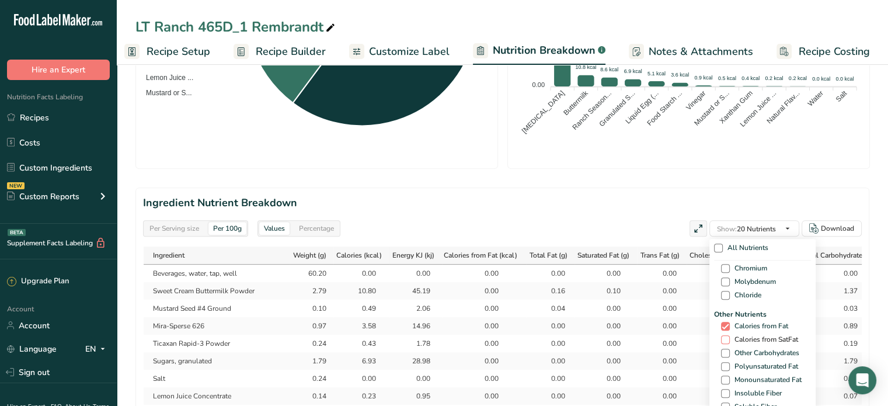
click at [740, 335] on span "Calories from SatFat" at bounding box center [764, 339] width 68 height 9
click at [728, 336] on input "Calories from SatFat" at bounding box center [725, 340] width 8 height 8
checkbox input "true"
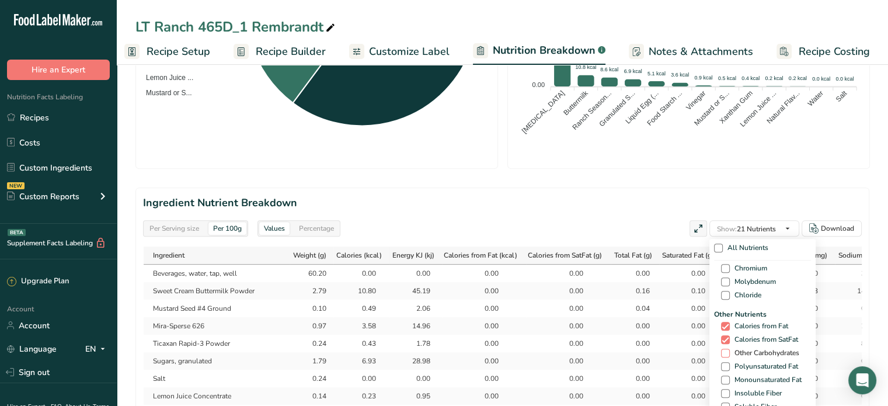
click at [742, 348] on span "Other Carbohydrates" at bounding box center [764, 352] width 69 height 9
click at [728, 349] on input "Other Carbohydrates" at bounding box center [725, 353] width 8 height 8
checkbox input "true"
drag, startPoint x: 745, startPoint y: 365, endPoint x: 743, endPoint y: 379, distance: 13.5
click at [745, 366] on span "Polyunsaturated Fat" at bounding box center [764, 366] width 68 height 9
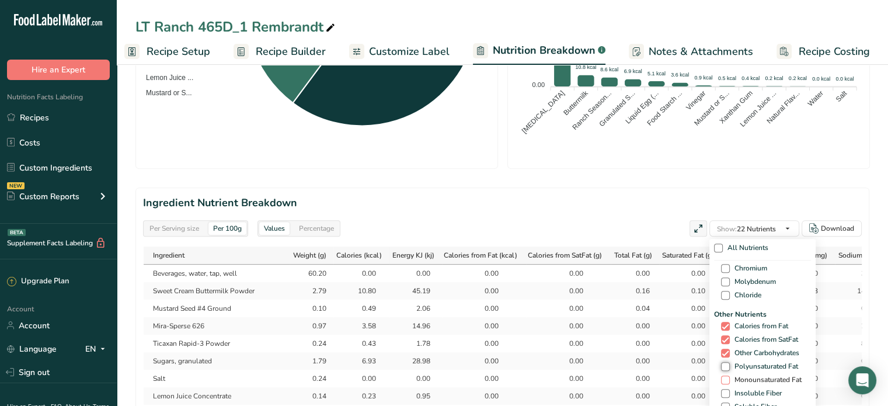
click at [728, 366] on input "Polyunsaturated Fat" at bounding box center [725, 366] width 8 height 8
checkbox input "true"
click at [742, 382] on span "Monounsaturated Fat" at bounding box center [766, 379] width 72 height 9
click at [728, 382] on input "Monounsaturated Fat" at bounding box center [725, 380] width 8 height 8
checkbox input "true"
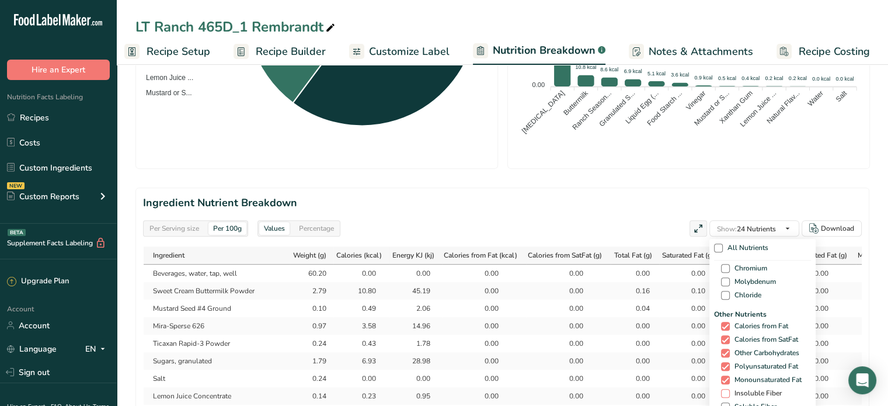
click at [741, 393] on span "Insoluble Fiber" at bounding box center [756, 393] width 52 height 9
click at [728, 393] on input "Insoluble Fiber" at bounding box center [725, 393] width 8 height 8
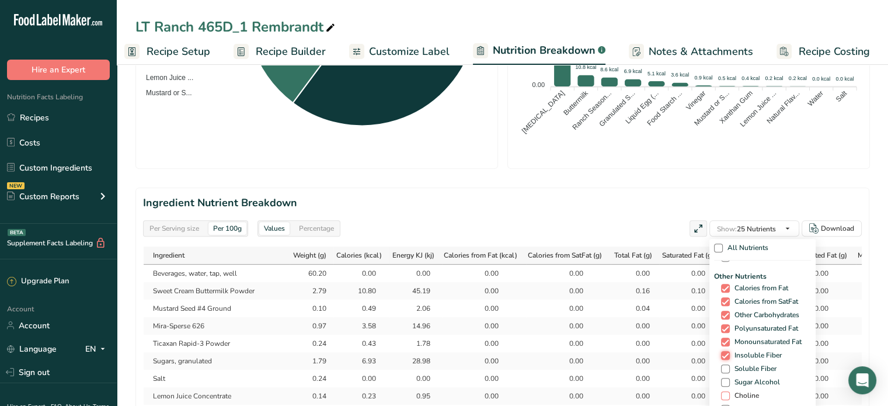
scroll to position [642, 0]
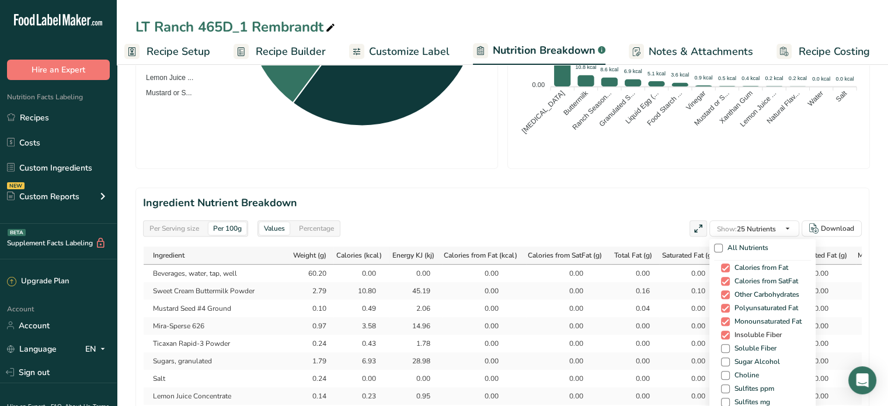
click at [731, 335] on span "Insoluble Fiber" at bounding box center [756, 334] width 52 height 9
click at [728, 335] on input "Insoluble Fiber" at bounding box center [725, 335] width 8 height 8
checkbox input "false"
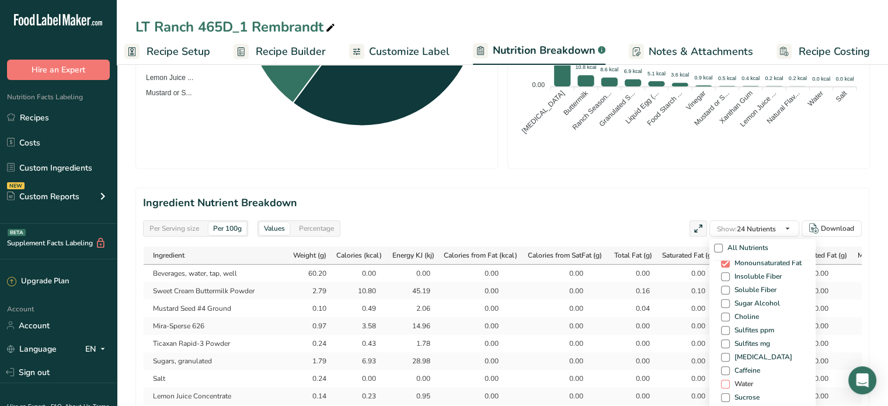
drag, startPoint x: 724, startPoint y: 369, endPoint x: 723, endPoint y: 381, distance: 11.8
click at [726, 376] on div "Other Nutrients Calories from Fat Calories from SatFat Other Carbohydrates Poly…" at bounding box center [762, 345] width 97 height 306
click at [723, 385] on span at bounding box center [725, 383] width 9 height 9
click at [723, 385] on input "Water" at bounding box center [725, 384] width 8 height 8
checkbox input "true"
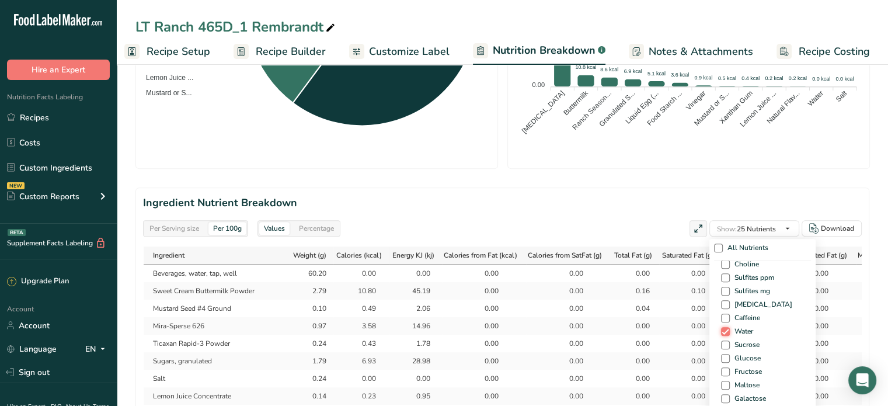
scroll to position [817, 0]
click at [726, 347] on span at bounding box center [725, 347] width 9 height 9
click at [726, 347] on input "Ash" at bounding box center [725, 348] width 8 height 8
checkbox input "true"
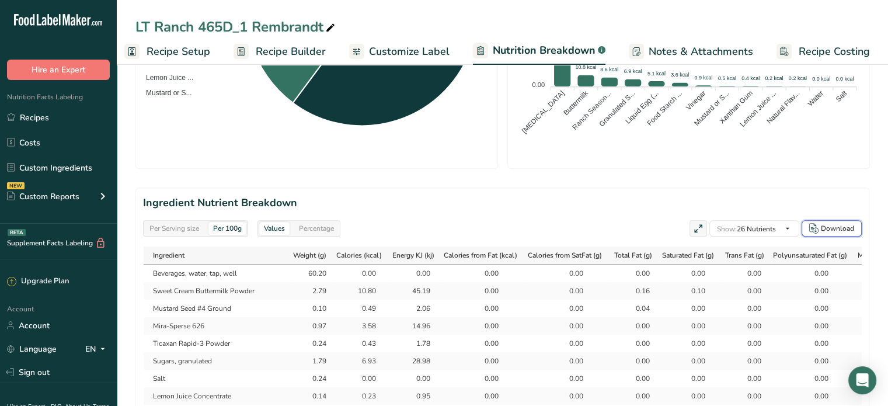
click at [843, 224] on div "Download" at bounding box center [837, 228] width 33 height 11
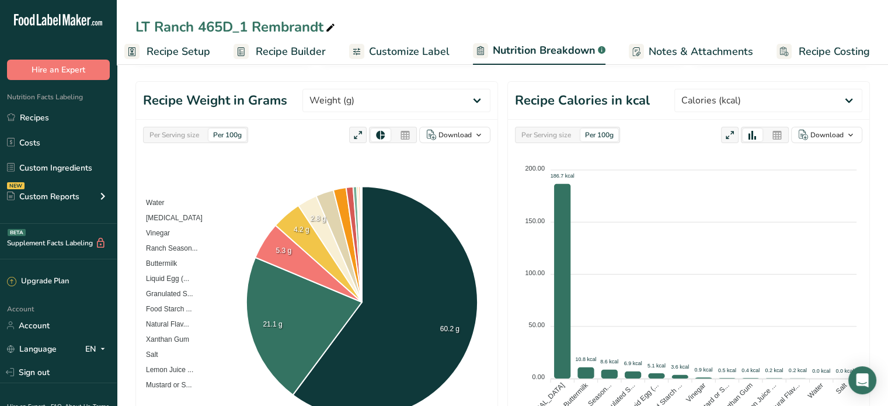
scroll to position [0, 0]
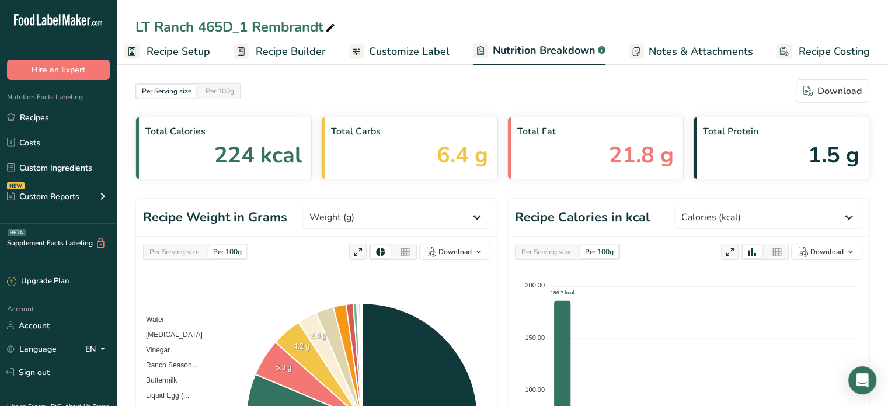
click at [390, 57] on span "Customize Label" at bounding box center [409, 52] width 81 height 16
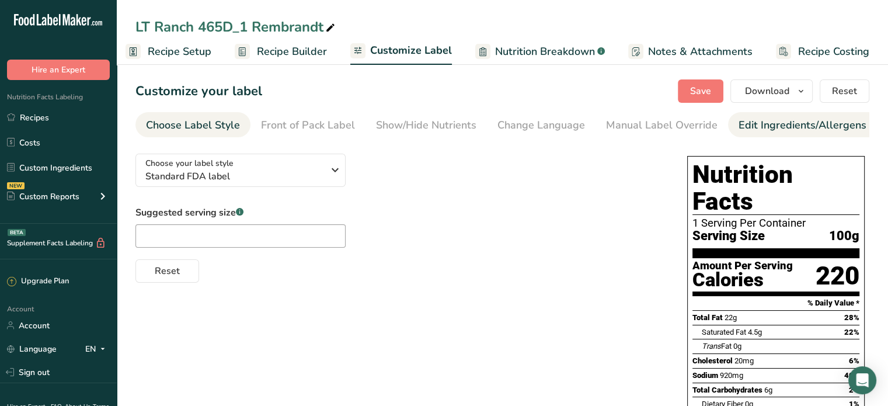
click at [748, 127] on div "Edit Ingredients/Allergens List" at bounding box center [812, 125] width 148 height 16
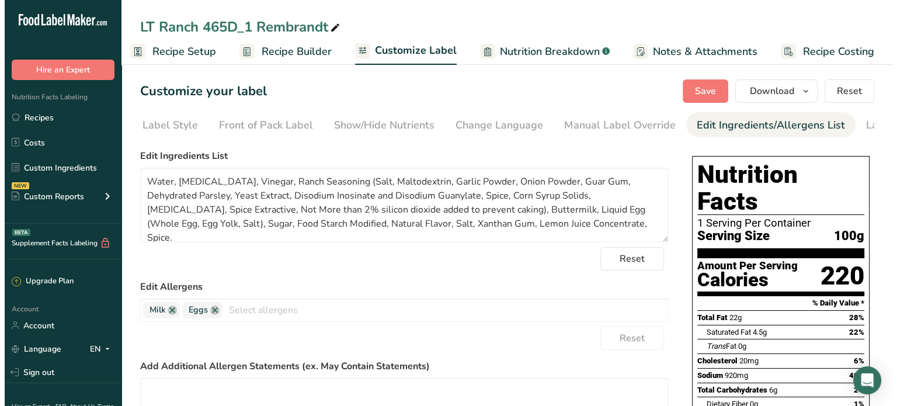
scroll to position [0, 114]
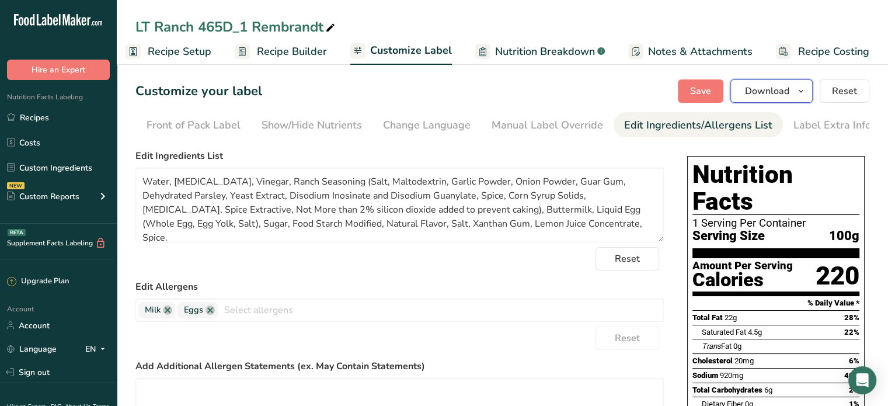
click at [782, 93] on span "Download" at bounding box center [767, 91] width 44 height 14
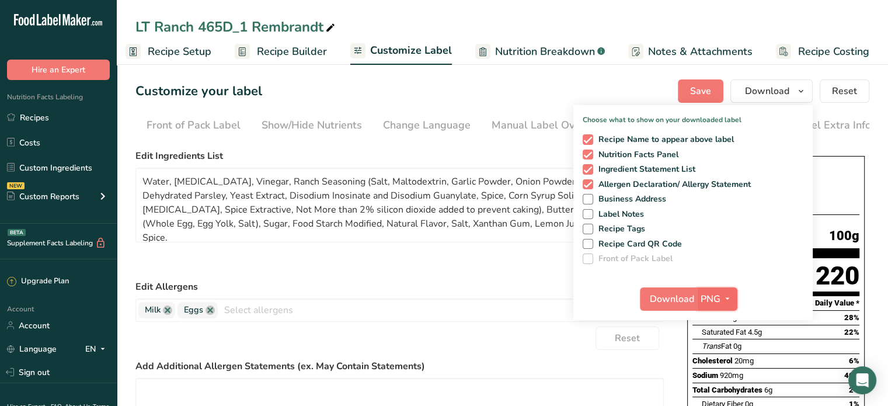
click at [719, 298] on span "PNG" at bounding box center [710, 299] width 20 height 14
drag, startPoint x: 717, startPoint y: 372, endPoint x: 716, endPoint y: 365, distance: 7.0
click at [717, 372] on link "PDF" at bounding box center [718, 380] width 37 height 19
click at [668, 295] on span "Download" at bounding box center [672, 299] width 44 height 14
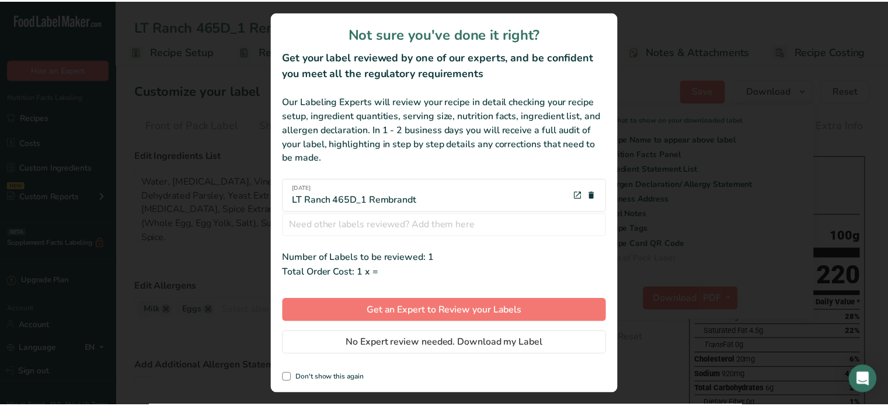
scroll to position [0, 1]
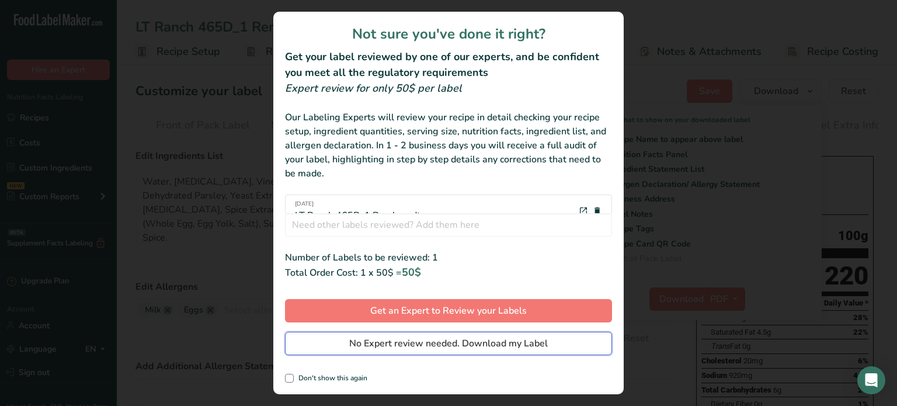
click at [466, 350] on button "No Expert review needed. Download my Label" at bounding box center [448, 343] width 327 height 23
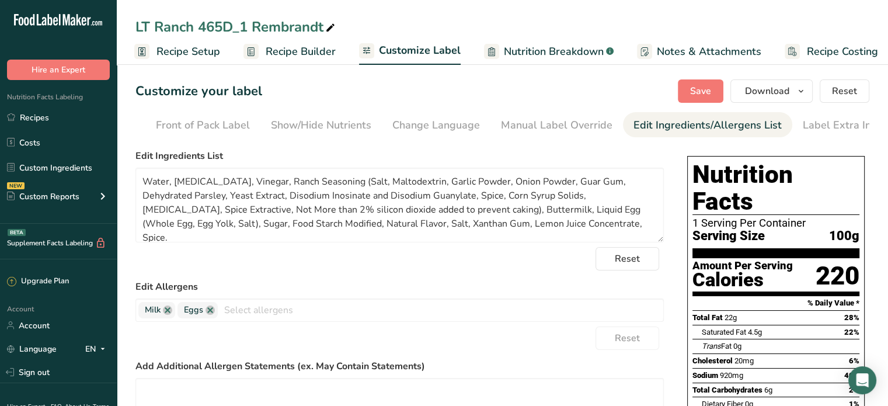
click at [547, 41] on link "Nutrition Breakdown .a-a{fill:#347362;}.b-a{fill:#fff;}" at bounding box center [549, 52] width 130 height 26
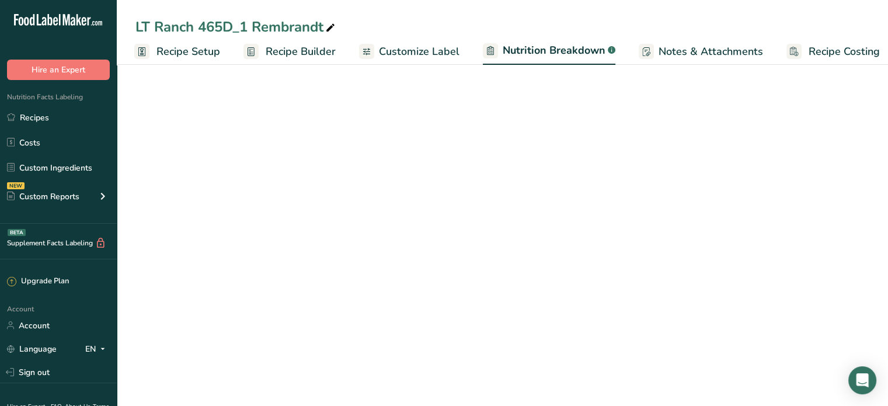
scroll to position [0, 11]
select select "Calories"
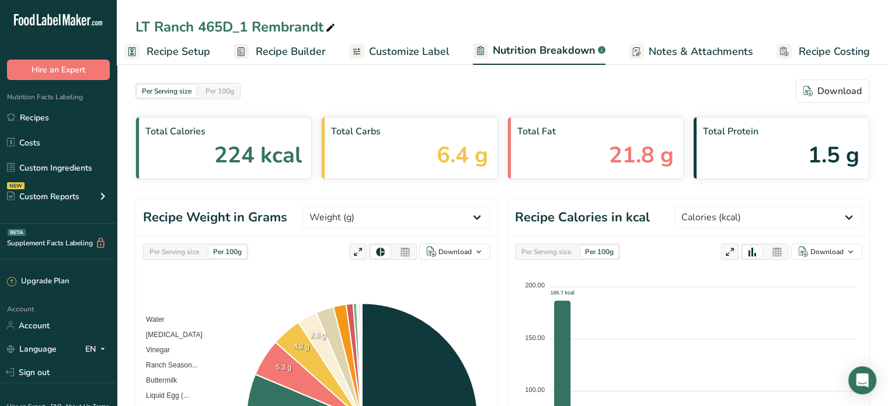
click at [681, 48] on span "Notes & Attachments" at bounding box center [701, 52] width 104 height 16
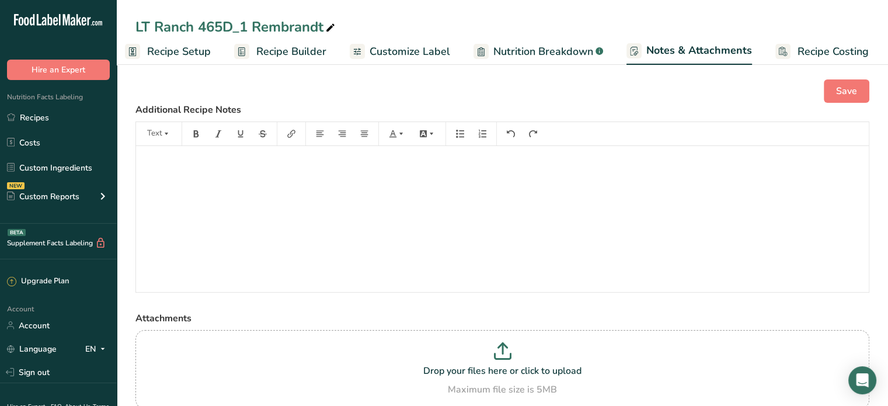
click at [848, 51] on span "Recipe Costing" at bounding box center [832, 52] width 71 height 16
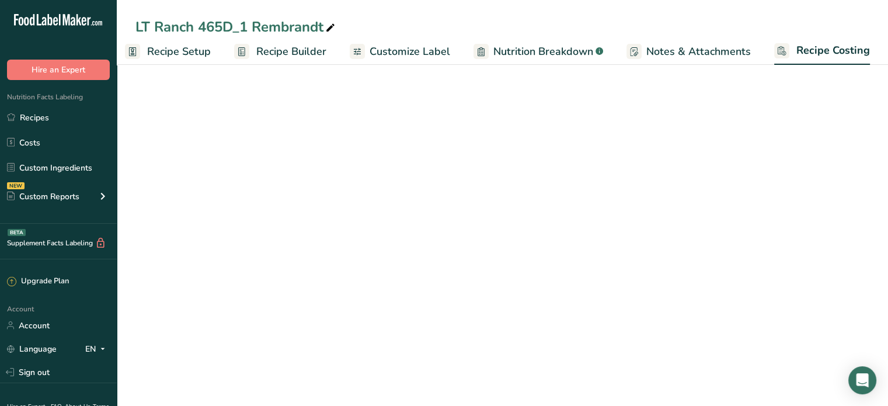
scroll to position [0, 10]
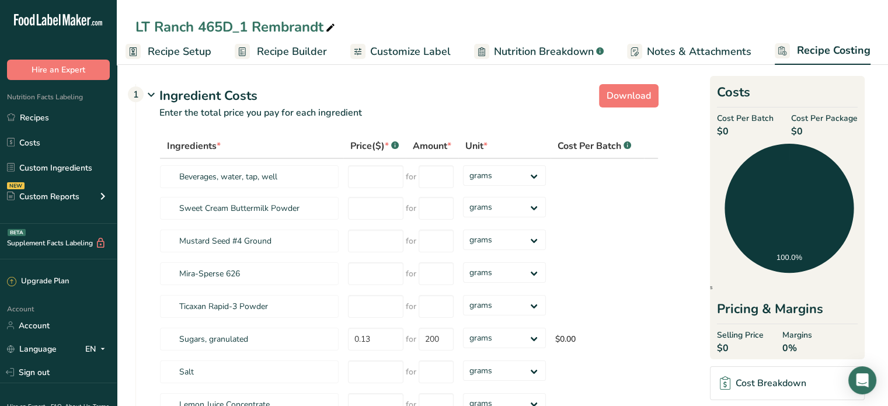
click at [158, 57] on span "Recipe Setup" at bounding box center [180, 52] width 64 height 16
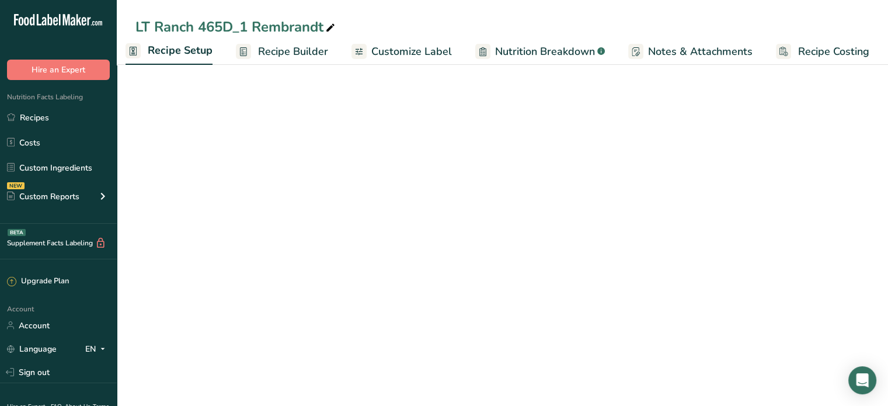
scroll to position [0, 4]
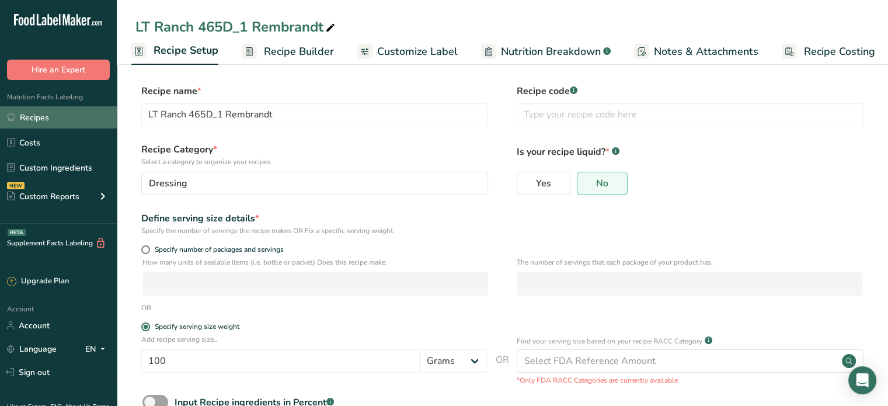
click at [19, 116] on link "Recipes" at bounding box center [58, 117] width 117 height 22
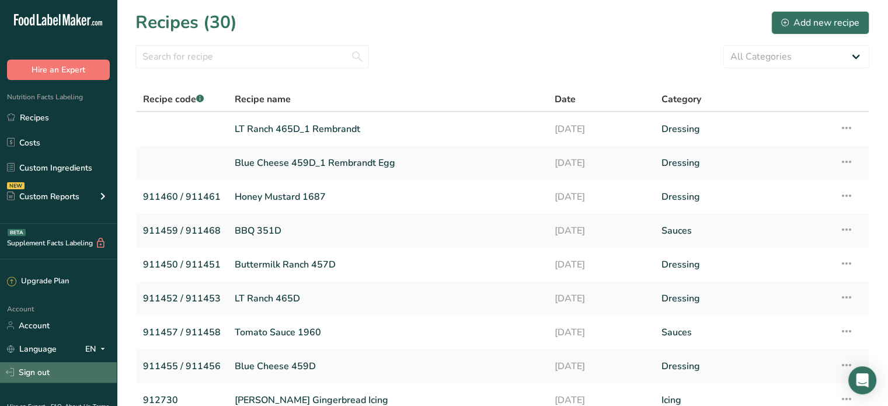
click at [51, 368] on link "Sign out" at bounding box center [58, 372] width 117 height 20
